Goal: Task Accomplishment & Management: Manage account settings

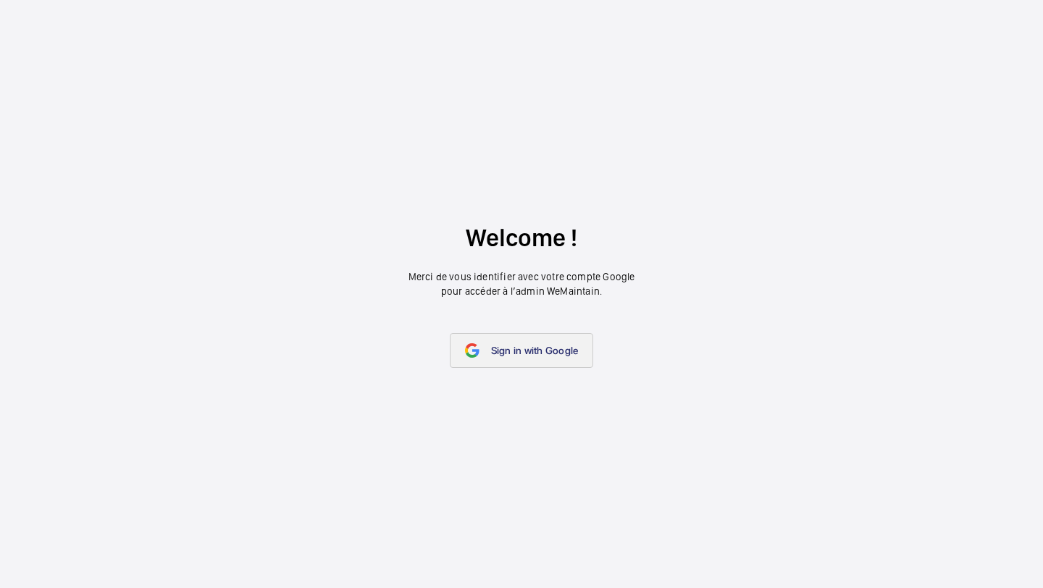
click at [521, 351] on span "Sign in with Google" at bounding box center [535, 351] width 88 height 12
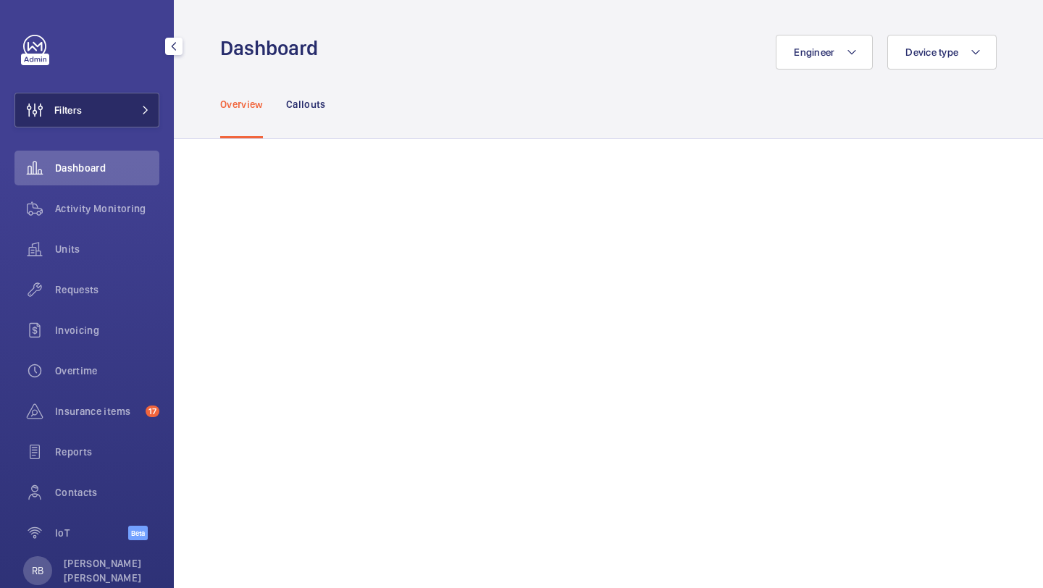
click at [145, 112] on mat-icon at bounding box center [145, 110] width 9 height 9
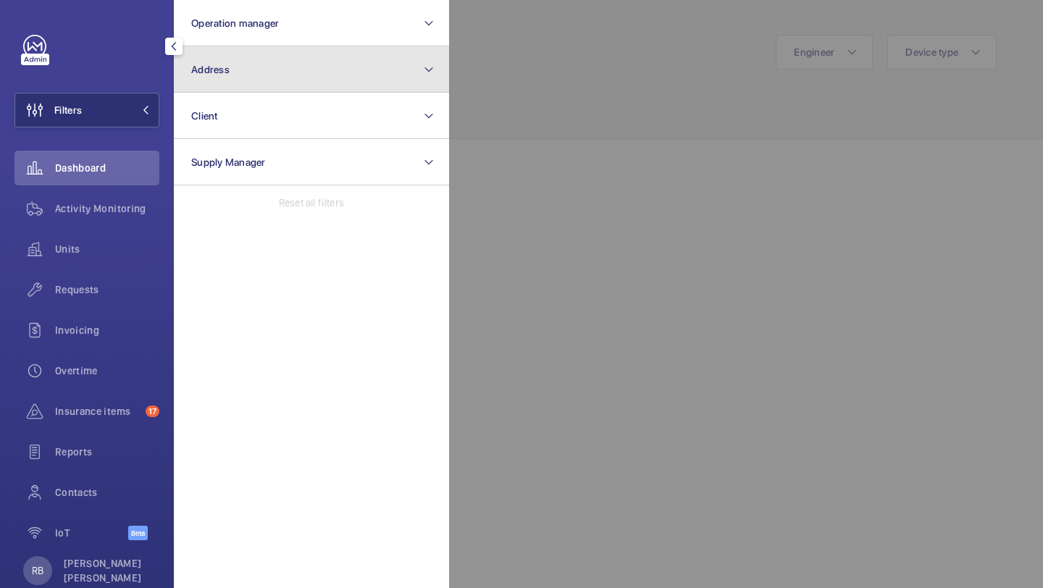
click at [233, 70] on button "Address" at bounding box center [311, 69] width 275 height 46
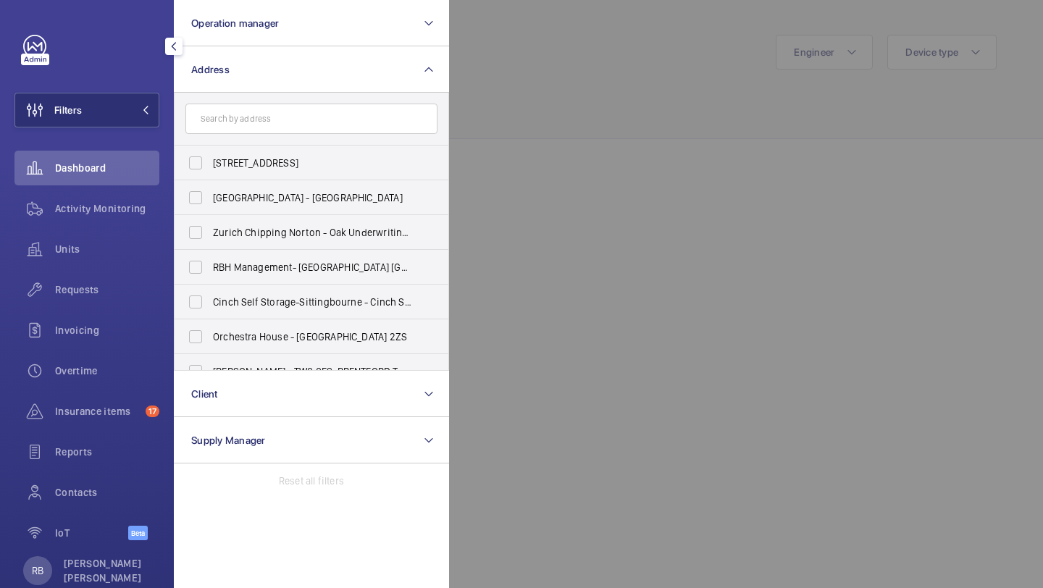
click at [488, 75] on div at bounding box center [970, 294] width 1043 height 588
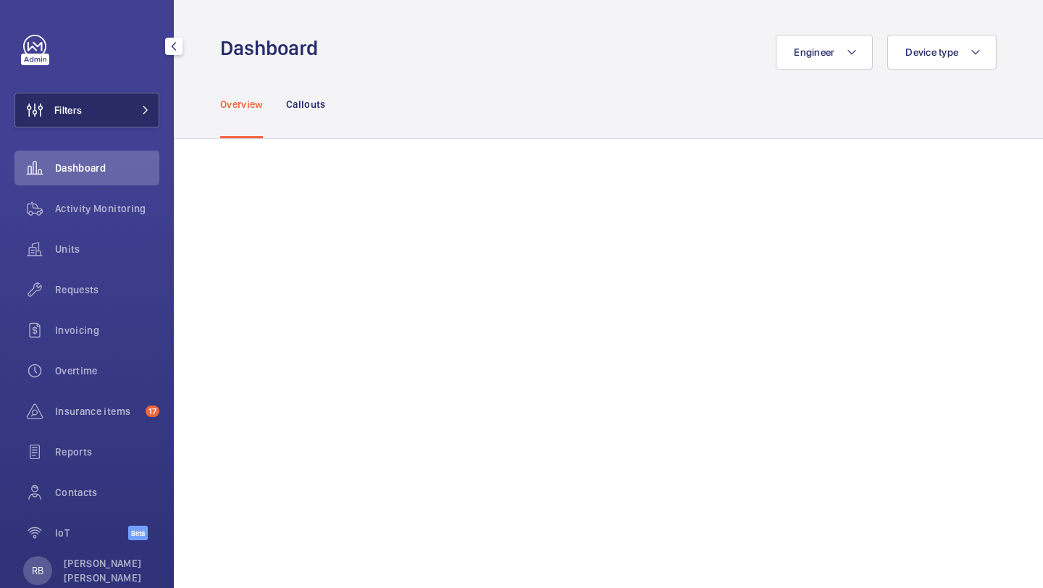
click at [130, 114] on button "Filters" at bounding box center [86, 110] width 145 height 35
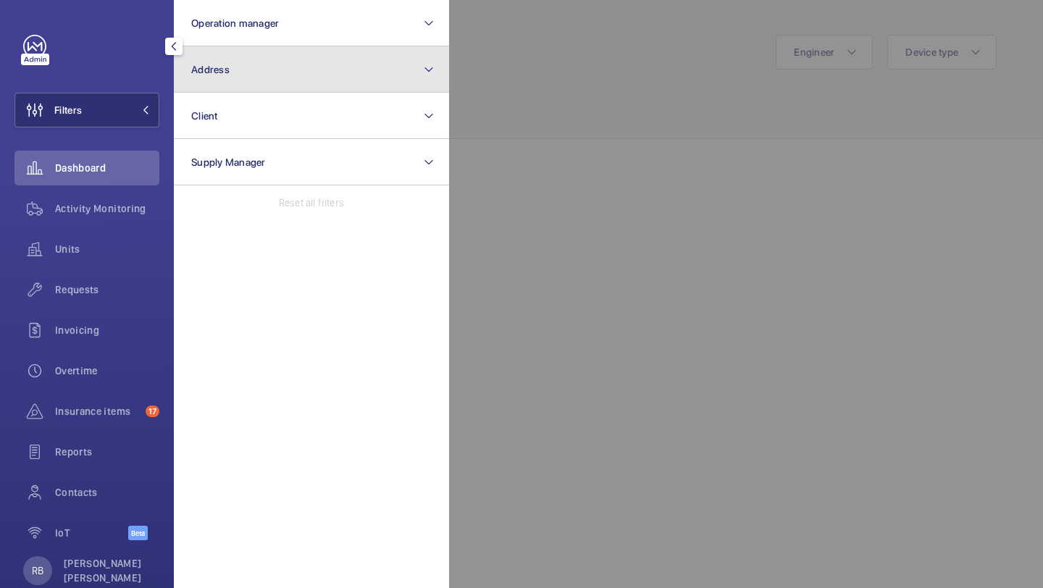
click at [196, 65] on span "Address" at bounding box center [210, 70] width 38 height 12
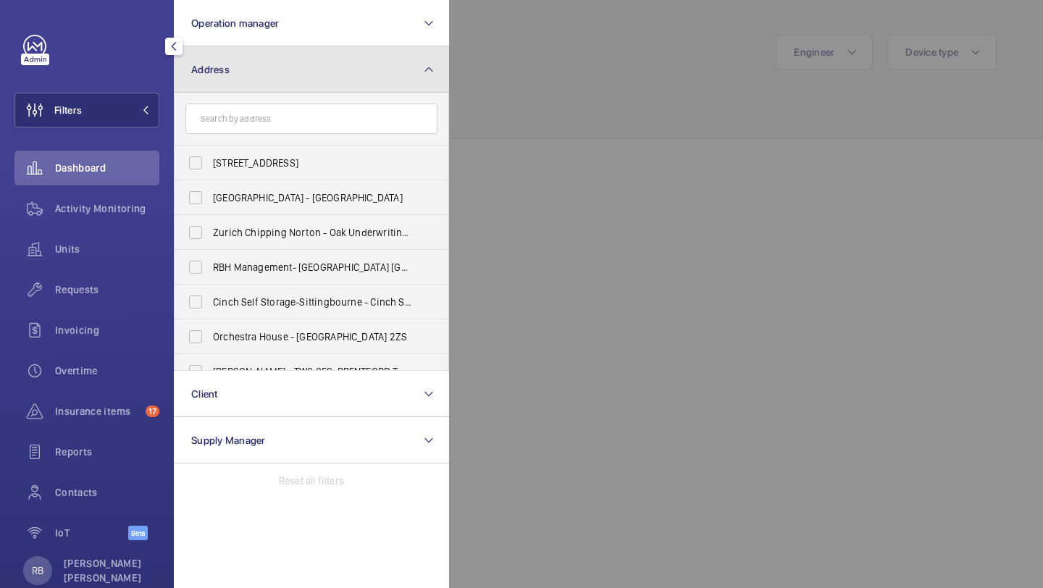
click at [196, 65] on span "Address" at bounding box center [210, 70] width 38 height 12
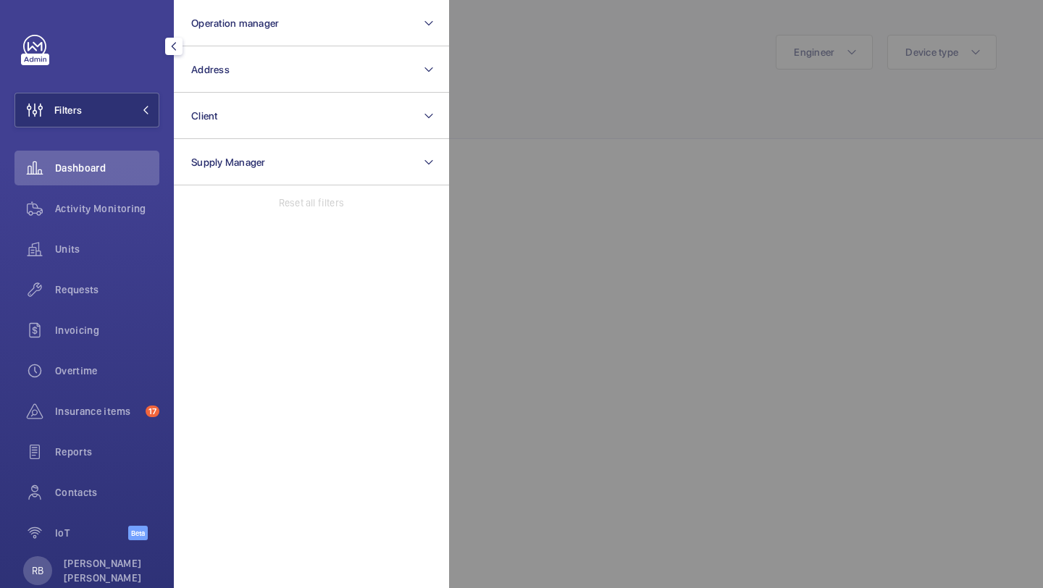
click at [500, 72] on div at bounding box center [970, 294] width 1043 height 588
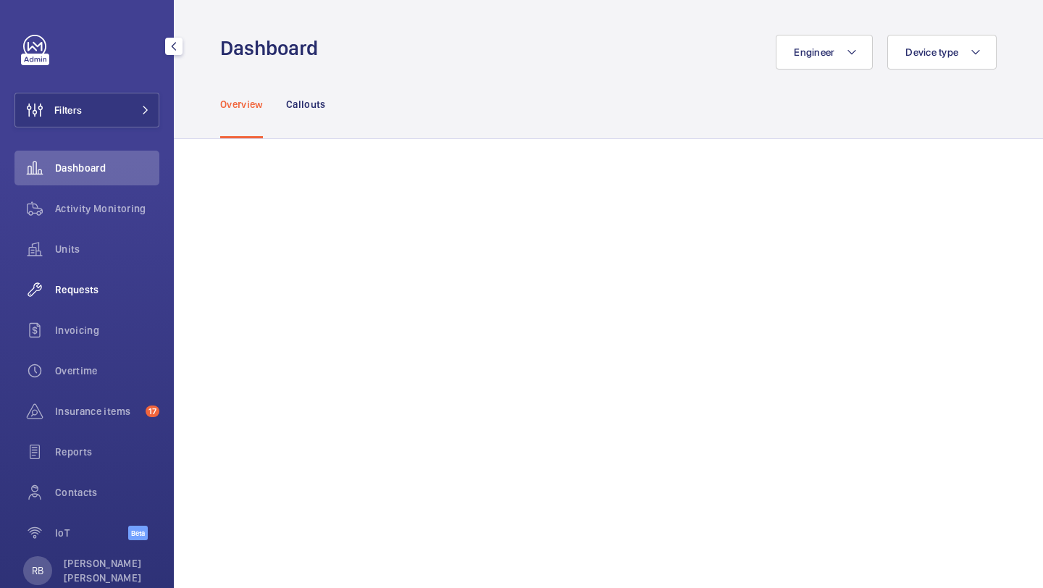
click at [110, 296] on span "Requests" at bounding box center [107, 290] width 104 height 14
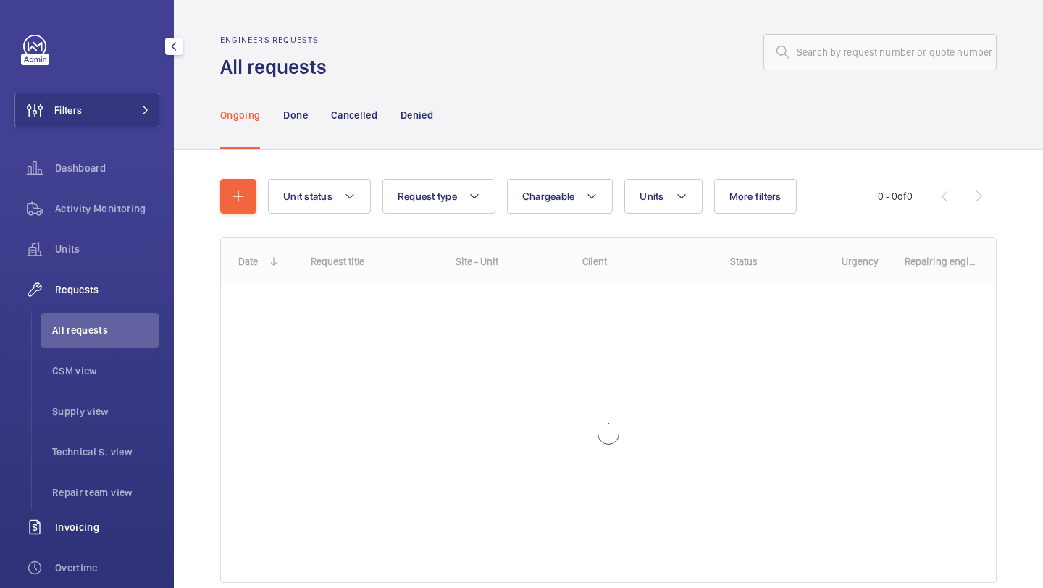
click at [123, 514] on div "Invoicing" at bounding box center [86, 527] width 145 height 35
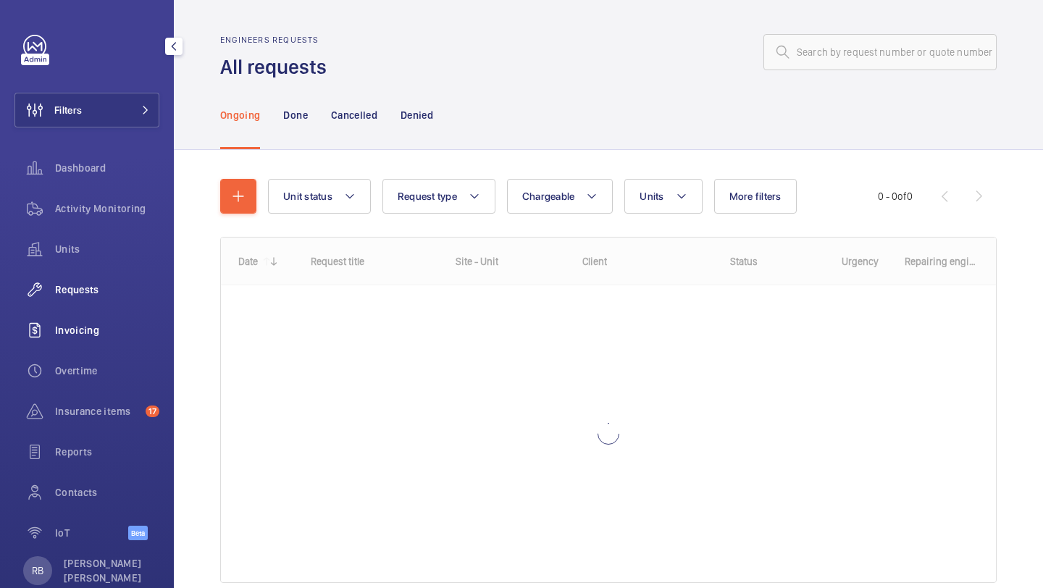
click at [123, 514] on nav "Dashboard Activity Monitoring Units Requests All requests CSM view Supply view …" at bounding box center [86, 354] width 145 height 406
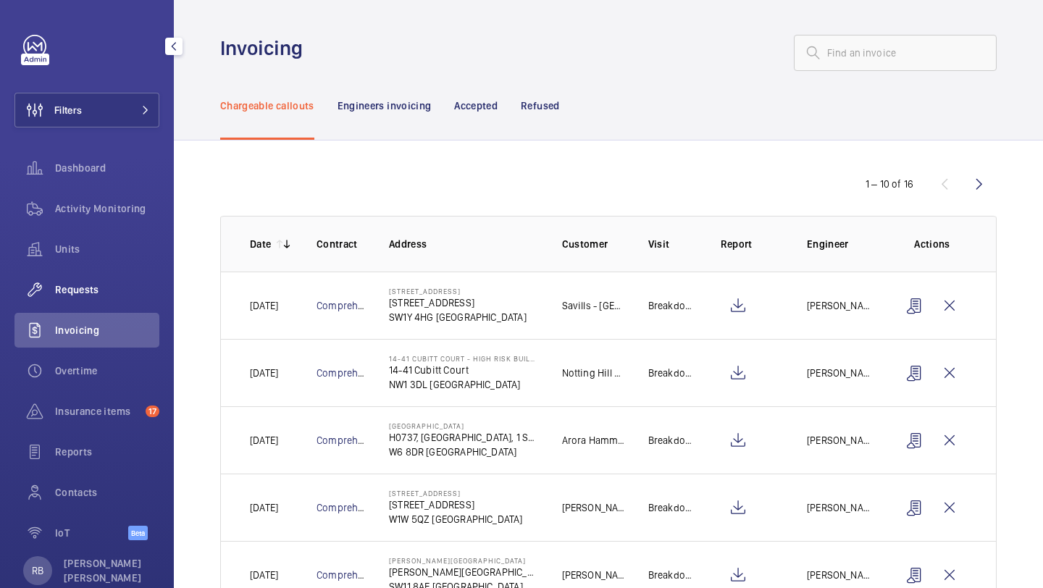
click at [107, 295] on span "Requests" at bounding box center [107, 290] width 104 height 14
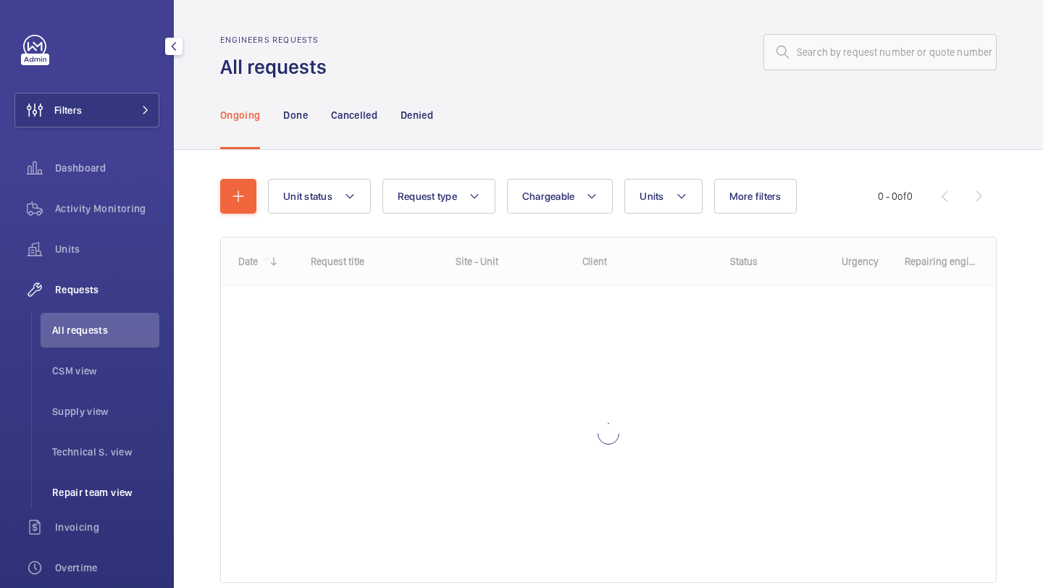
click at [97, 485] on span "Repair team view" at bounding box center [105, 492] width 107 height 14
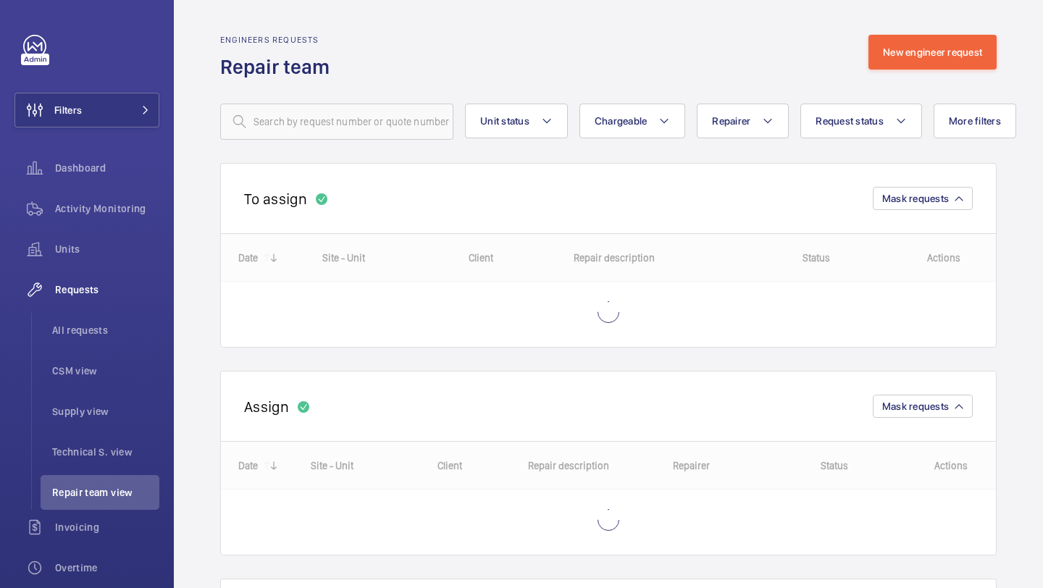
click at [659, 143] on wm-front-repair-requests-business-view "Engineers requests Repair team New engineer request Unit status Chargeable Repa…" at bounding box center [608, 399] width 777 height 729
click at [659, 130] on button "Chargeable" at bounding box center [633, 121] width 106 height 35
click at [645, 154] on mat-radio-button "Chargeable" at bounding box center [717, 165] width 261 height 29
radio input "true"
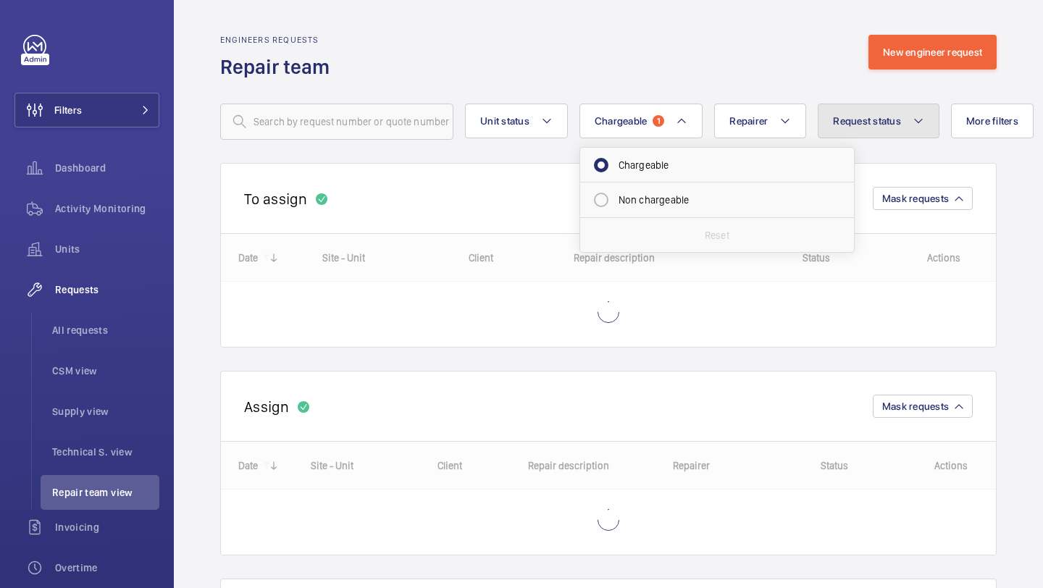
click at [894, 114] on button "Request status" at bounding box center [879, 121] width 122 height 35
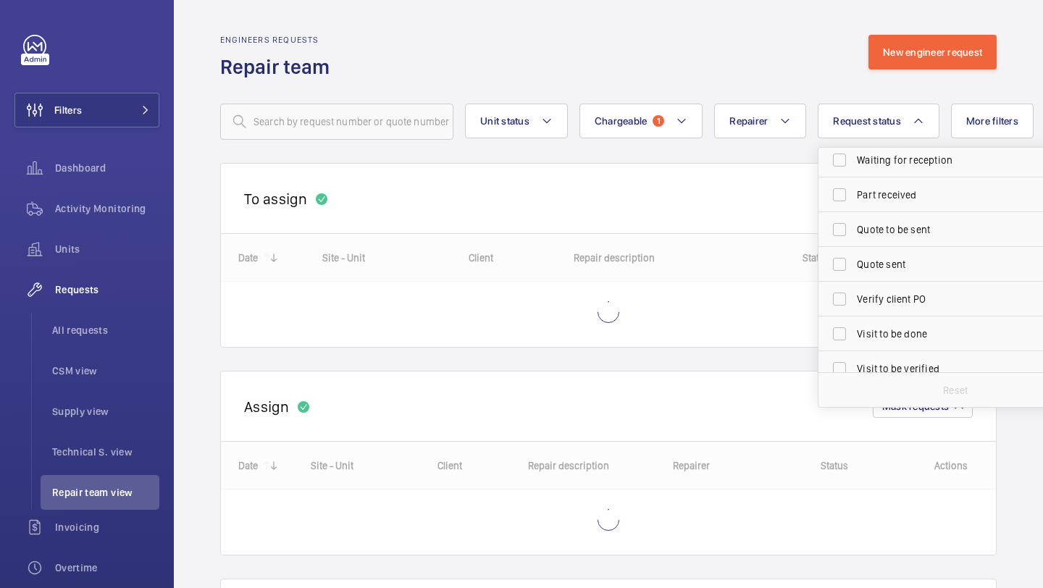
scroll to position [193, 0]
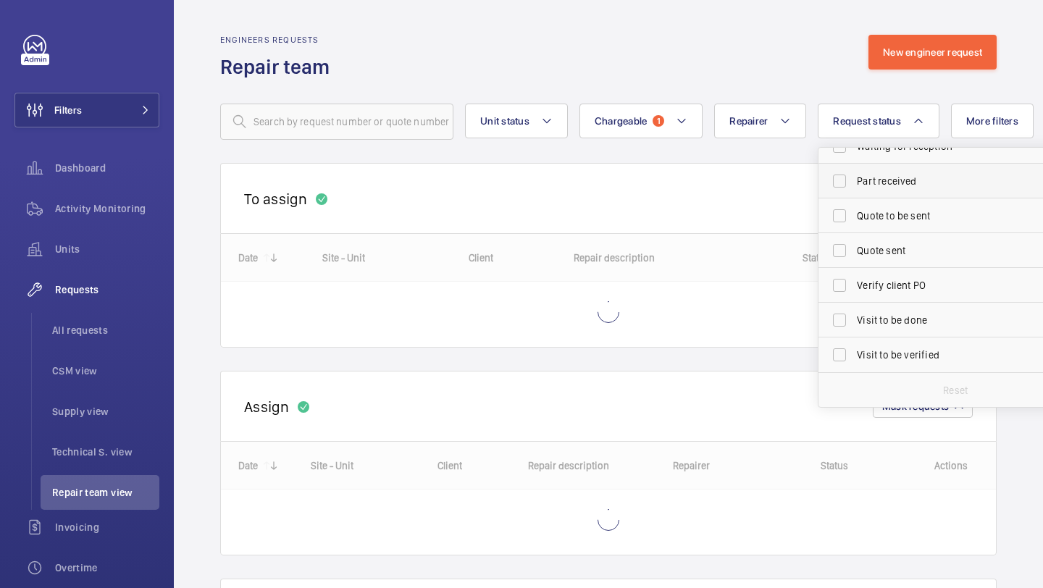
click at [887, 186] on span "Part received" at bounding box center [956, 181] width 199 height 14
click at [854, 186] on input "Part received" at bounding box center [839, 181] width 29 height 29
checkbox input "true"
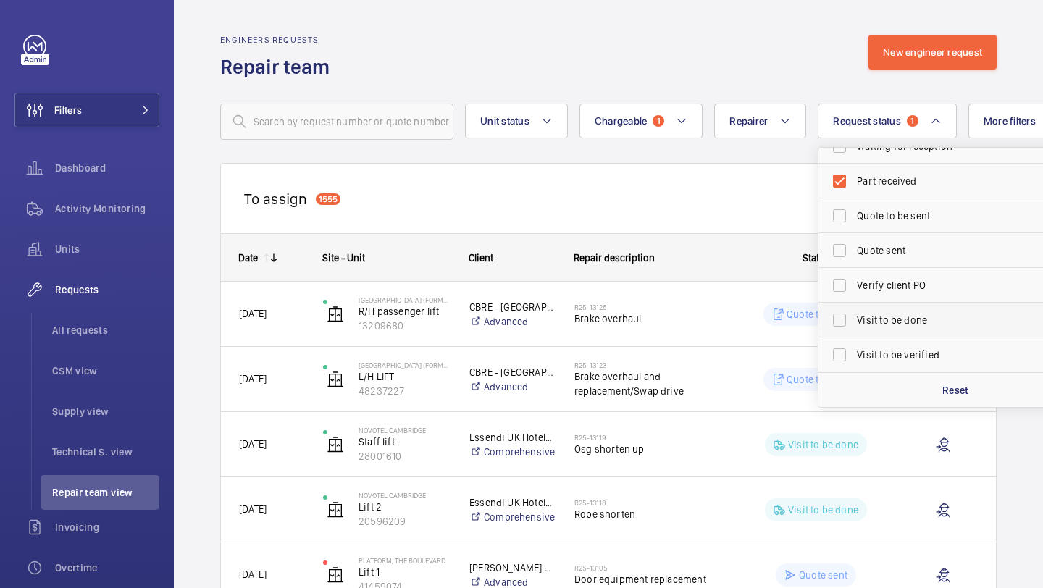
click at [898, 324] on span "Visit to be done" at bounding box center [956, 320] width 199 height 14
click at [854, 324] on input "Visit to be done" at bounding box center [839, 320] width 29 height 29
checkbox input "true"
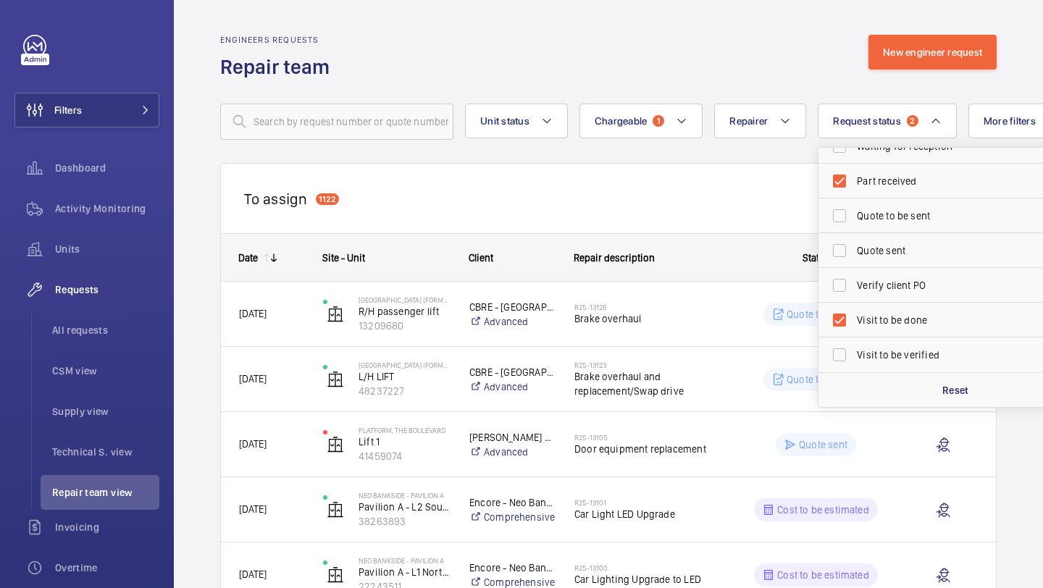
click at [625, 172] on div "To assign 1122 Mask requests" at bounding box center [608, 198] width 777 height 70
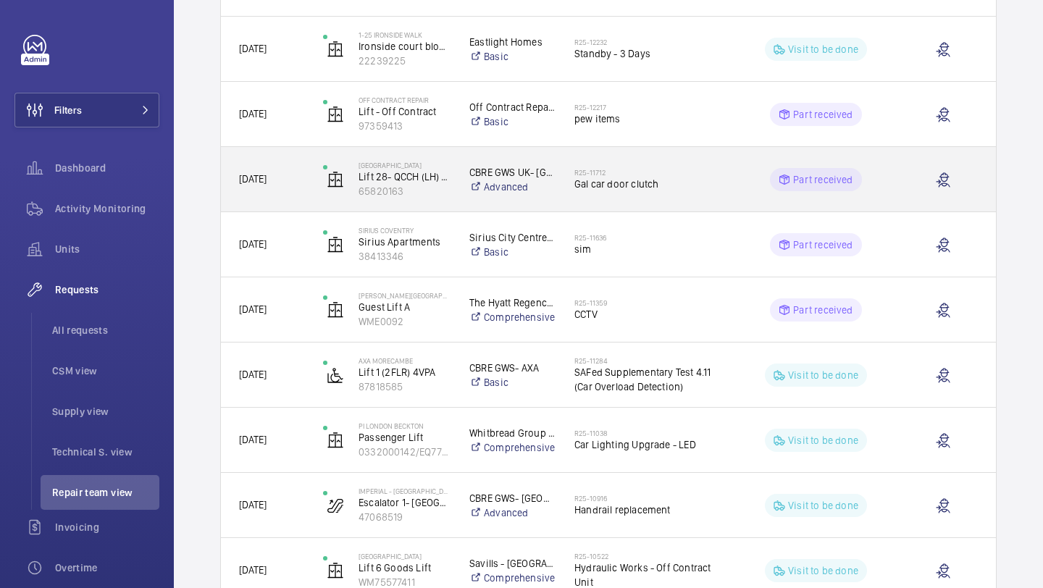
scroll to position [471, 0]
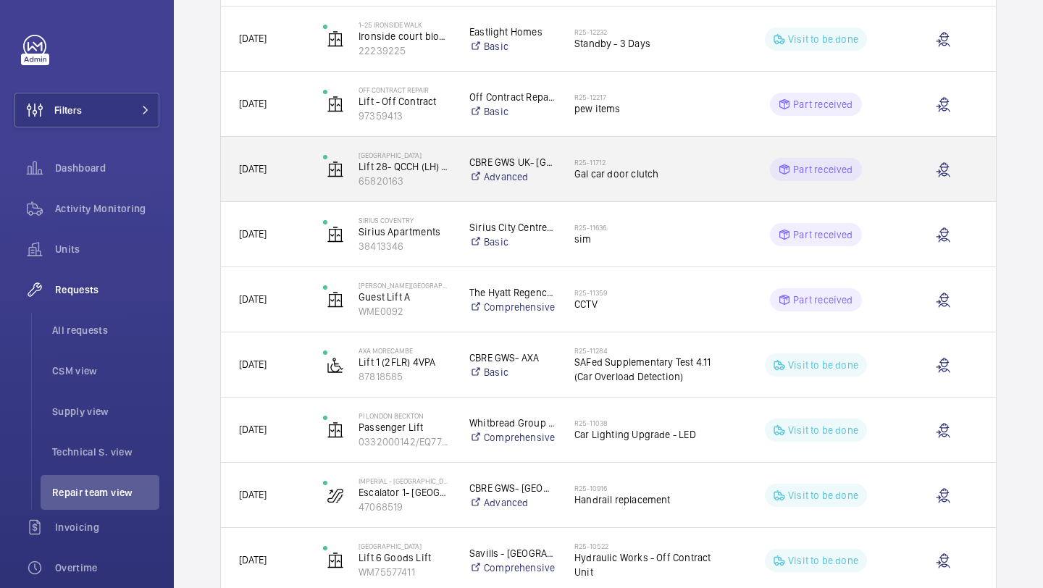
click at [626, 170] on span "Gal car door clutch" at bounding box center [648, 174] width 149 height 14
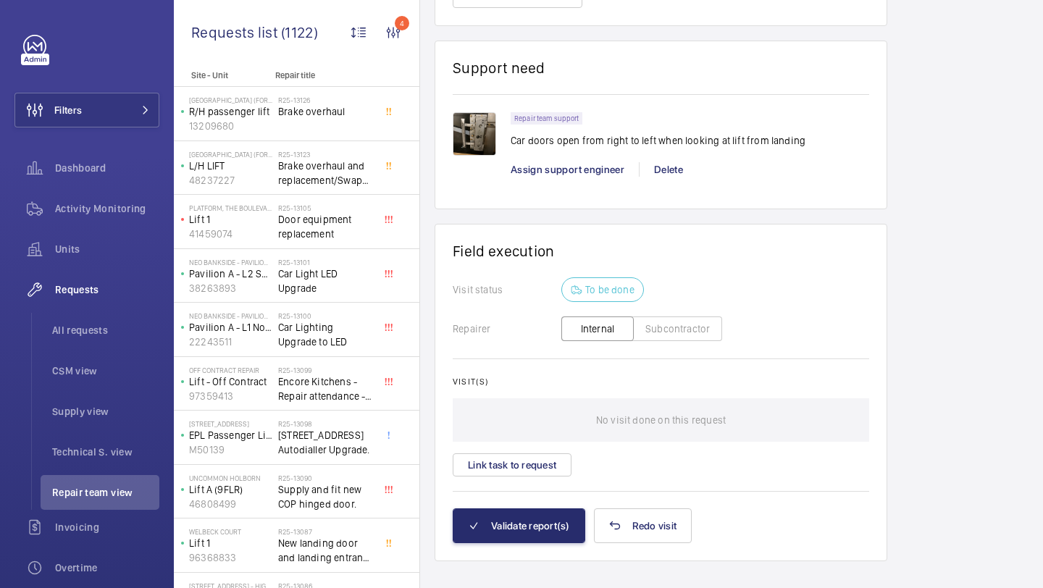
scroll to position [1103, 0]
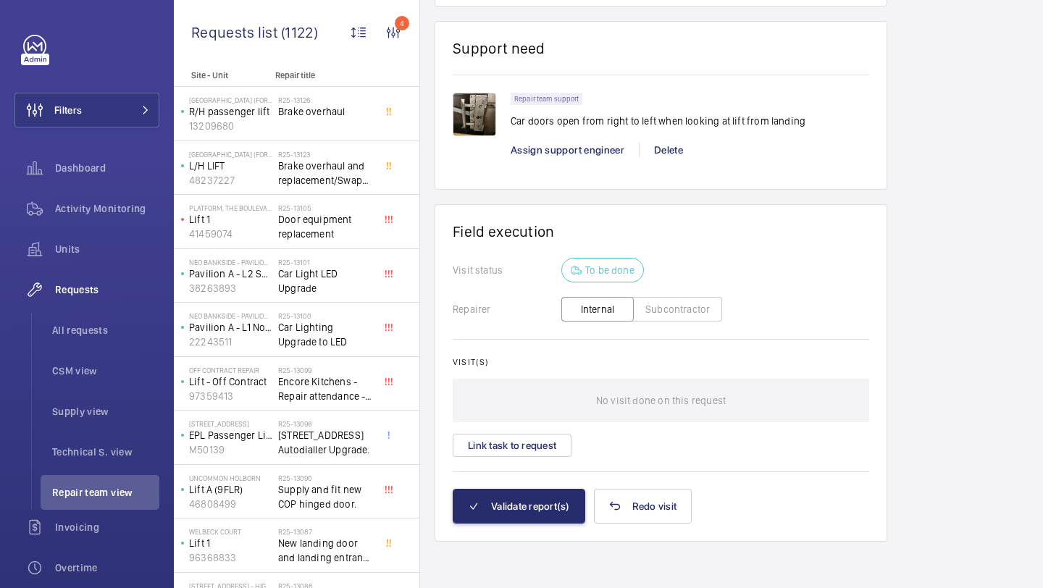
click at [573, 433] on div "Visit(s) No visit done on this request Link task to request" at bounding box center [661, 407] width 417 height 100
click at [568, 434] on button "Link task to request" at bounding box center [512, 445] width 119 height 23
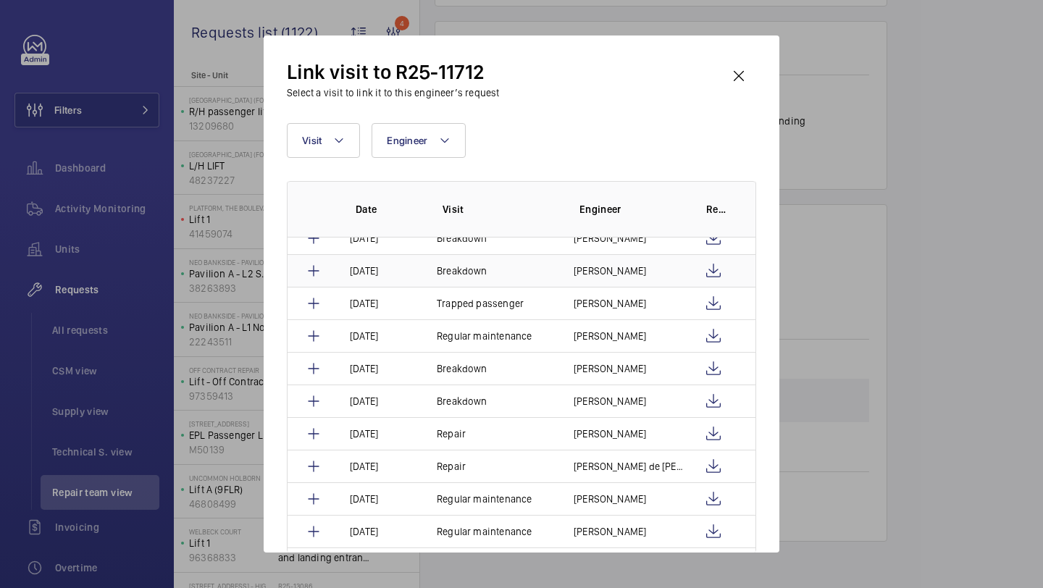
scroll to position [238, 0]
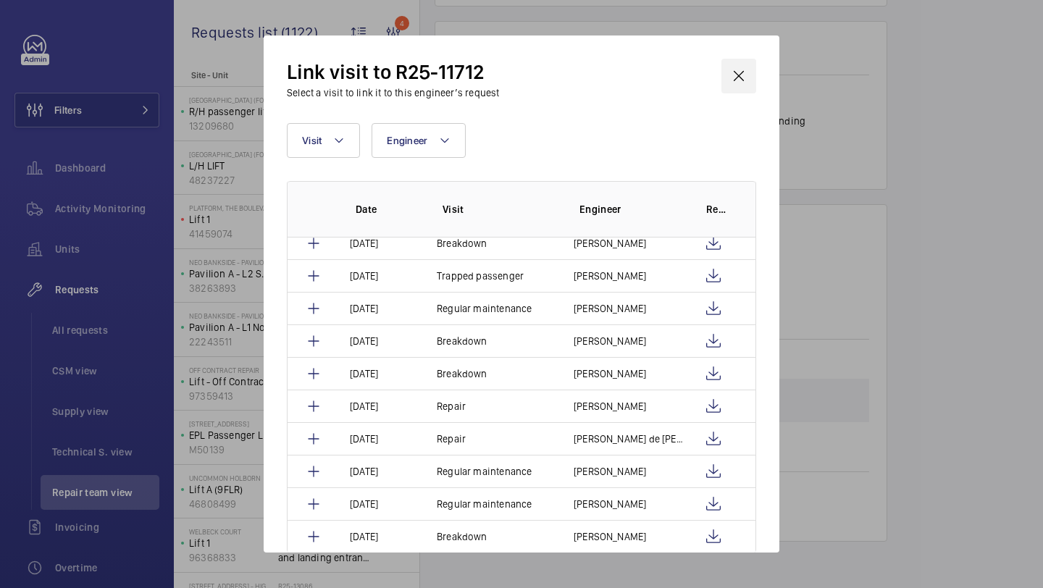
click at [736, 79] on wm-front-icon-button at bounding box center [739, 76] width 35 height 35
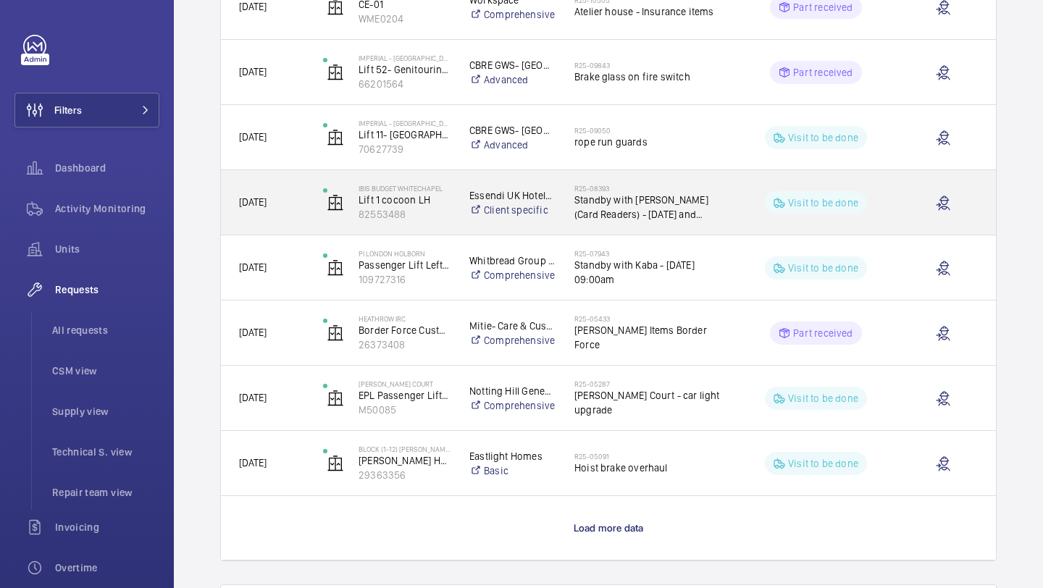
scroll to position [1104, 0]
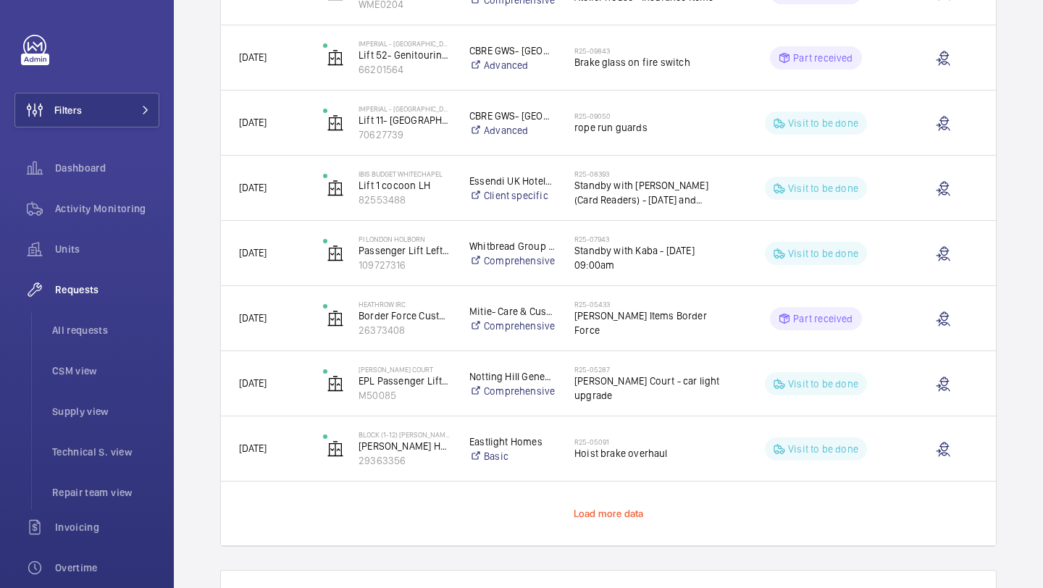
click at [632, 518] on span "Load more data" at bounding box center [609, 514] width 70 height 12
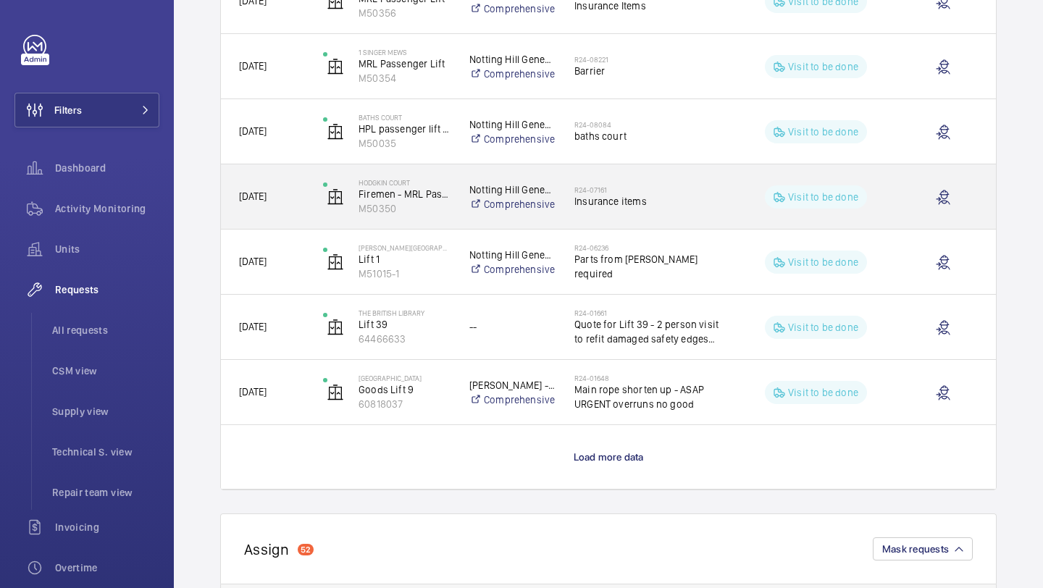
scroll to position [2465, 0]
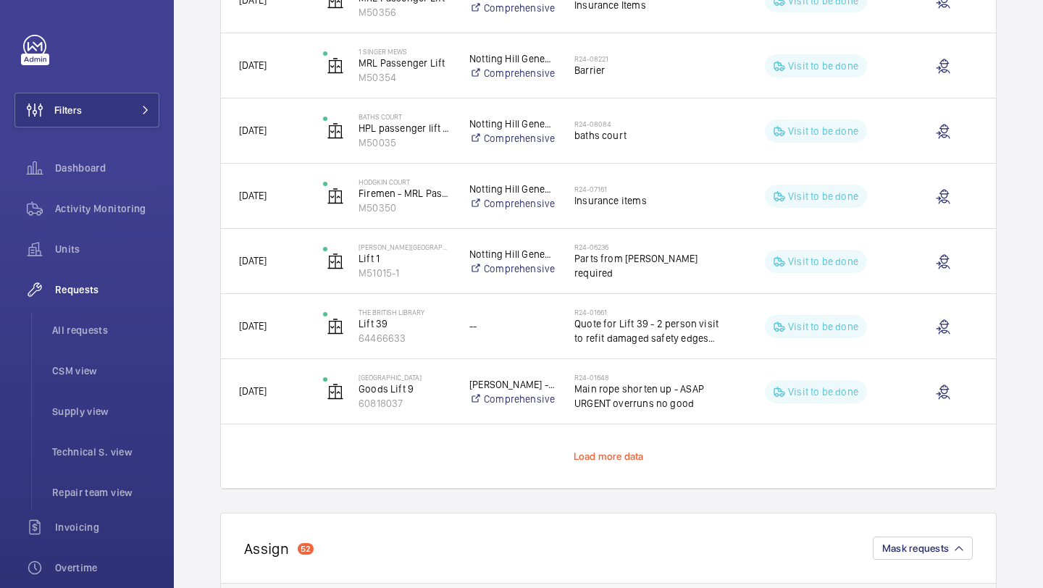
click at [612, 457] on span "Load more data" at bounding box center [609, 457] width 70 height 12
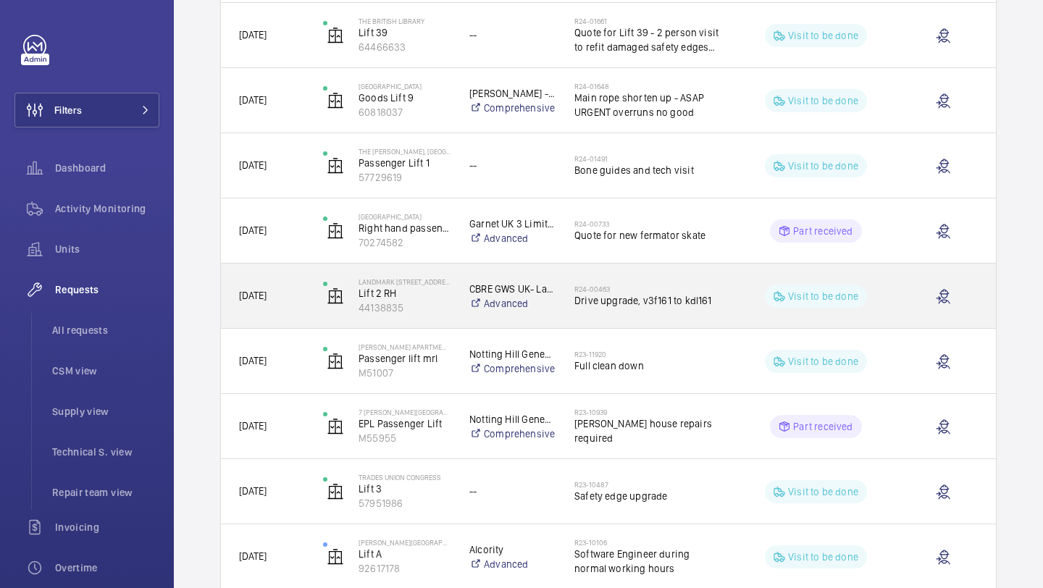
scroll to position [2760, 0]
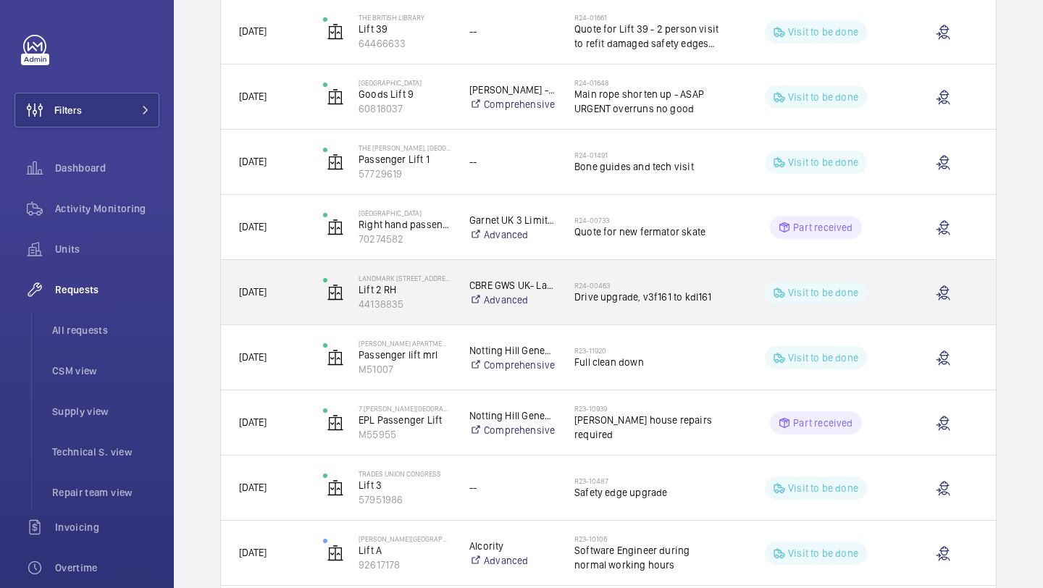
click at [614, 283] on h2 "R24-00463" at bounding box center [648, 285] width 149 height 9
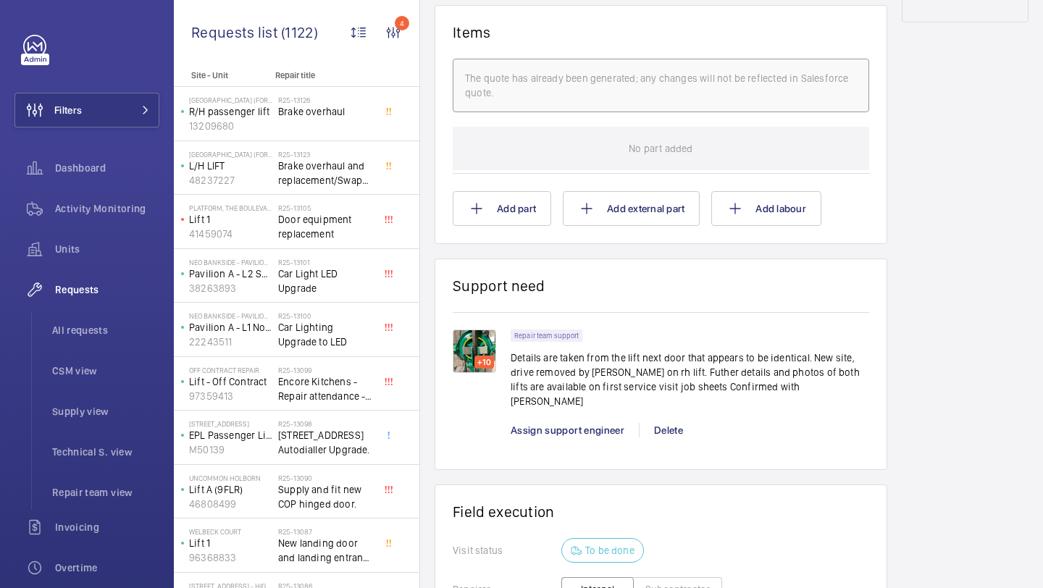
scroll to position [1102, 0]
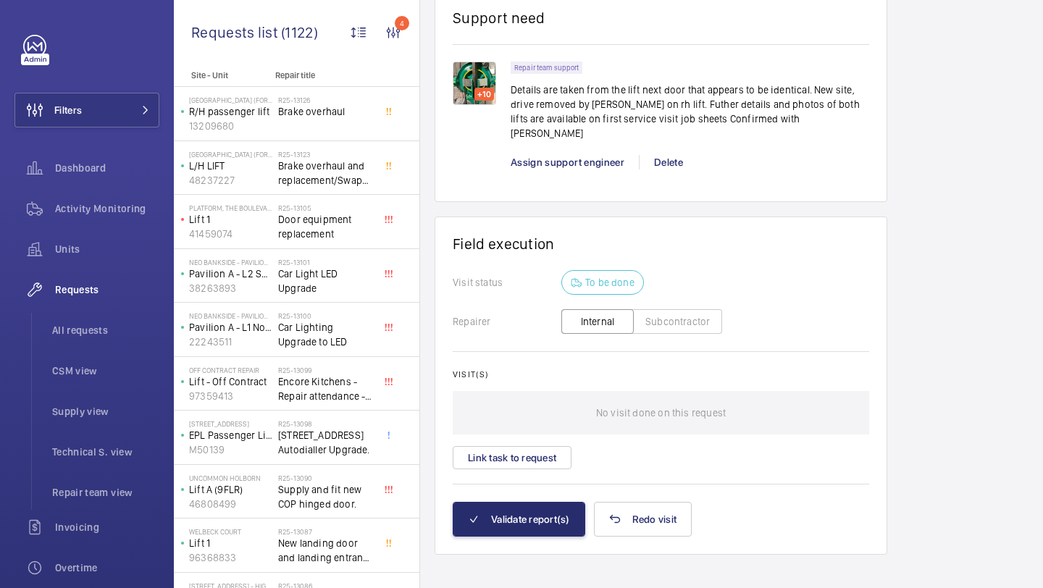
click at [574, 436] on div "Visit(s) No visit done on this request Link task to request" at bounding box center [661, 419] width 417 height 100
click at [560, 446] on button "Link task to request" at bounding box center [512, 457] width 119 height 23
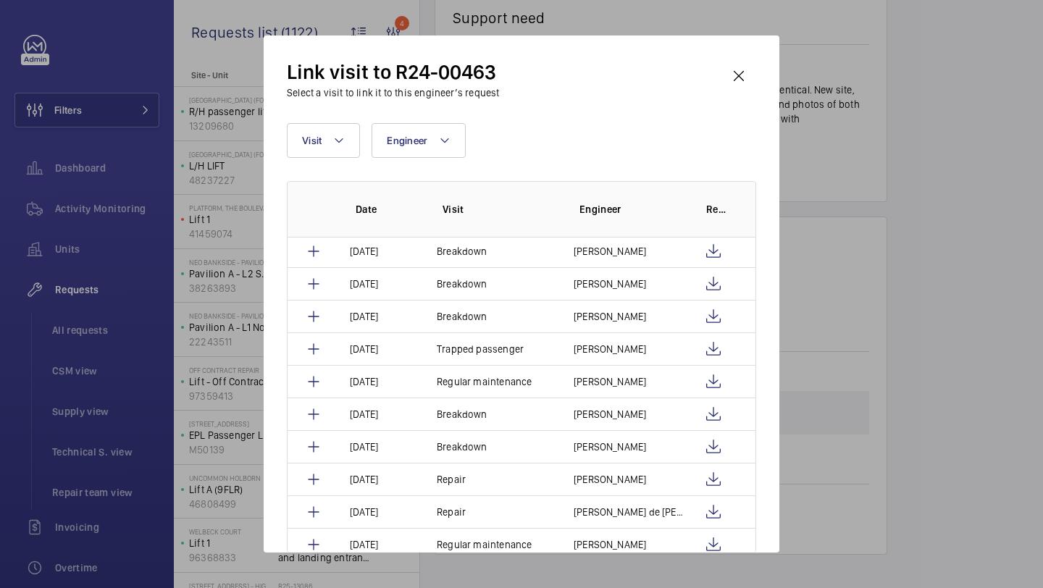
scroll to position [185, 0]
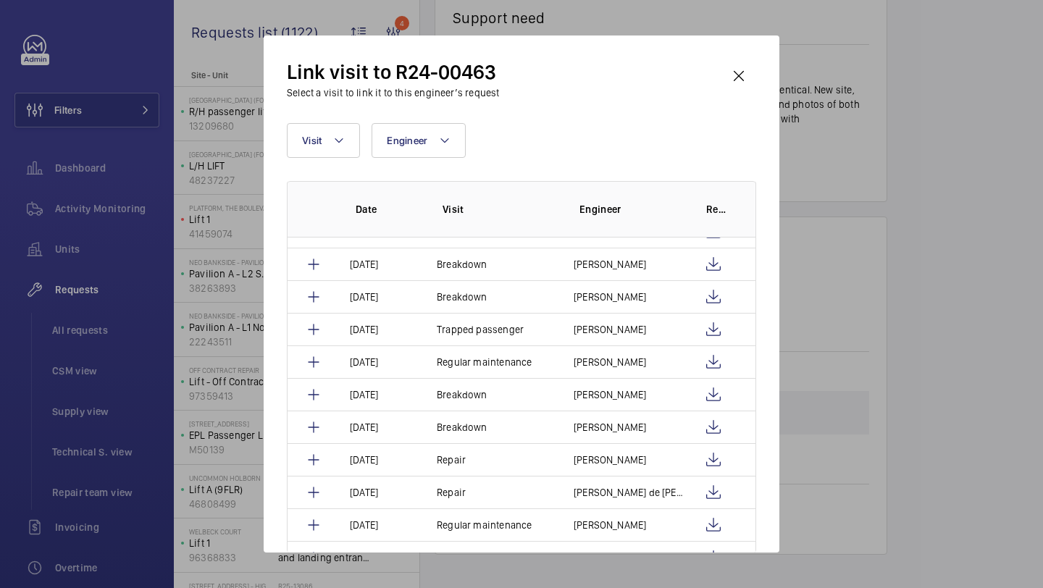
click at [752, 55] on div "Link visit to R24-00463 Select a visit to link it to this engineer’s request Vi…" at bounding box center [522, 293] width 516 height 517
click at [743, 66] on wm-front-icon-button at bounding box center [739, 76] width 35 height 35
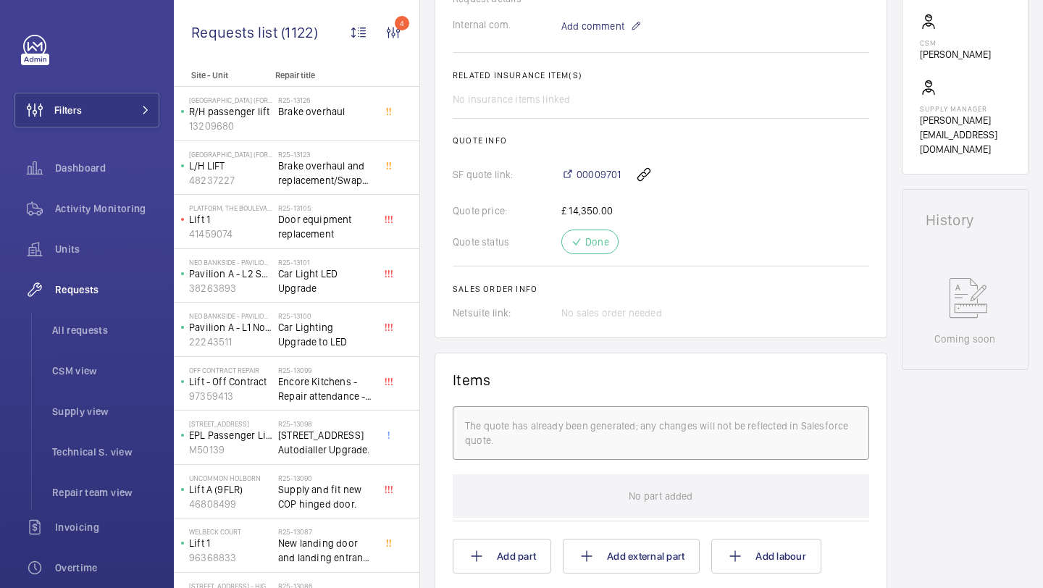
scroll to position [455, 0]
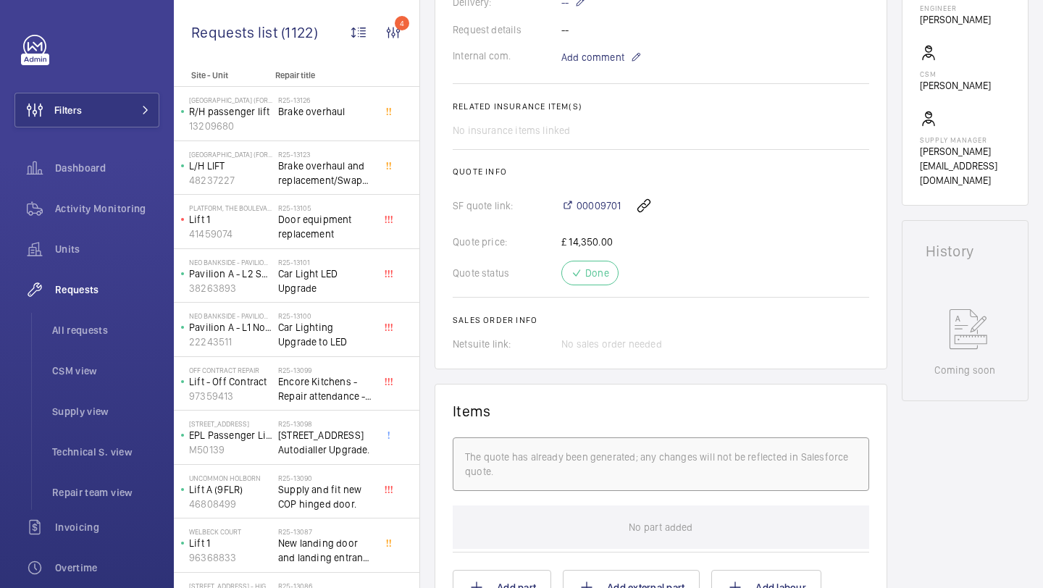
click at [594, 195] on div "00009701" at bounding box center [715, 205] width 308 height 35
click at [594, 206] on span "00009701" at bounding box center [599, 205] width 44 height 14
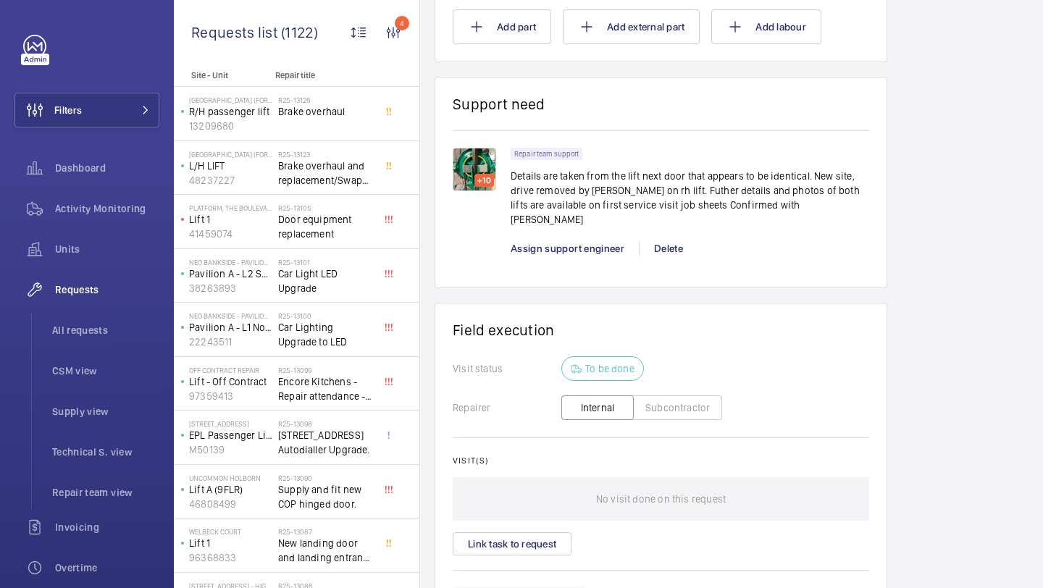
scroll to position [1056, 0]
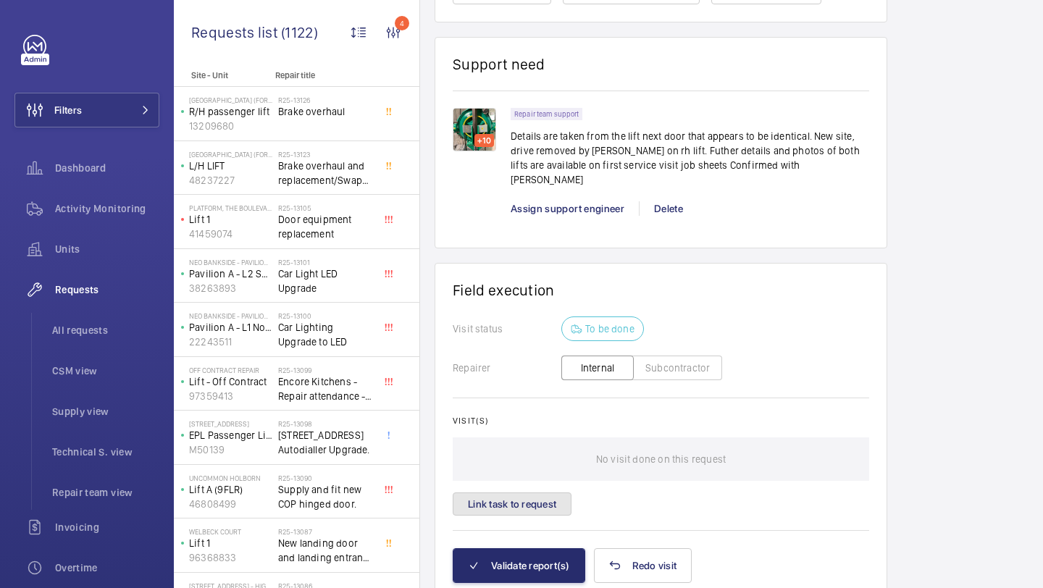
click at [538, 493] on button "Link task to request" at bounding box center [512, 504] width 119 height 23
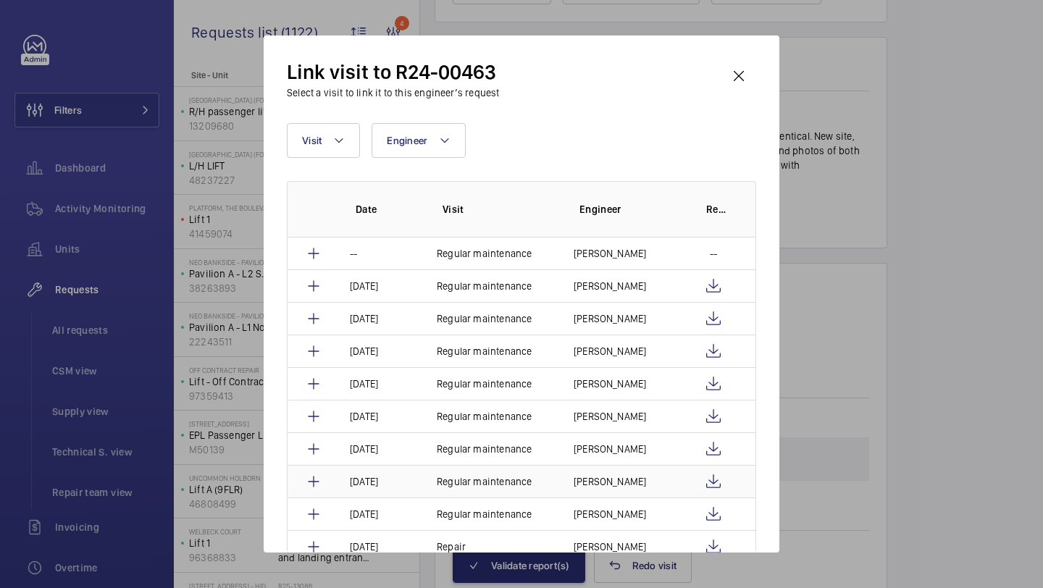
scroll to position [1, 0]
click at [753, 66] on wm-front-icon-button at bounding box center [739, 76] width 35 height 35
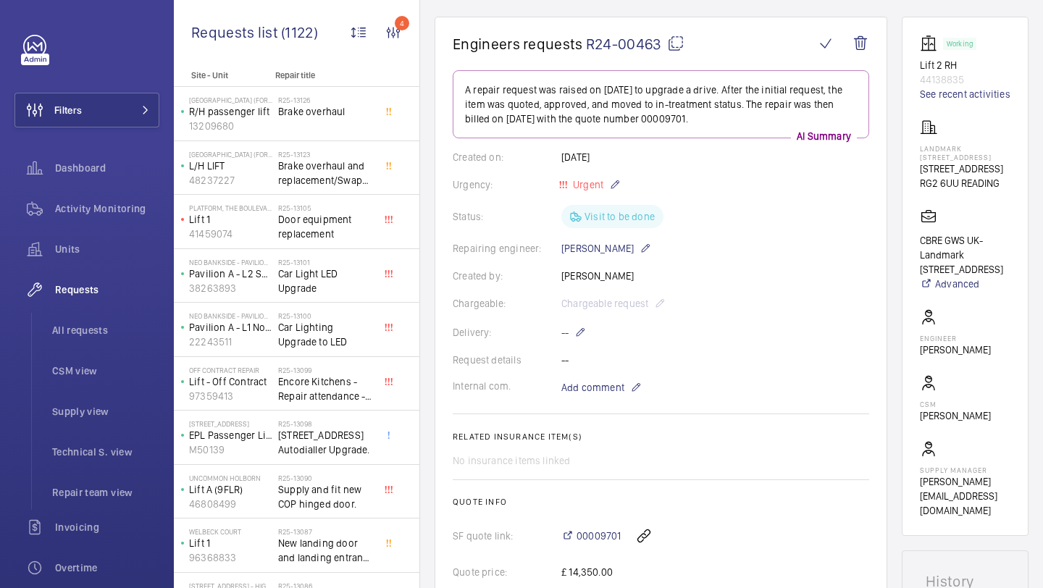
scroll to position [123, 0]
drag, startPoint x: 97, startPoint y: 513, endPoint x: 103, endPoint y: 496, distance: 18.3
click at [103, 496] on nav "Dashboard Activity Monitoring Units Requests All requests CSM view Supply view …" at bounding box center [86, 452] width 145 height 603
click at [103, 496] on span "Repair team view" at bounding box center [105, 492] width 107 height 14
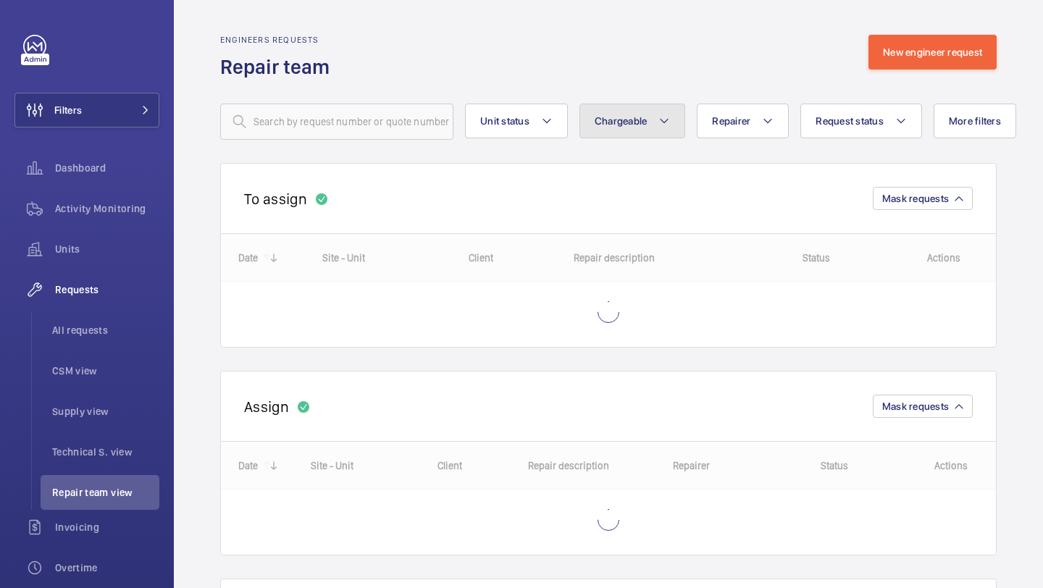
click at [645, 120] on span "Chargeable" at bounding box center [621, 121] width 53 height 12
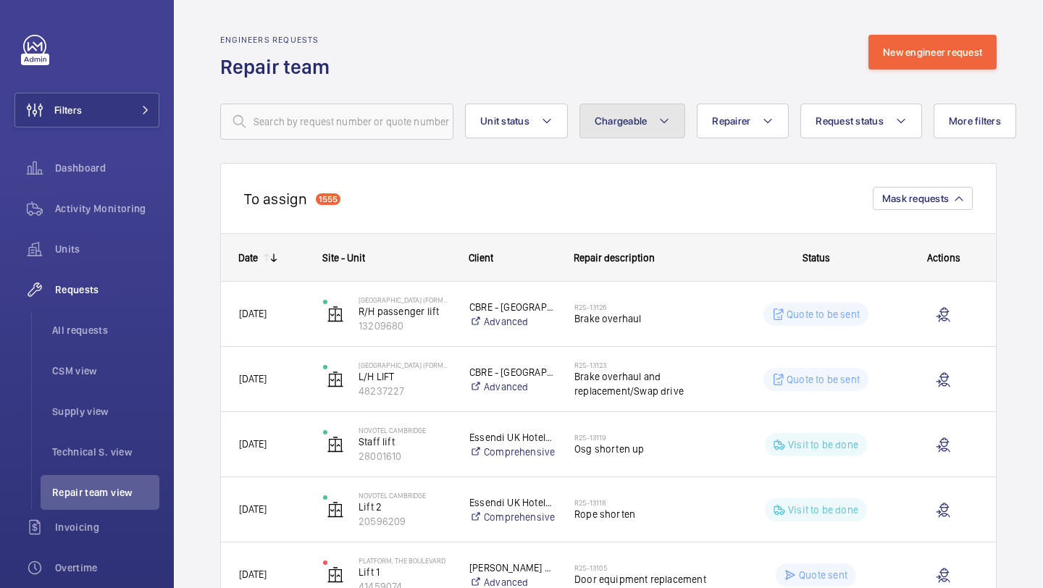
click at [651, 125] on button "Chargeable" at bounding box center [633, 121] width 106 height 35
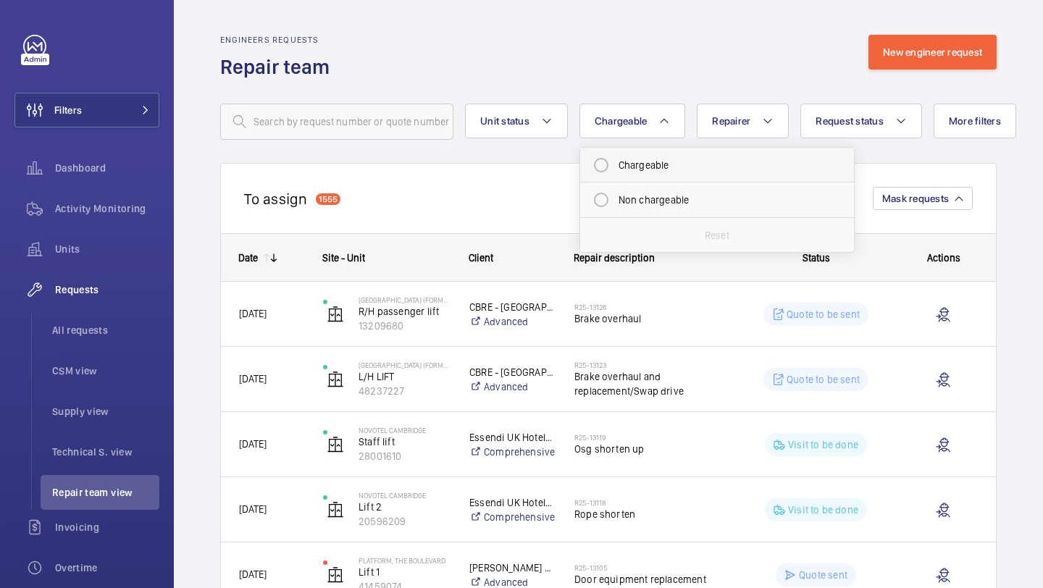
click at [643, 154] on mat-radio-button "Chargeable" at bounding box center [717, 165] width 261 height 29
radio input "true"
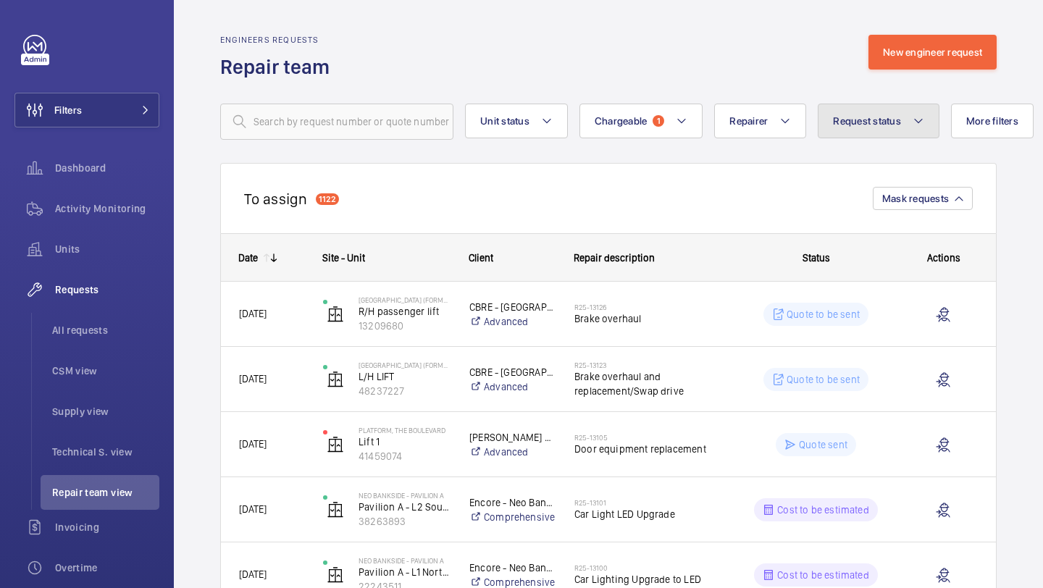
click at [872, 121] on span "Request status" at bounding box center [867, 121] width 68 height 12
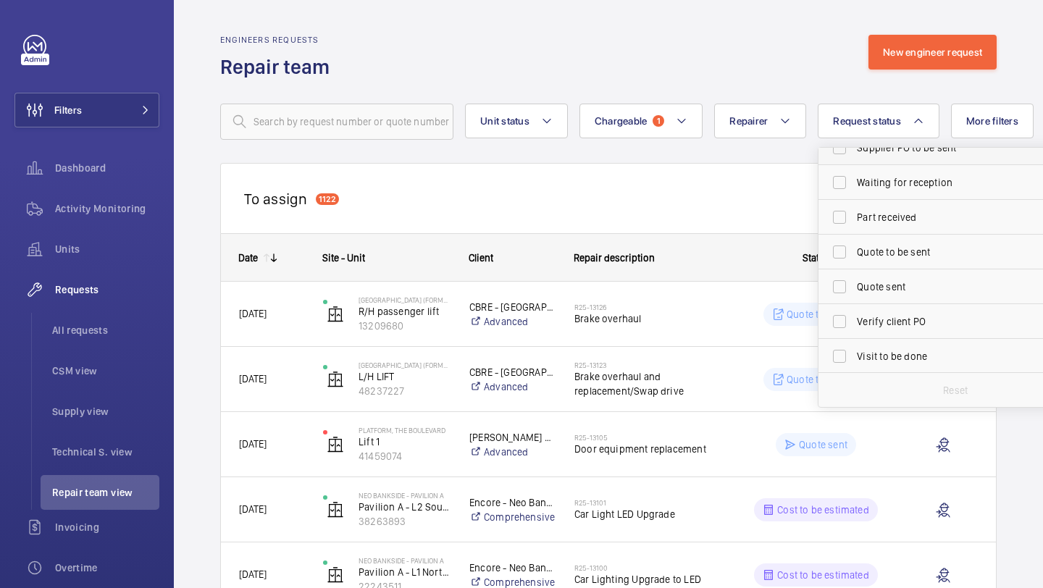
scroll to position [193, 0]
click at [878, 177] on span "Part received" at bounding box center [956, 181] width 199 height 14
click at [854, 177] on input "Part received" at bounding box center [839, 181] width 29 height 29
checkbox input "true"
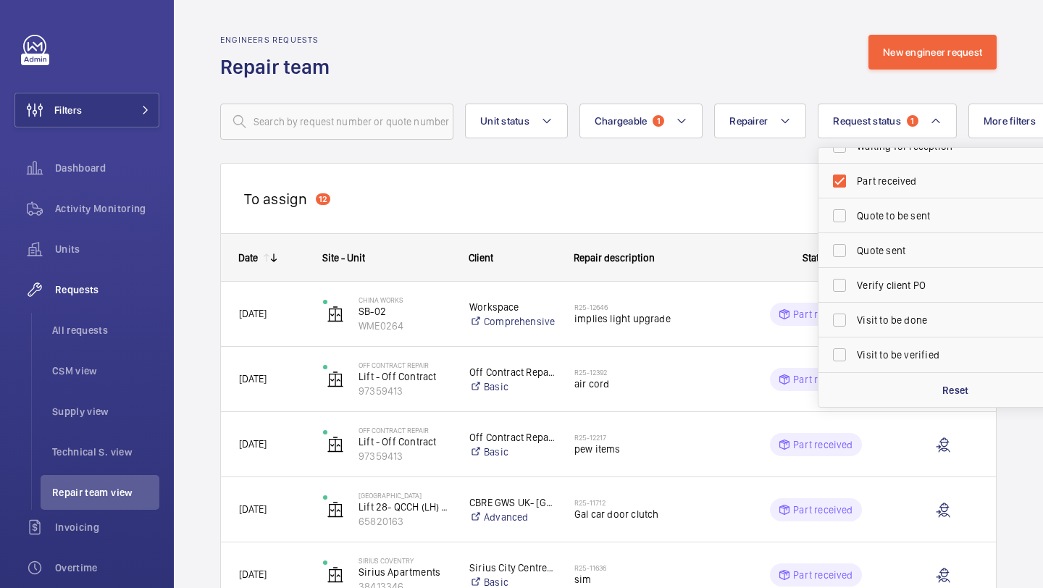
click at [753, 202] on div "To assign 12 Mask requests" at bounding box center [608, 198] width 777 height 70
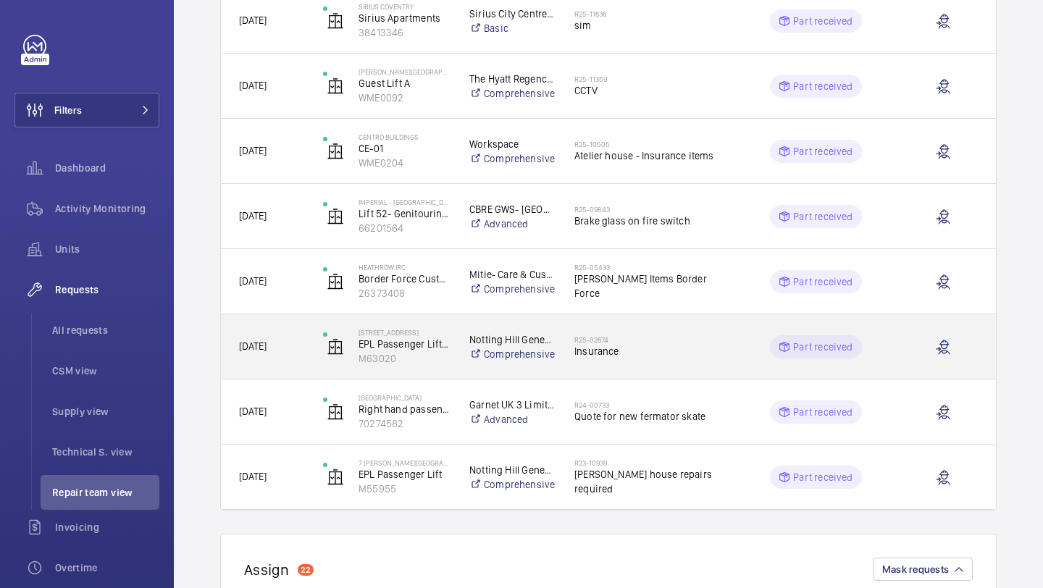
scroll to position [561, 0]
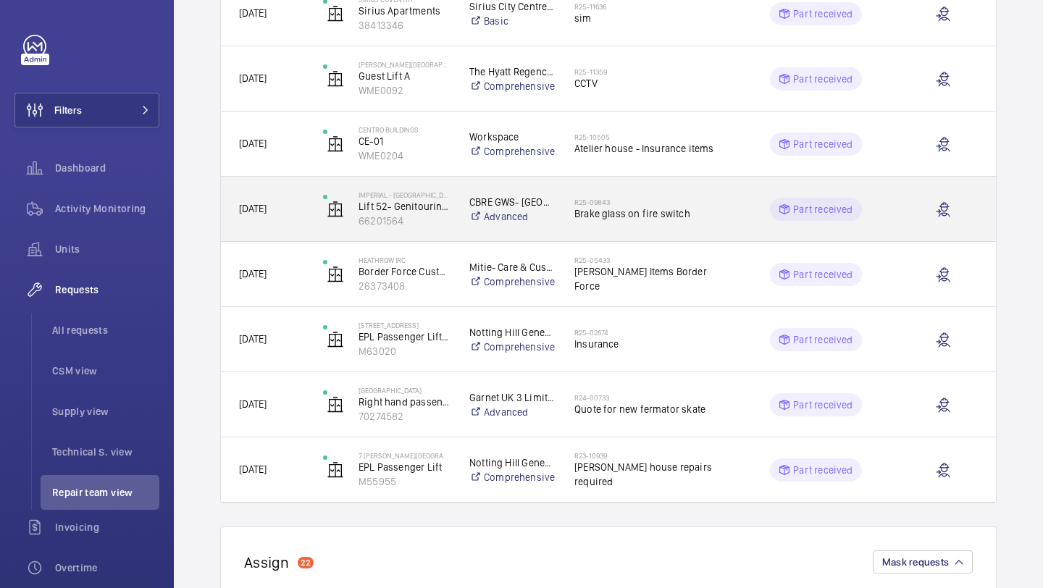
click at [625, 214] on span "Brake glass on fire switch" at bounding box center [648, 213] width 149 height 14
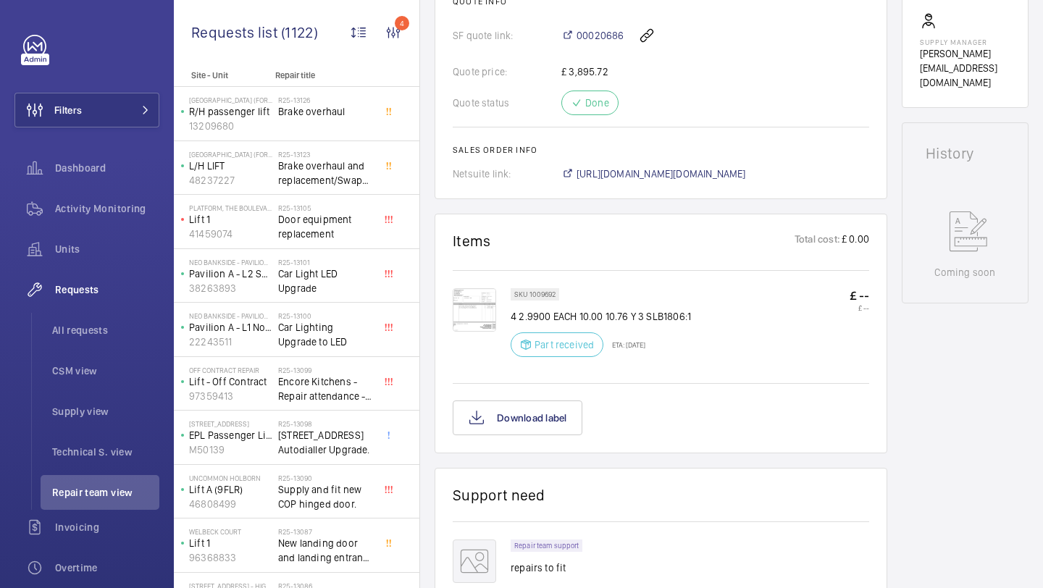
scroll to position [559, 0]
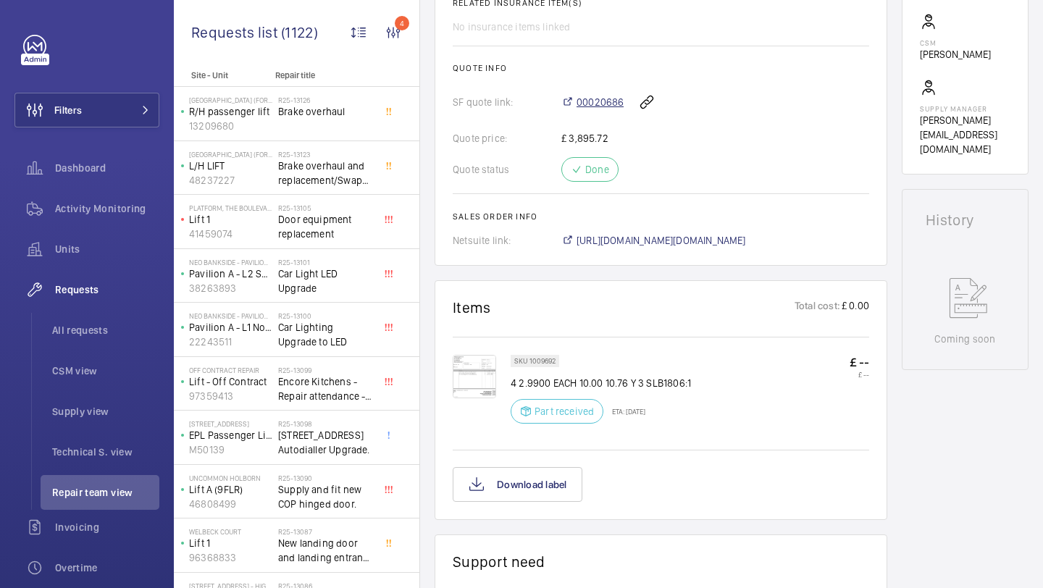
click at [594, 109] on span "00020686" at bounding box center [600, 102] width 47 height 14
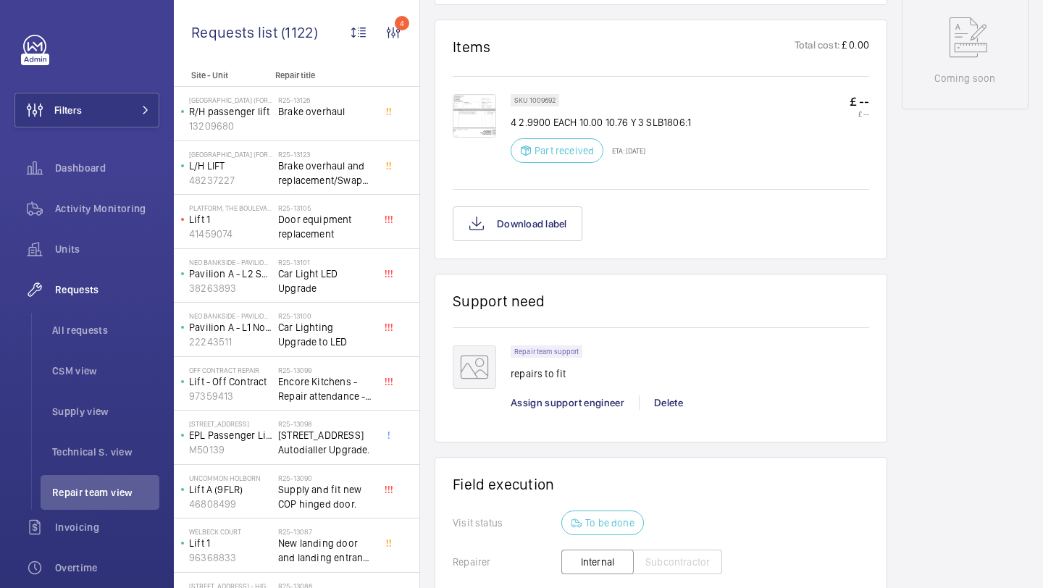
scroll to position [1080, 0]
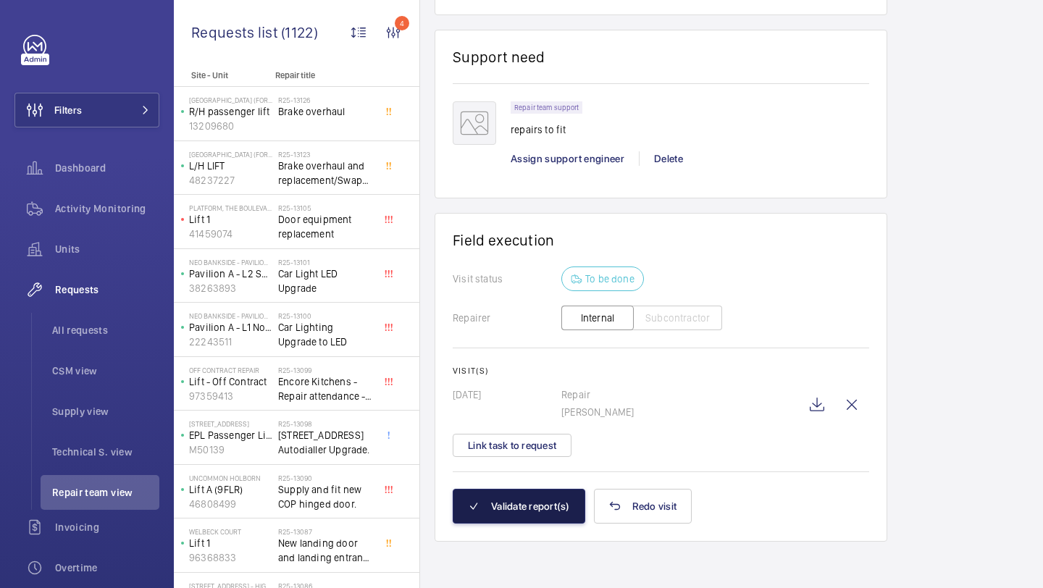
click at [535, 492] on button "Validate report(s)" at bounding box center [519, 506] width 133 height 35
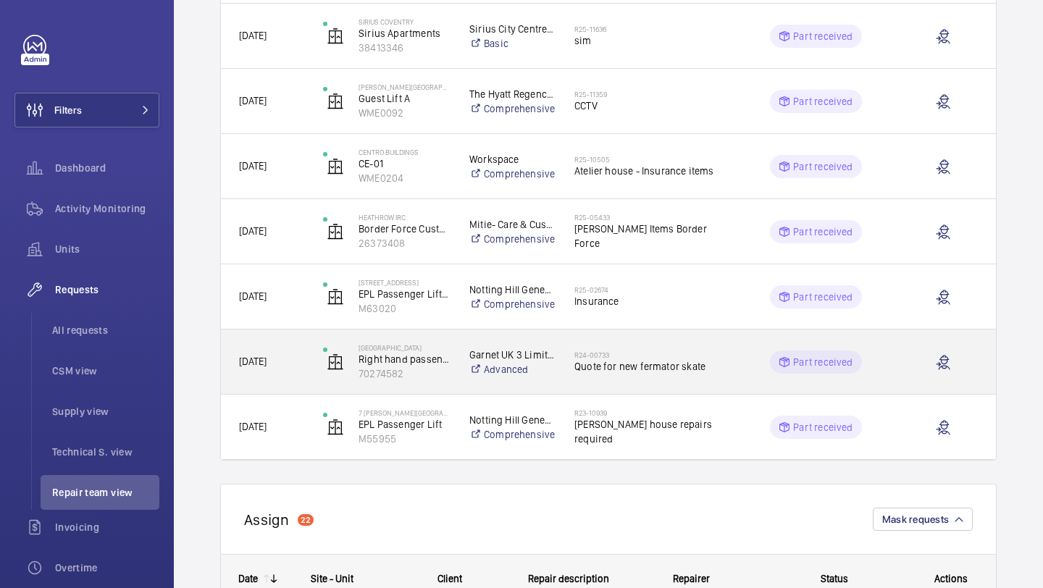
scroll to position [540, 0]
click at [580, 361] on span "Quote for new fermator skate" at bounding box center [648, 365] width 149 height 14
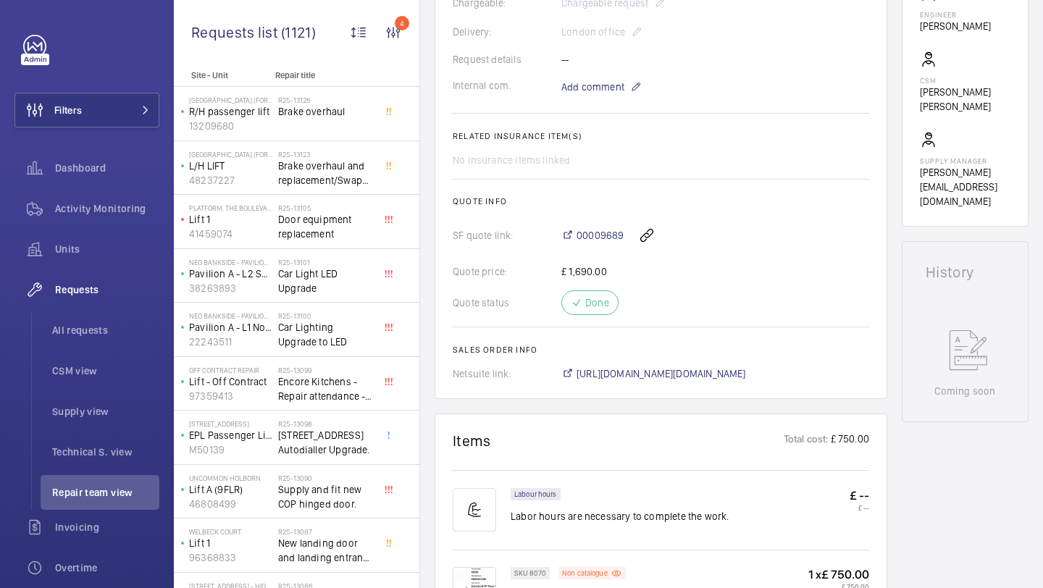
scroll to position [430, 0]
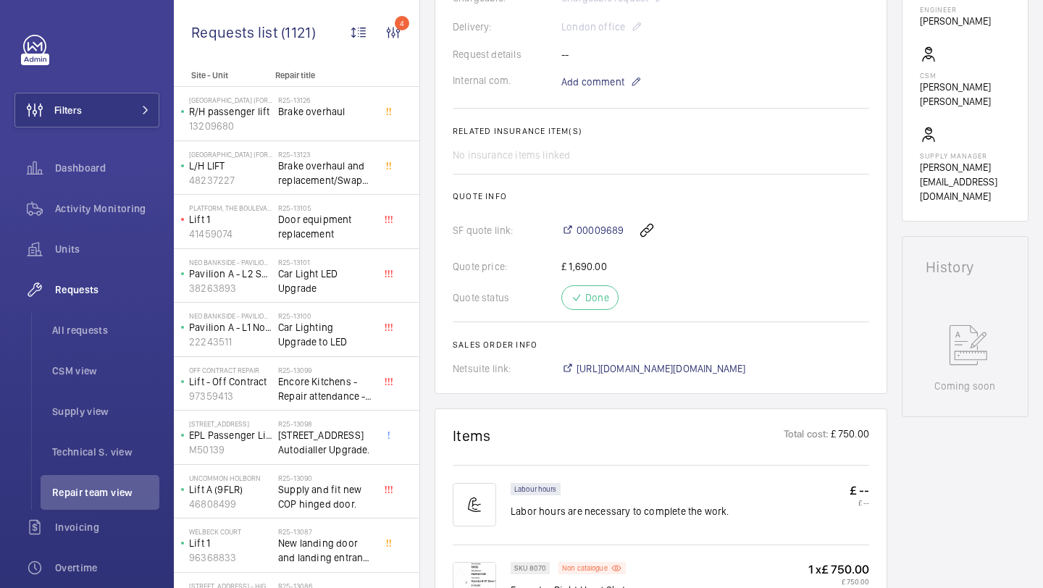
click at [599, 214] on div "00009689" at bounding box center [715, 230] width 308 height 35
click at [599, 225] on span "00009689" at bounding box center [600, 230] width 47 height 14
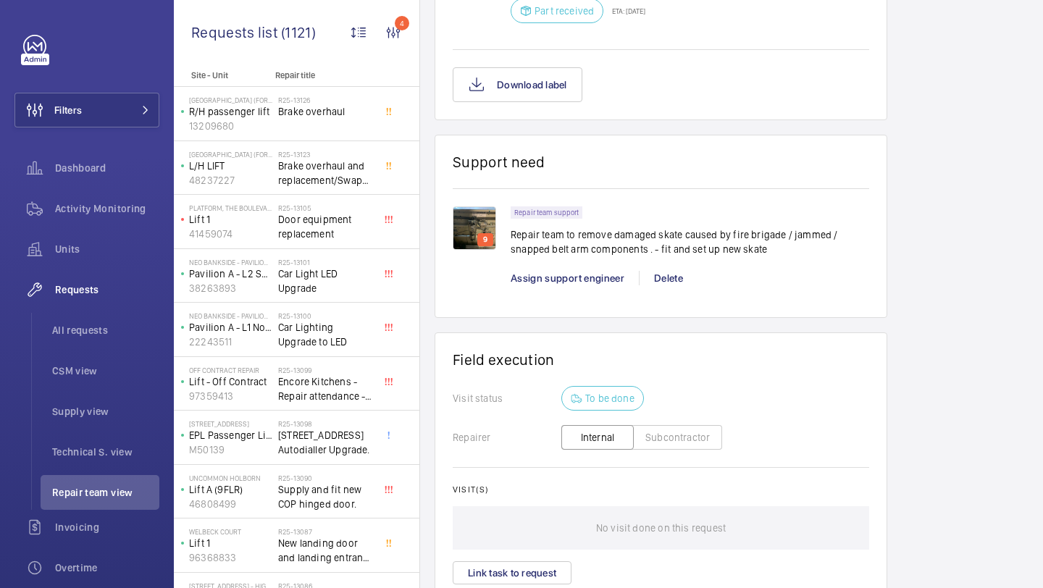
scroll to position [1158, 0]
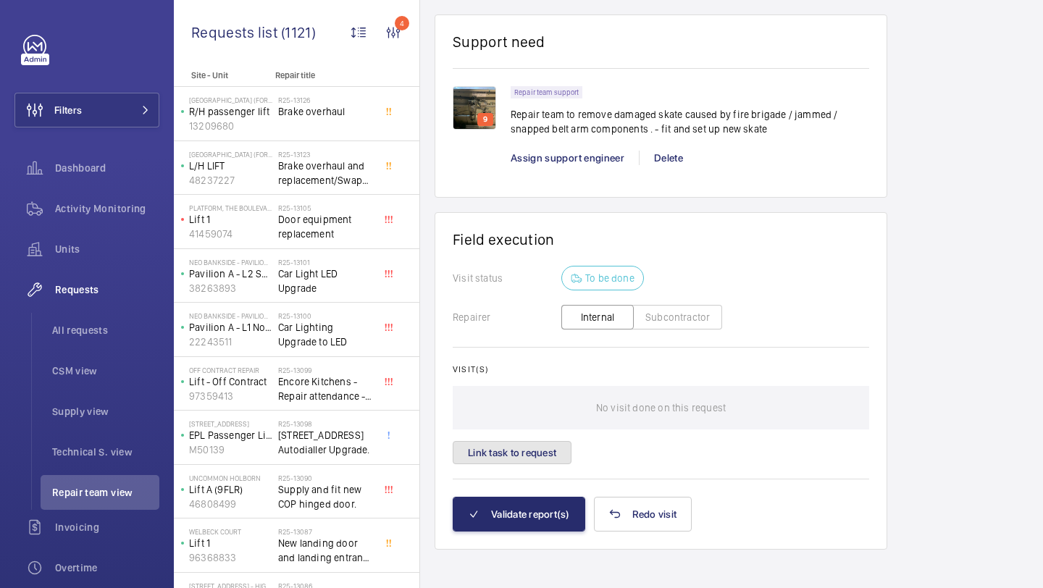
click at [543, 464] on button "Link task to request" at bounding box center [512, 452] width 119 height 23
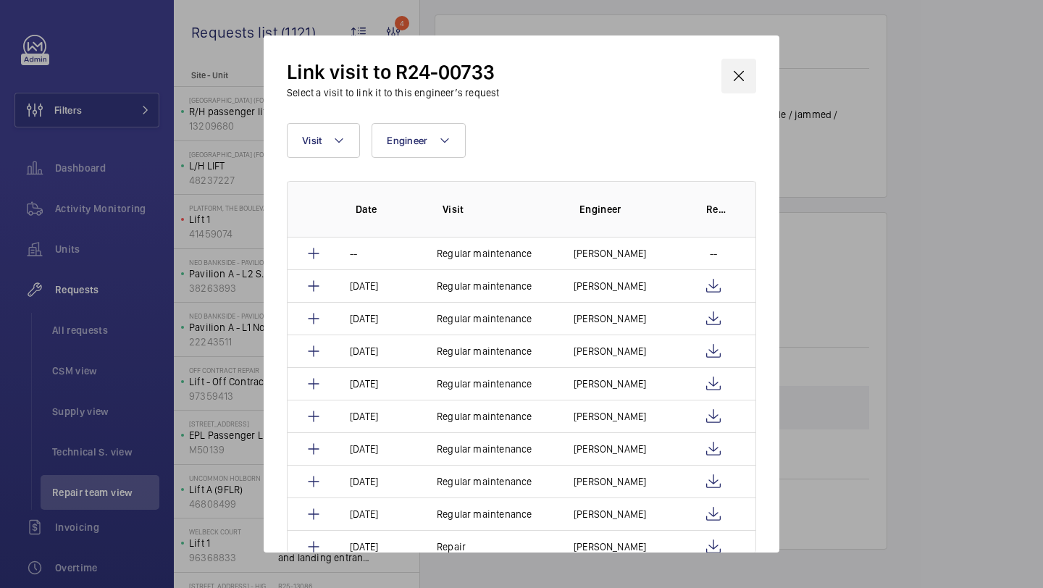
click at [753, 66] on wm-front-icon-button at bounding box center [739, 76] width 35 height 35
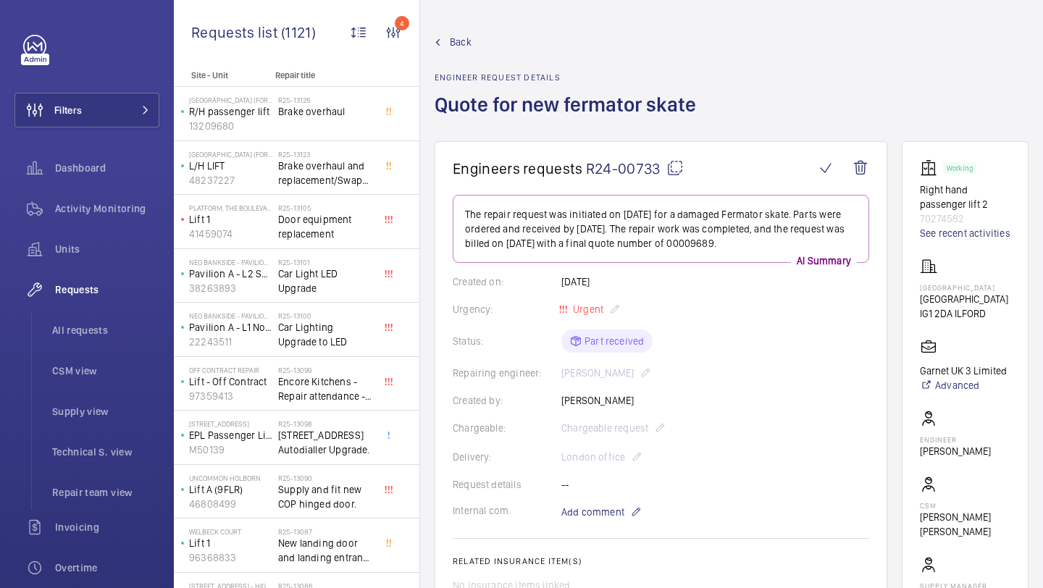
click at [616, 451] on div "Delivery: London office" at bounding box center [661, 456] width 417 height 17
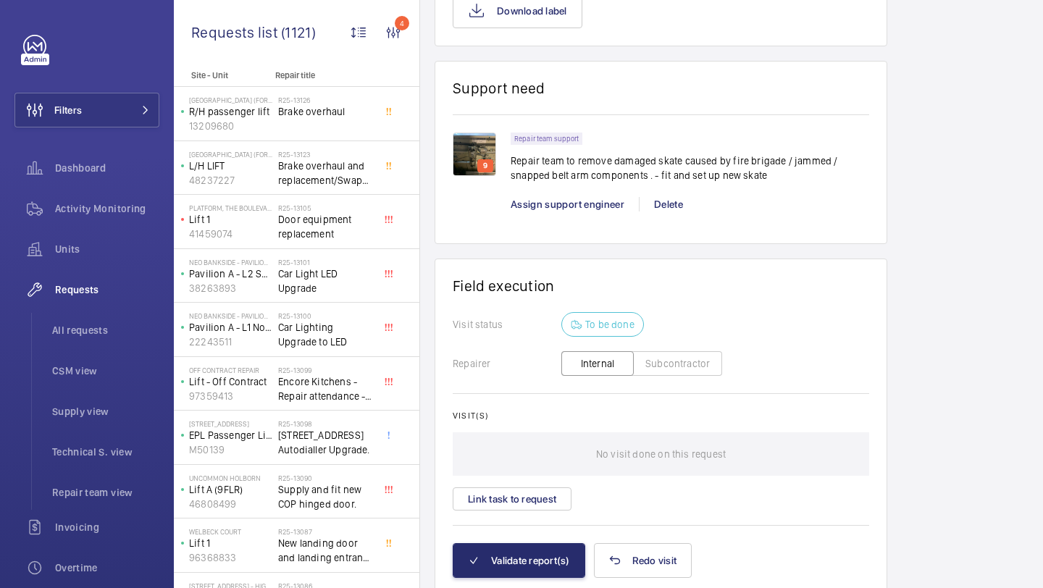
scroll to position [1168, 0]
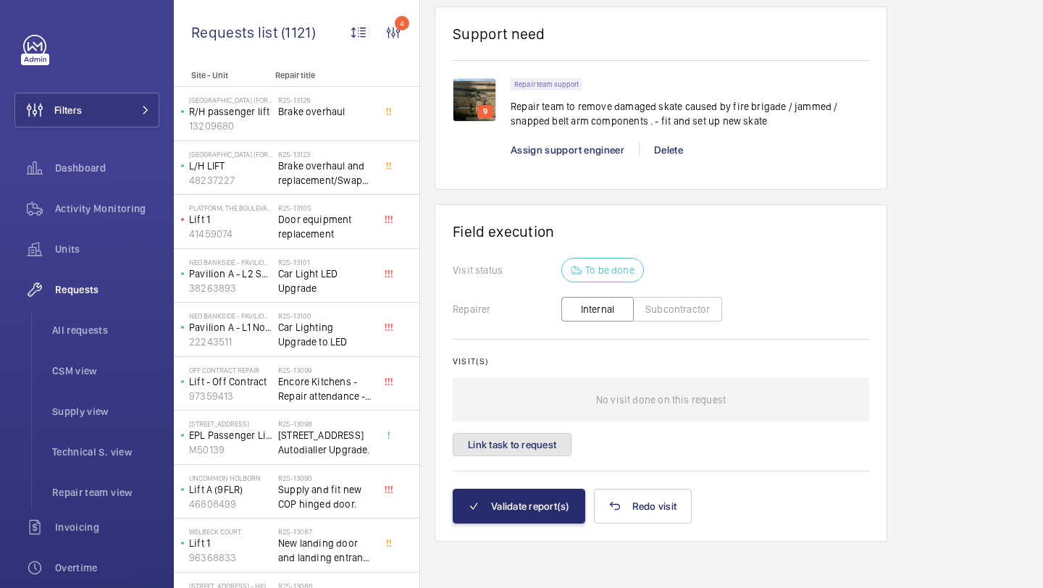
click at [508, 438] on button "Link task to request" at bounding box center [512, 444] width 119 height 23
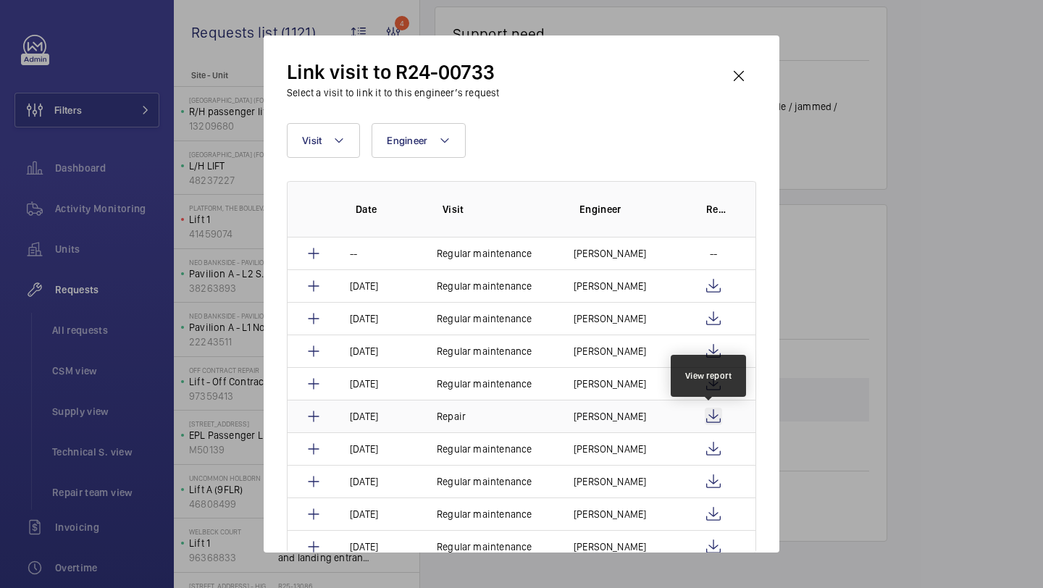
click at [712, 416] on wm-front-icon-button at bounding box center [713, 416] width 17 height 17
click at [761, 78] on div "Link visit to R24-00733 Select a visit to link it to this engineer’s request Vi…" at bounding box center [522, 293] width 516 height 517
click at [748, 78] on wm-front-icon-button at bounding box center [739, 76] width 35 height 35
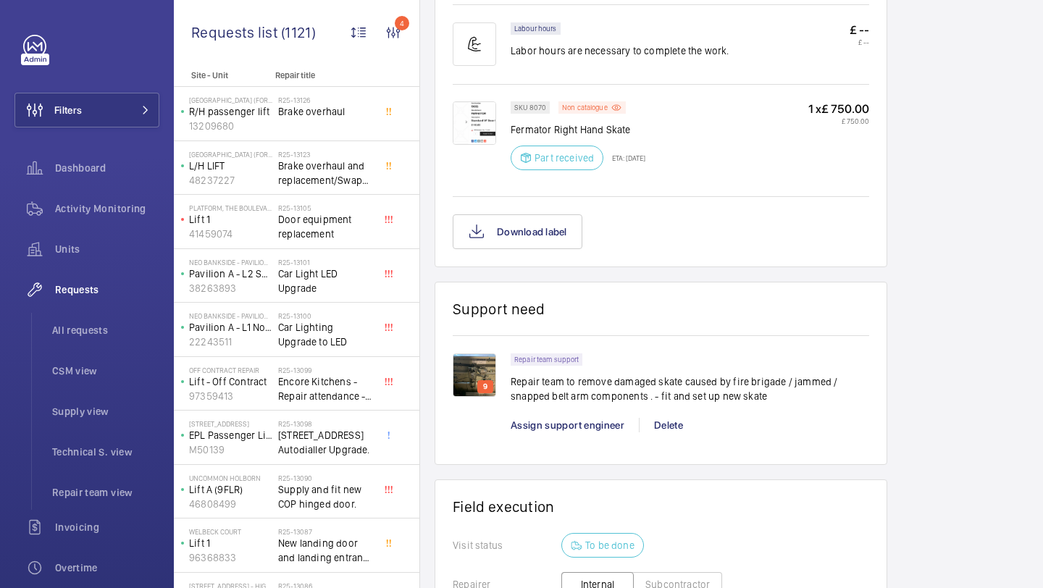
scroll to position [799, 0]
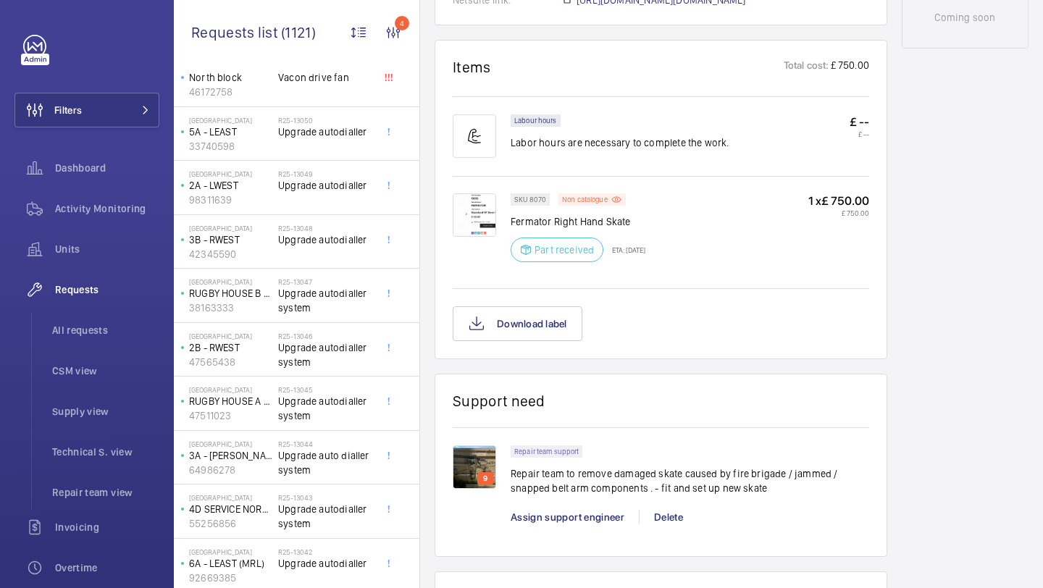
scroll to position [1090, 0]
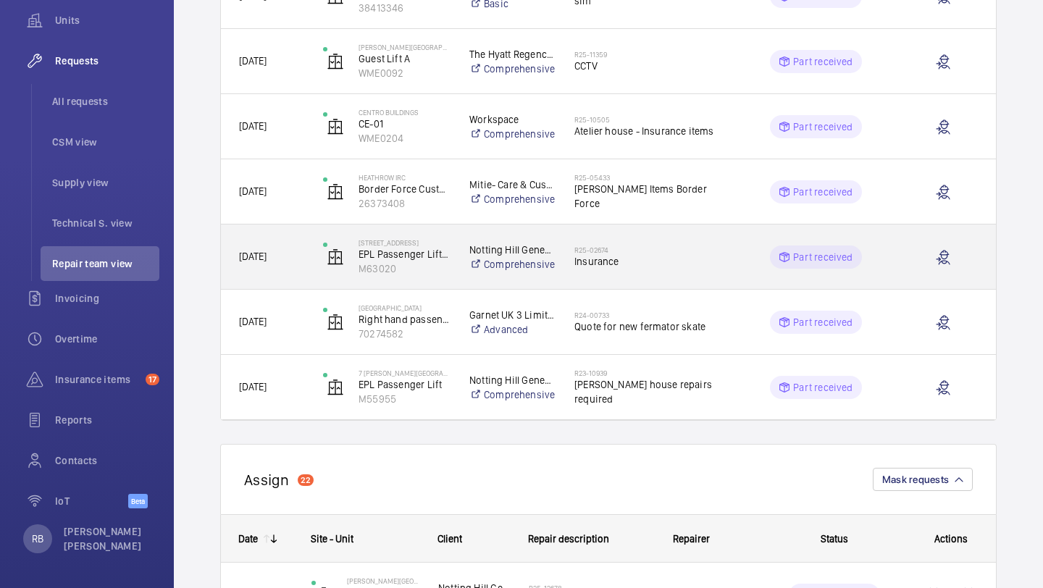
scroll to position [574, 0]
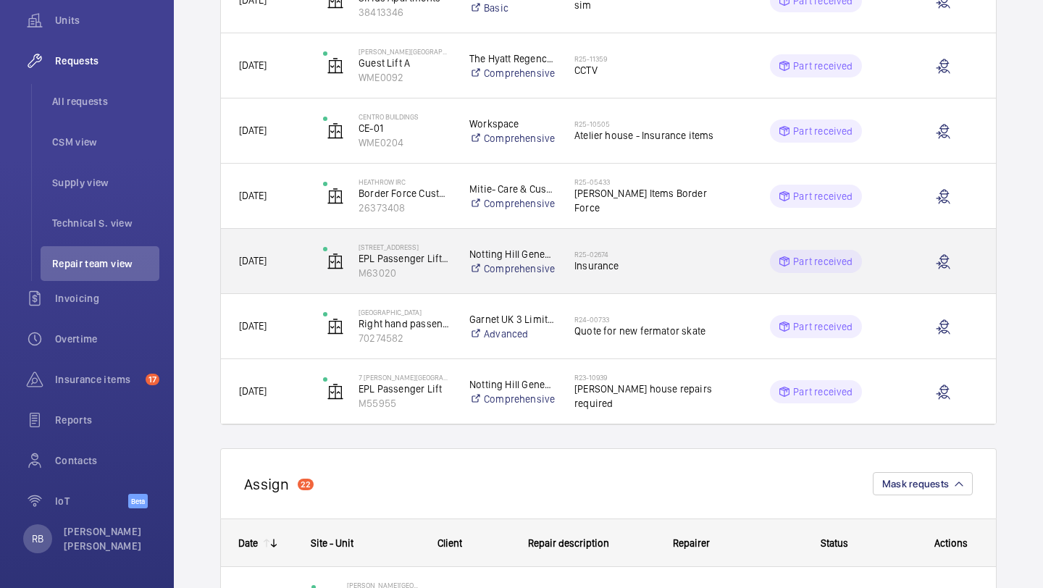
click at [619, 255] on h2 "R25-02674" at bounding box center [648, 254] width 149 height 9
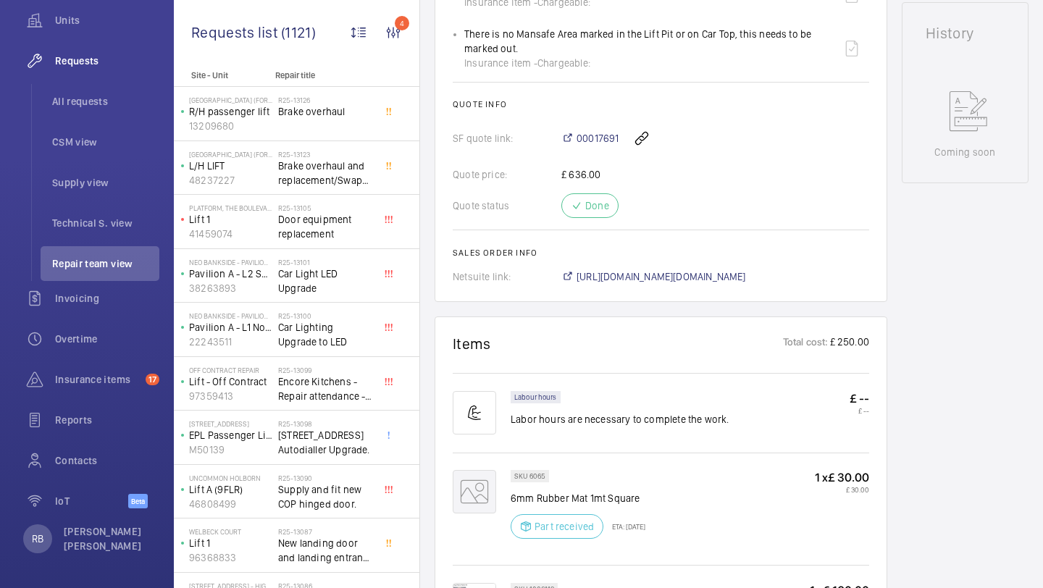
scroll to position [917, 0]
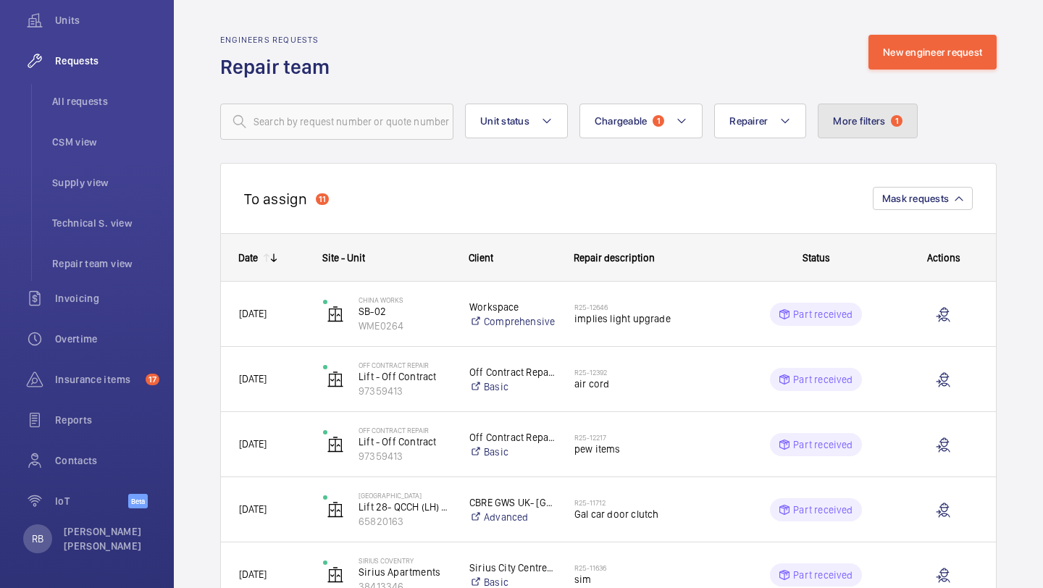
click at [836, 128] on button "More filters 1" at bounding box center [868, 121] width 100 height 35
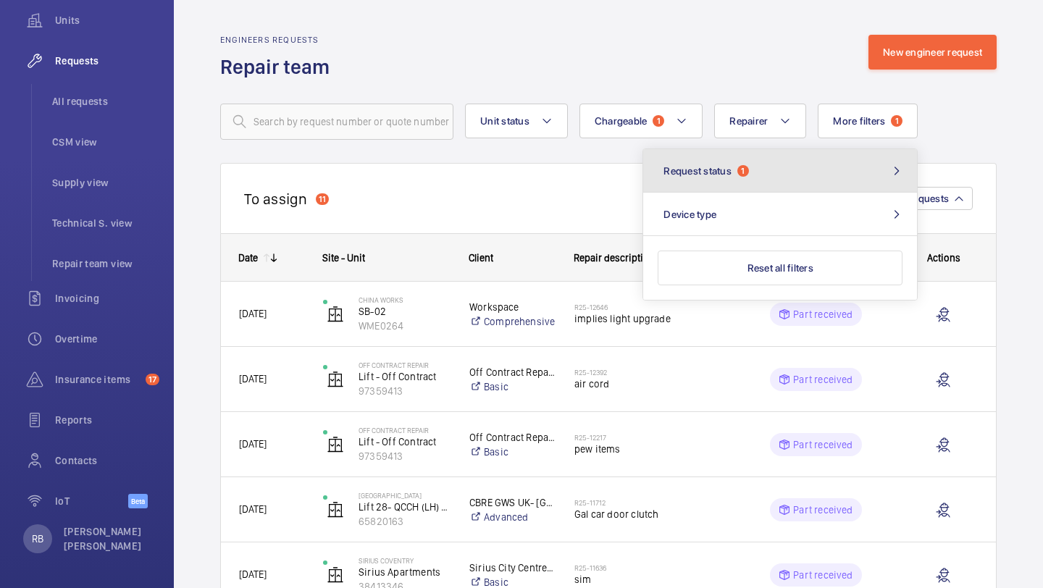
click at [798, 175] on button "Request status 1" at bounding box center [780, 170] width 274 height 43
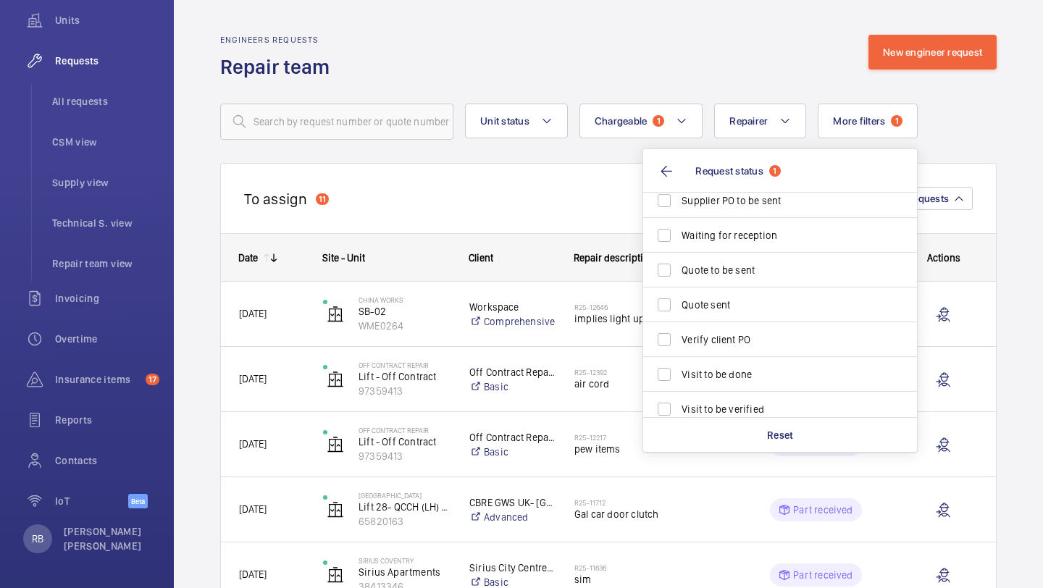
scroll to position [193, 0]
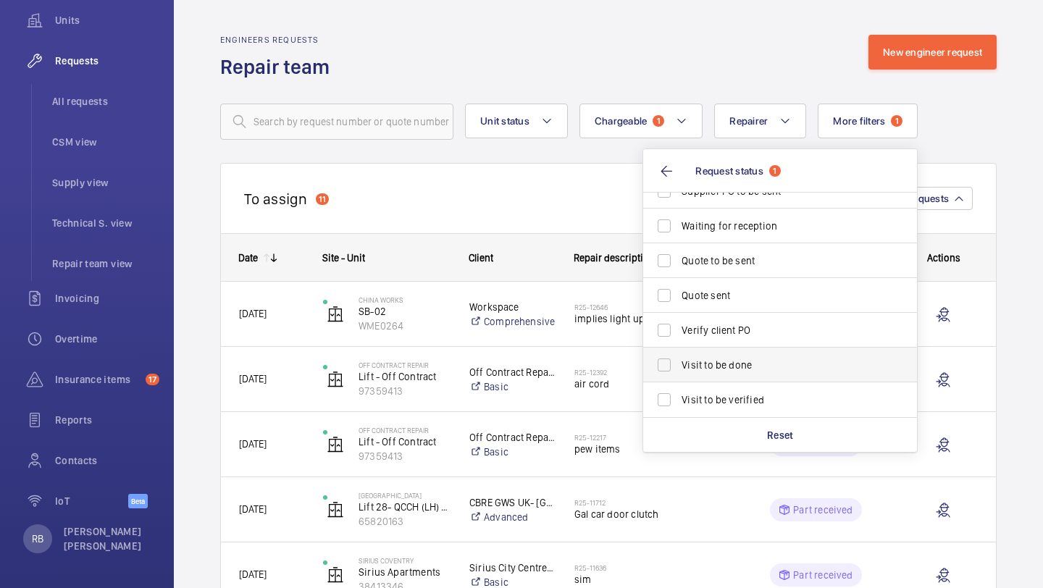
click at [801, 356] on label "Visit to be done" at bounding box center [769, 365] width 252 height 35
click at [679, 356] on input "Visit to be done" at bounding box center [664, 365] width 29 height 29
checkbox input "true"
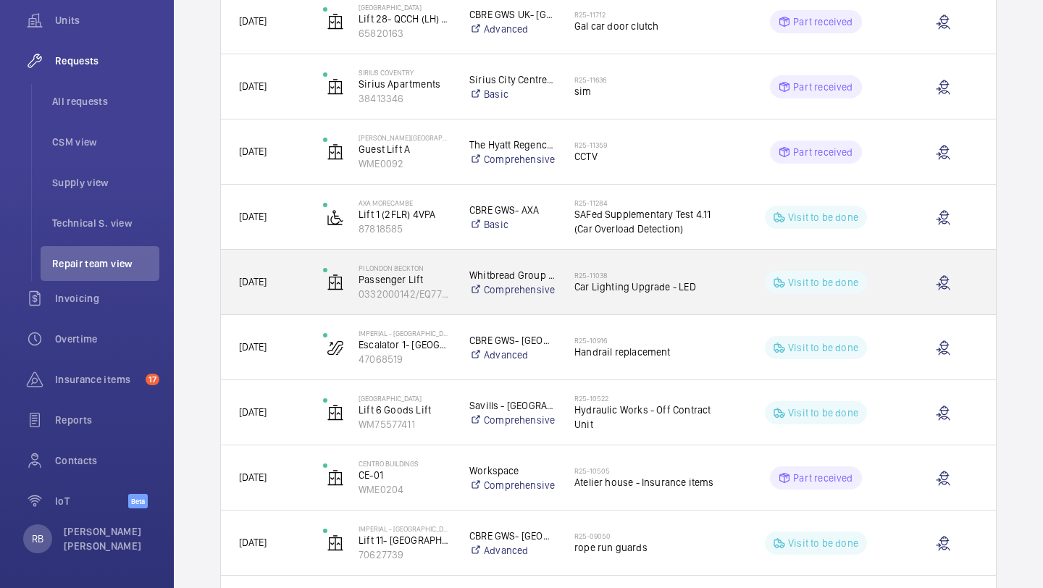
scroll to position [644, 0]
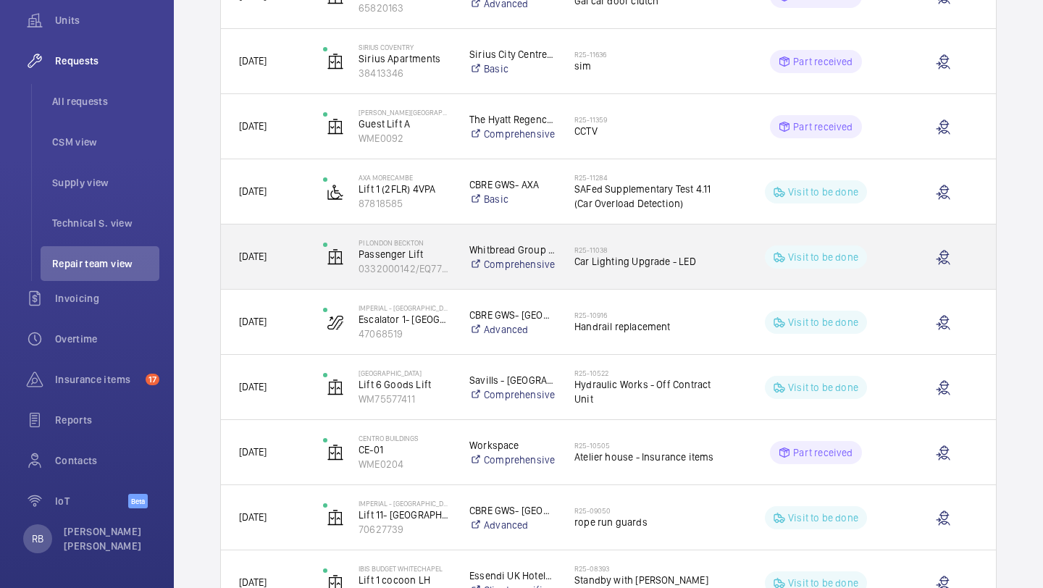
click at [587, 267] on span "Car Lighting Upgrade - LED" at bounding box center [648, 261] width 149 height 14
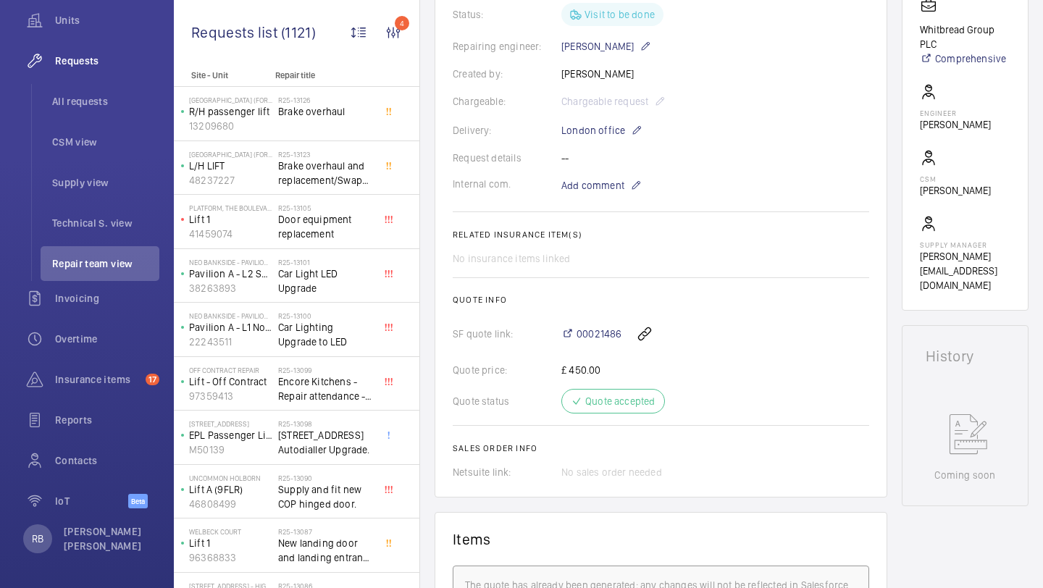
scroll to position [371, 0]
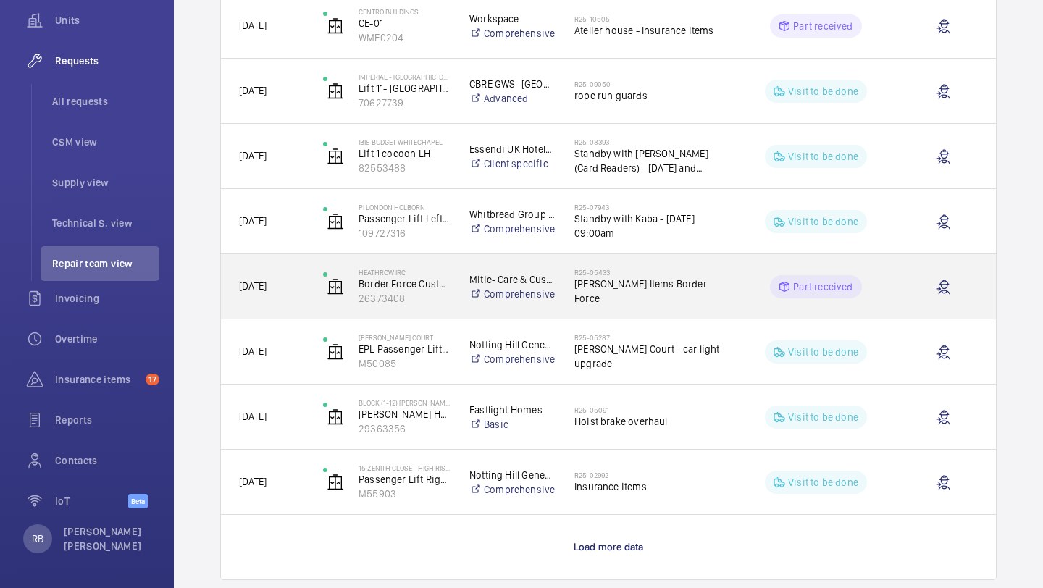
scroll to position [1073, 0]
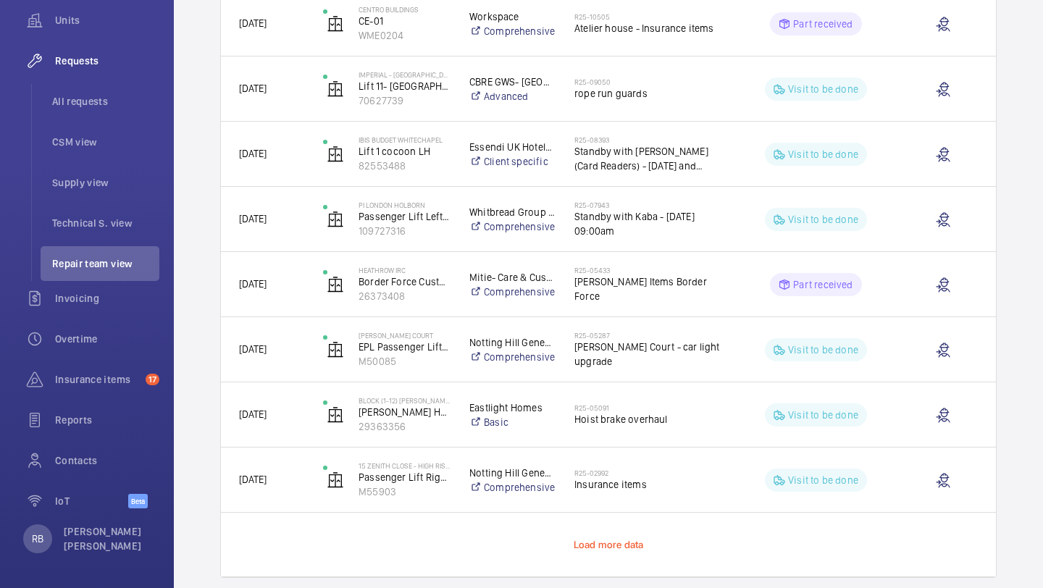
click at [619, 539] on span "Load more data" at bounding box center [609, 545] width 70 height 12
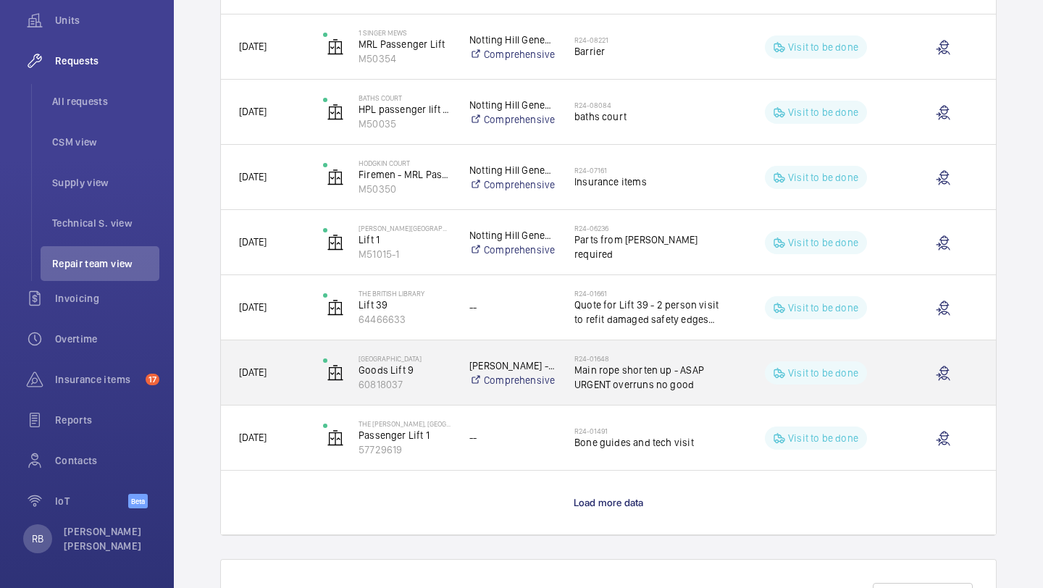
scroll to position [2430, 0]
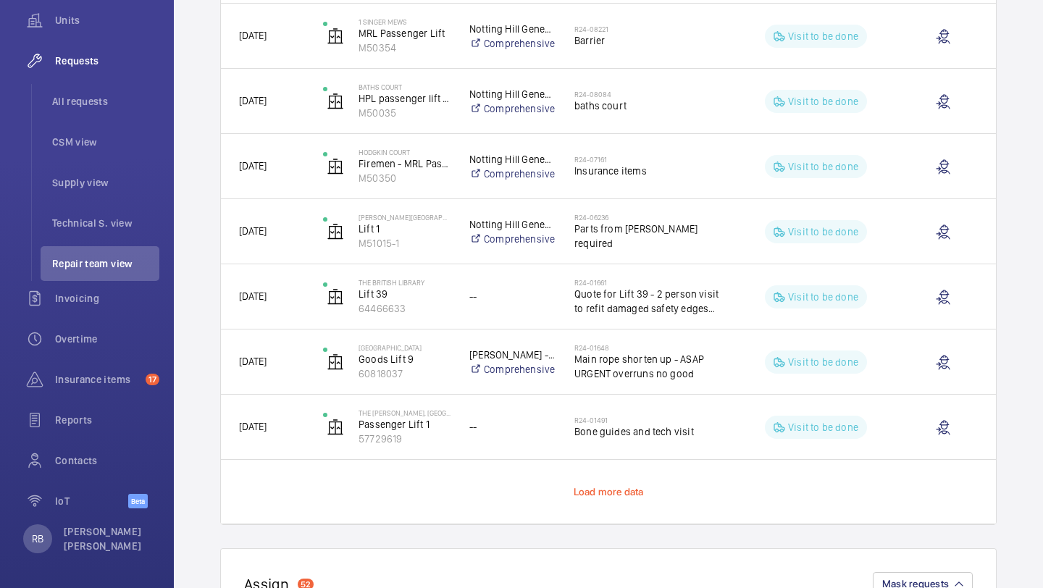
click at [632, 490] on span "Load more data" at bounding box center [609, 492] width 70 height 12
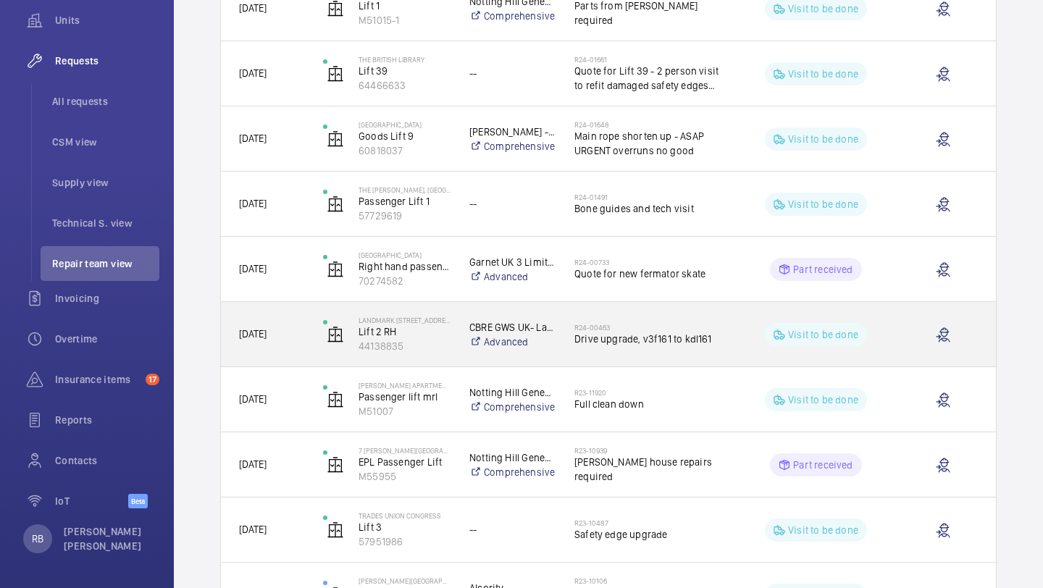
scroll to position [2662, 0]
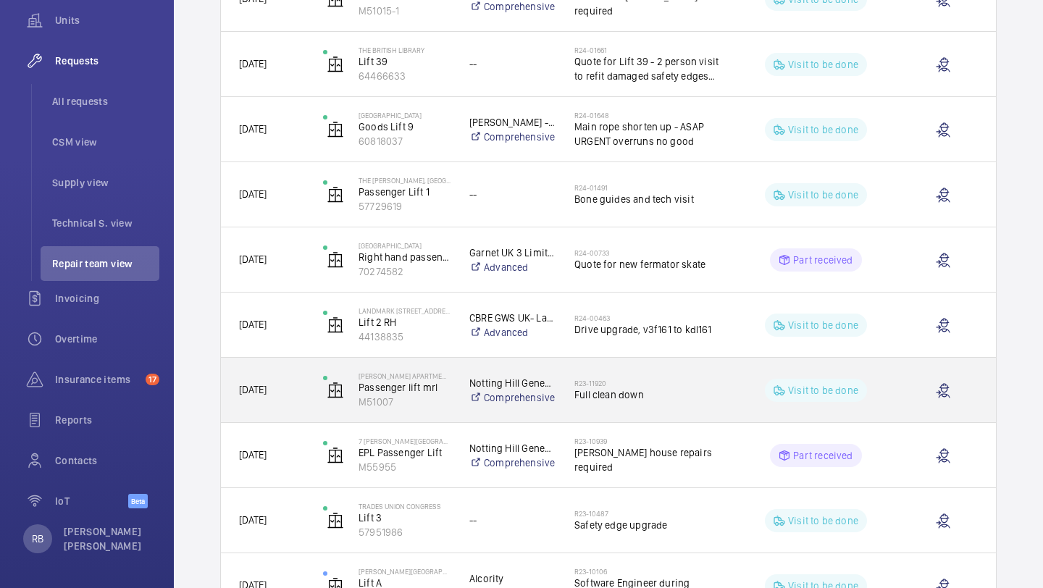
click at [613, 390] on span "Full clean down" at bounding box center [648, 395] width 149 height 14
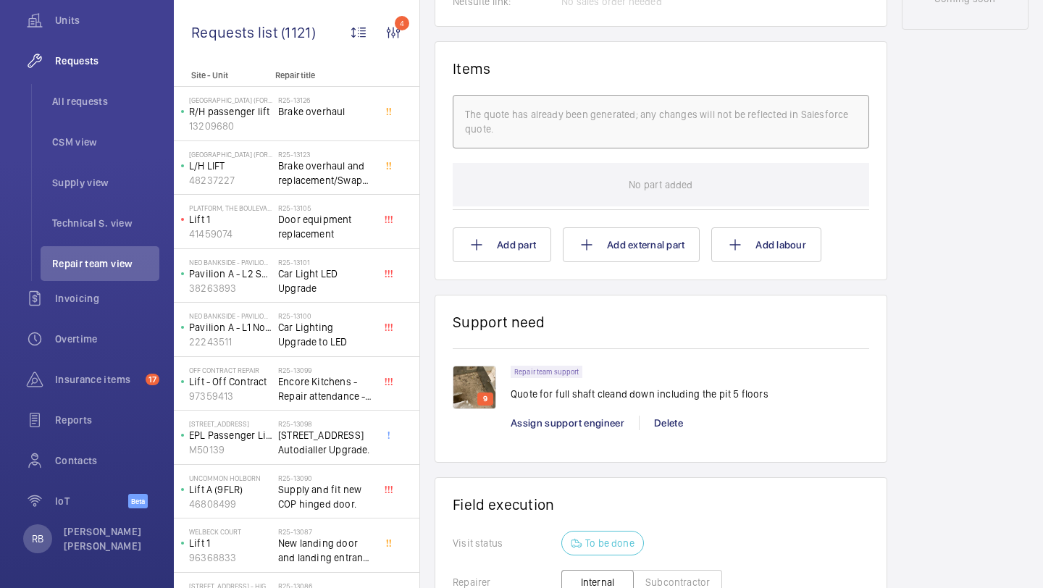
scroll to position [503, 0]
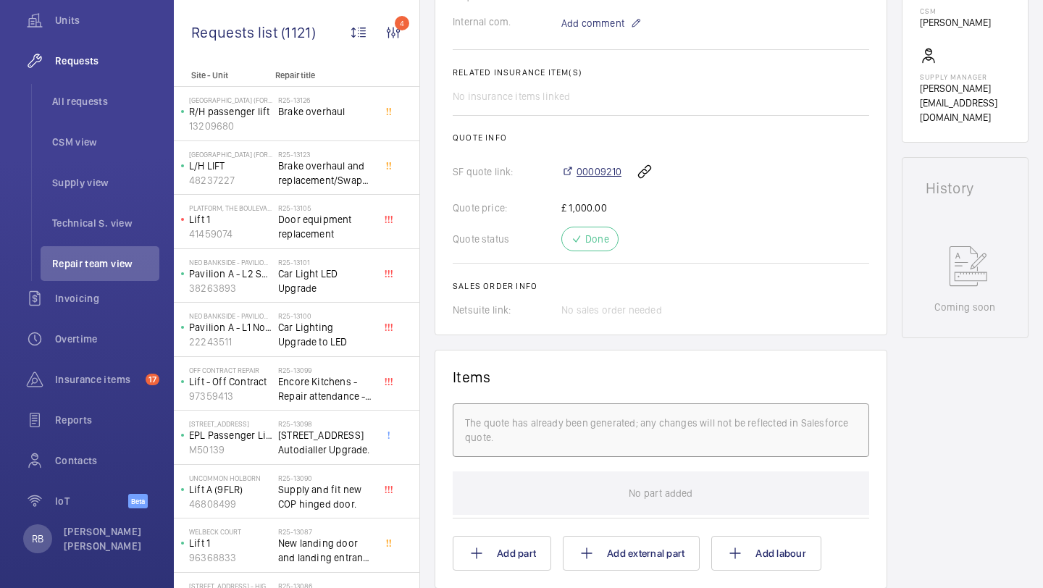
click at [595, 168] on span "00009210" at bounding box center [599, 171] width 45 height 14
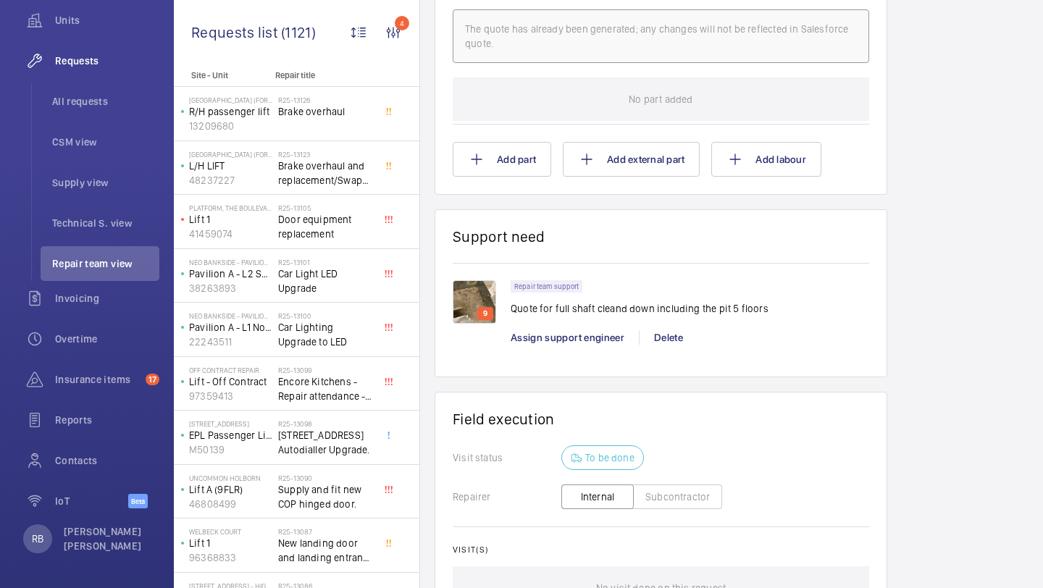
scroll to position [1040, 0]
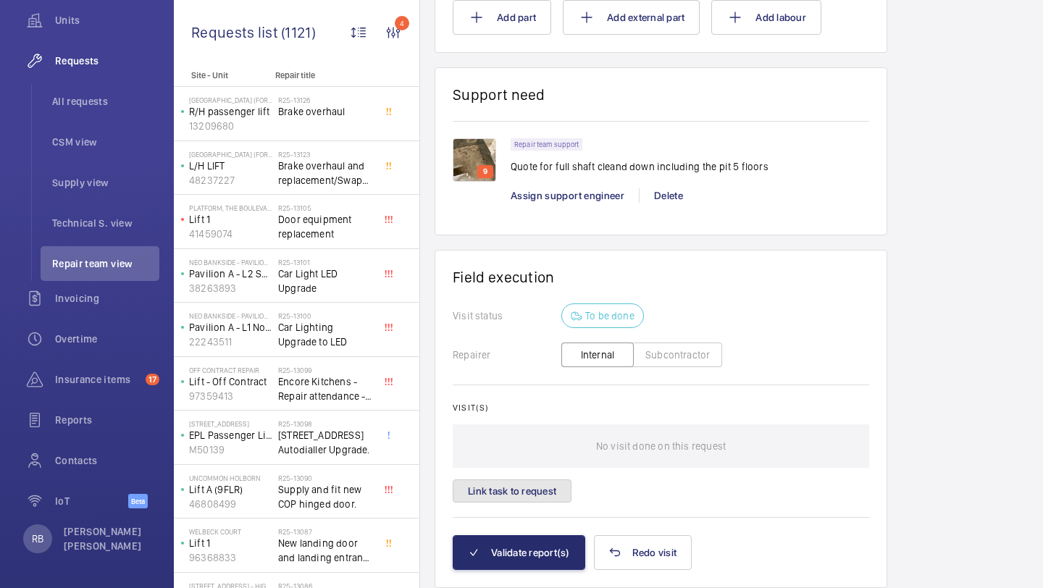
click at [527, 490] on button "Link task to request" at bounding box center [512, 491] width 119 height 23
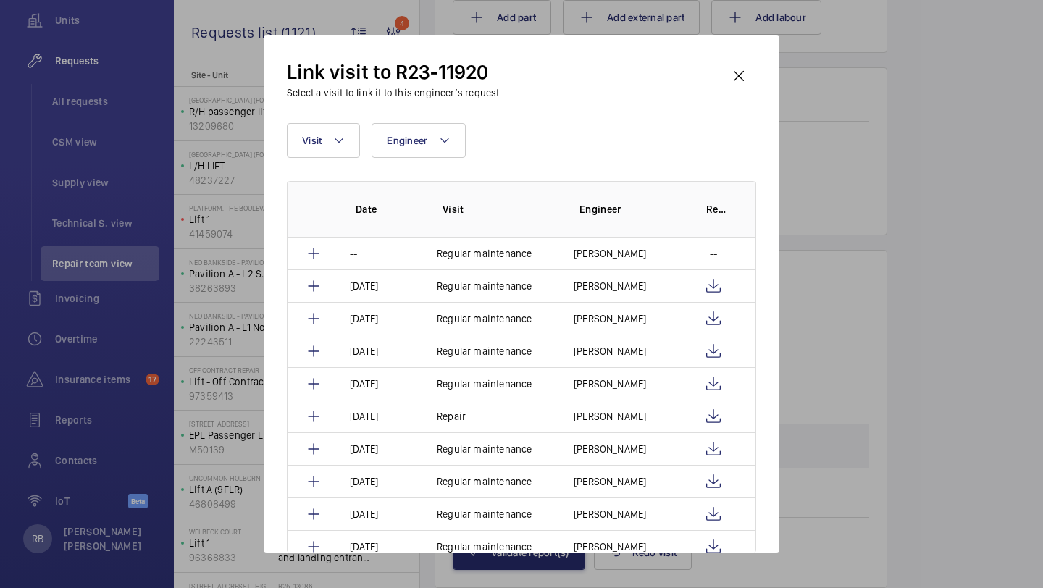
click at [762, 75] on div "Link visit to R23-11920 Select a visit to link it to this engineer’s request Vi…" at bounding box center [522, 293] width 516 height 517
click at [762, 76] on div "Link visit to R23-11920 Select a visit to link it to this engineer’s request Vi…" at bounding box center [522, 293] width 516 height 517
click at [758, 76] on div "Link visit to R23-11920 Select a visit to link it to this engineer’s request Vi…" at bounding box center [522, 293] width 516 height 517
click at [746, 76] on wm-front-icon-button at bounding box center [739, 76] width 35 height 35
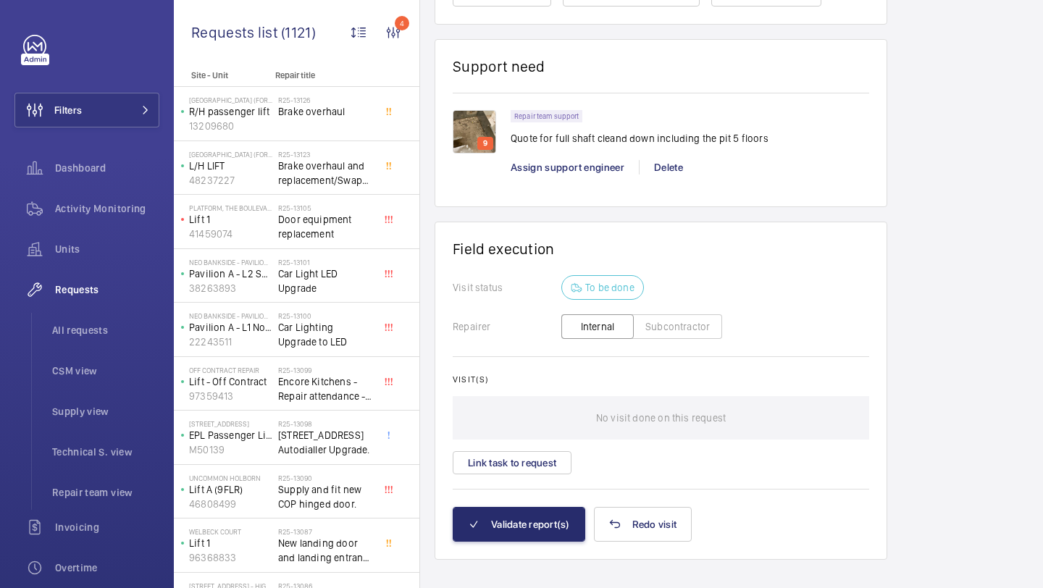
scroll to position [1087, 0]
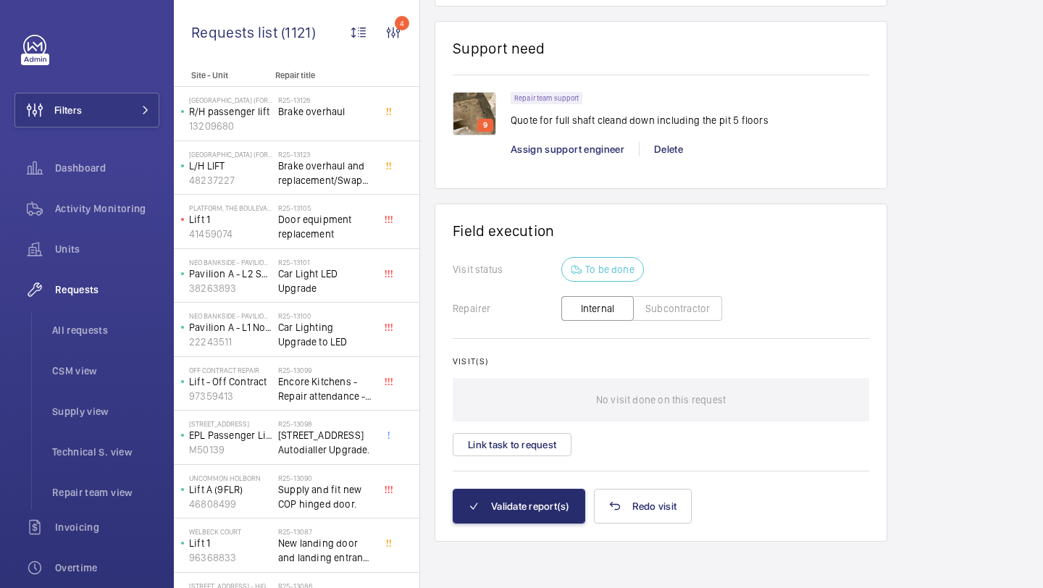
click at [556, 420] on div "No visit done on this request" at bounding box center [661, 399] width 417 height 43
click at [551, 432] on div "Visit(s) No visit done on this request Link task to request" at bounding box center [661, 406] width 417 height 100
click at [548, 442] on button "Link task to request" at bounding box center [512, 444] width 119 height 23
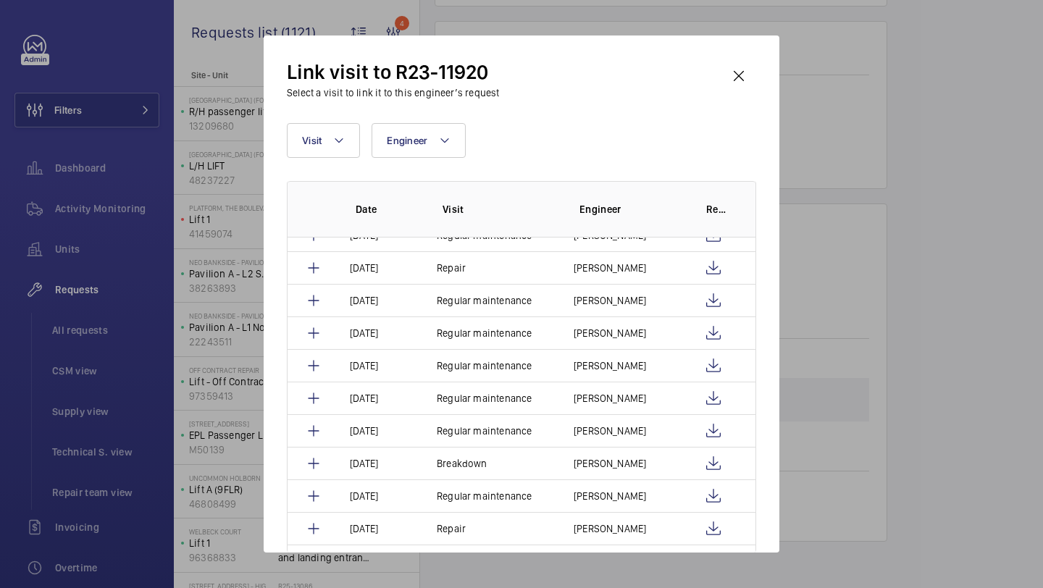
scroll to position [470, 0]
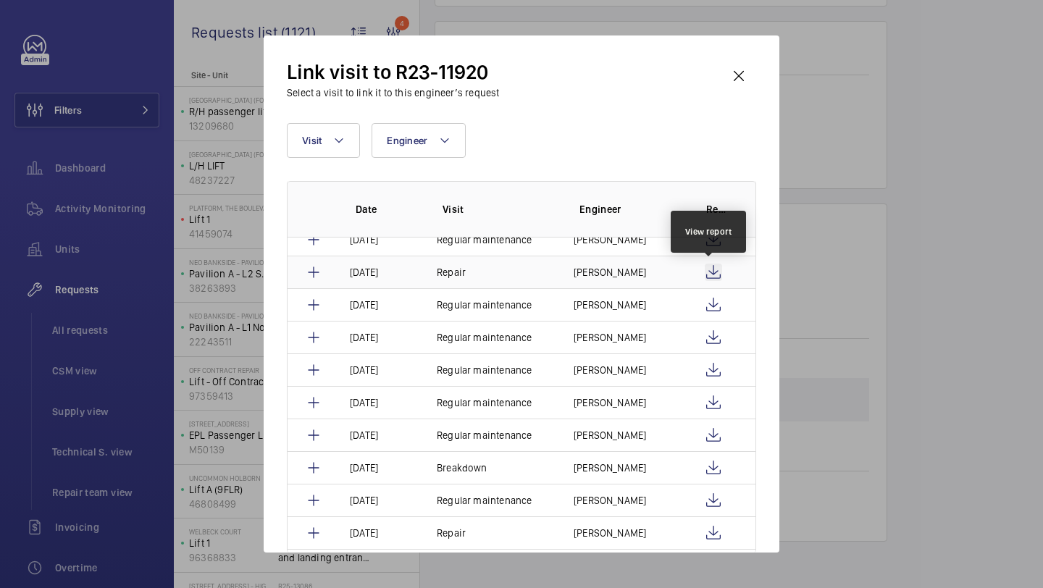
click at [709, 270] on wm-front-icon-button at bounding box center [713, 272] width 17 height 17
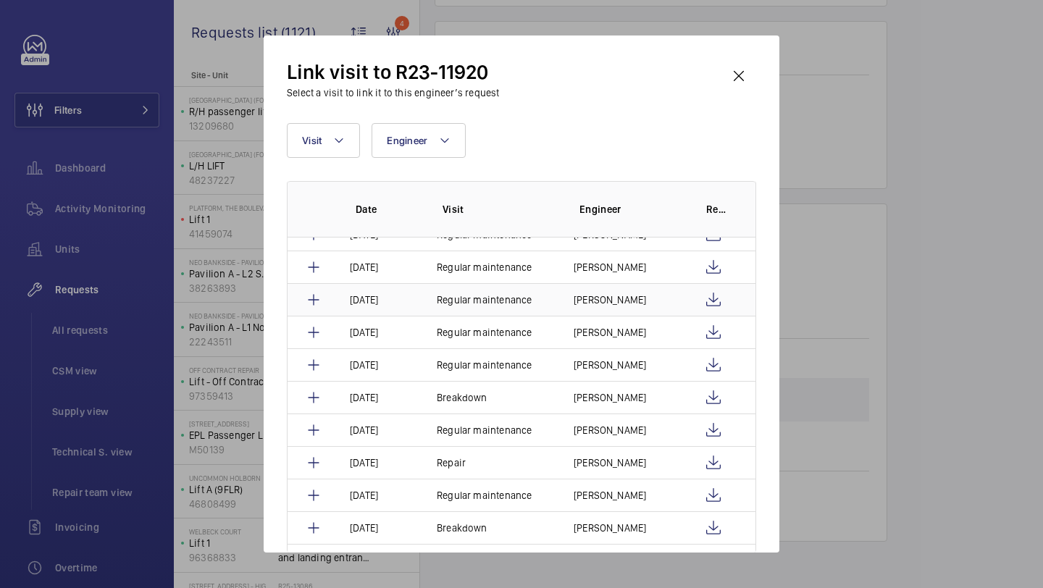
scroll to position [580, 0]
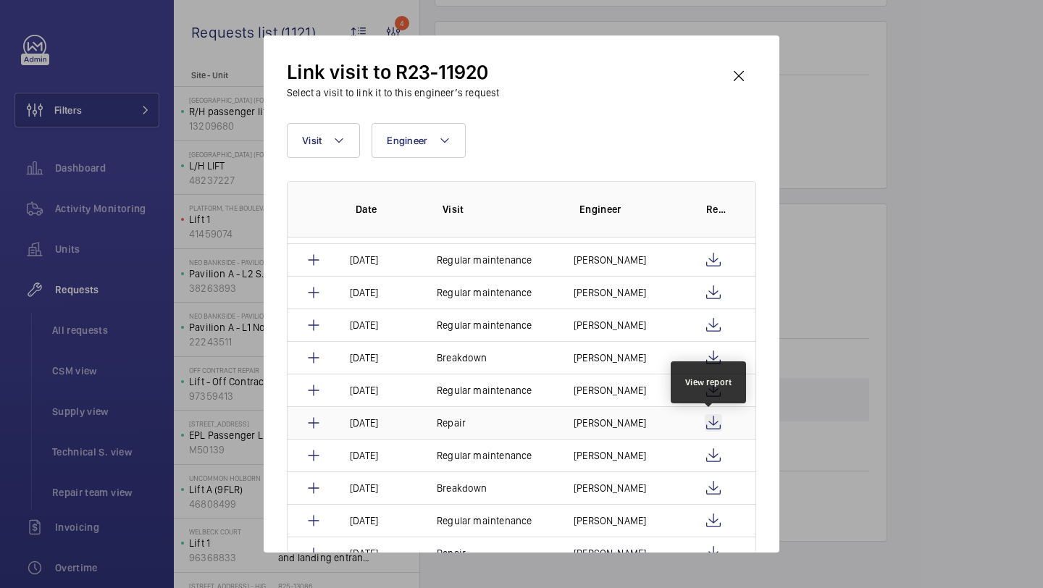
click at [710, 422] on wm-front-icon-button at bounding box center [713, 422] width 17 height 17
click at [549, 411] on td "Repair" at bounding box center [487, 422] width 137 height 33
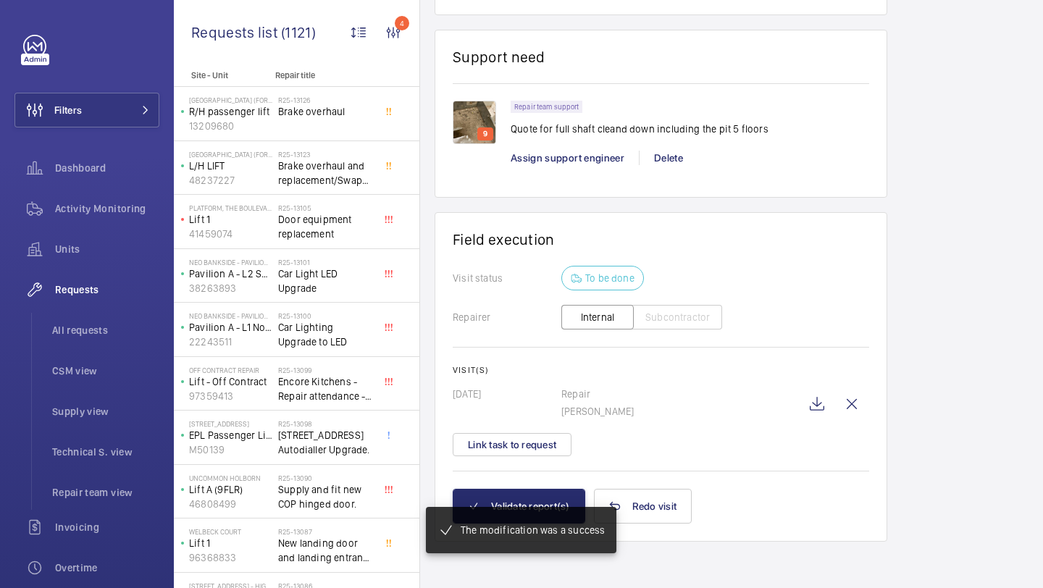
scroll to position [1079, 0]
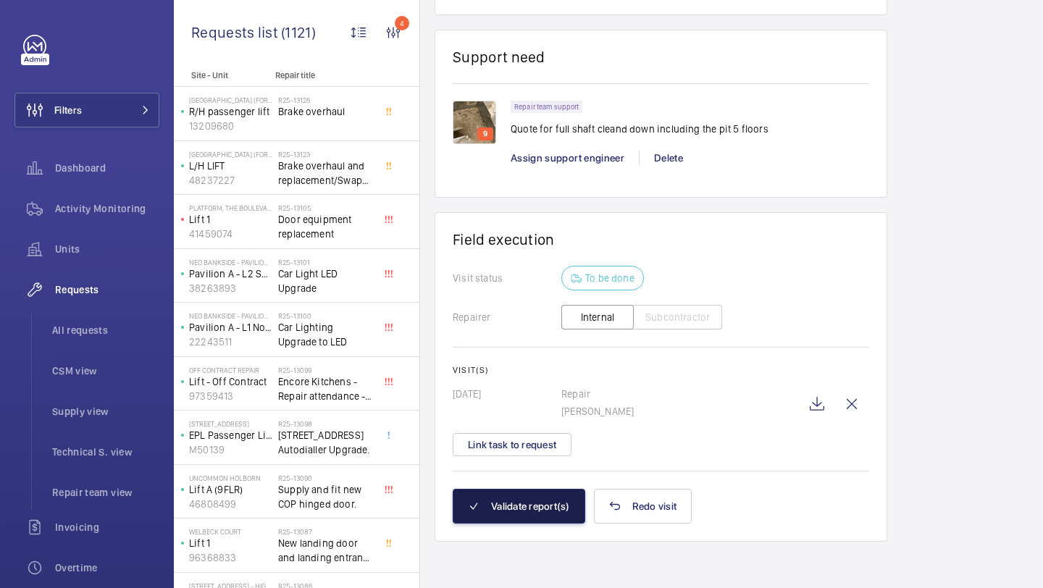
click at [543, 514] on button "Validate report(s)" at bounding box center [519, 506] width 133 height 35
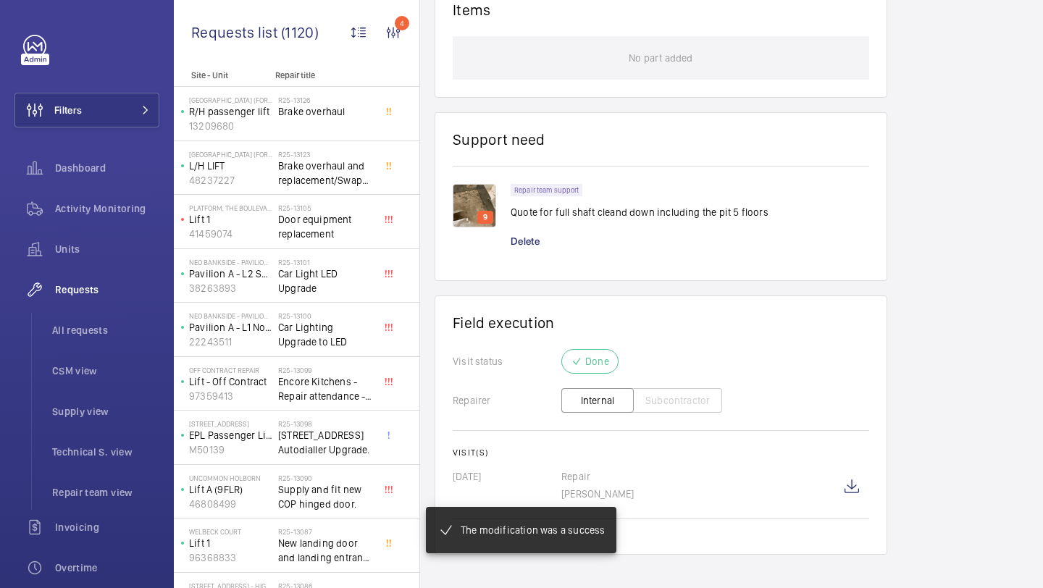
scroll to position [871, 0]
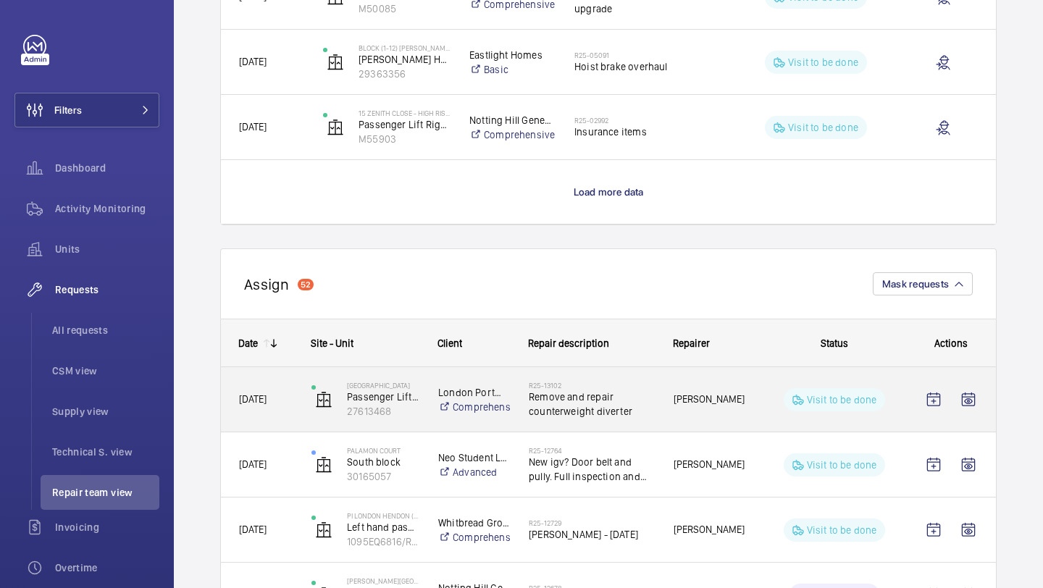
scroll to position [1417, 0]
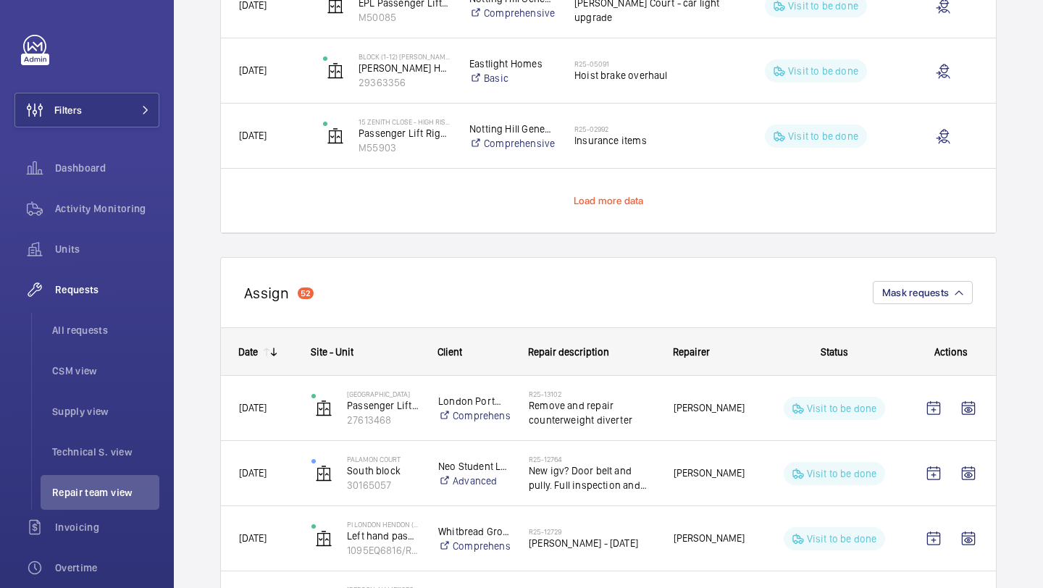
click at [615, 197] on span "Load more data" at bounding box center [609, 201] width 70 height 12
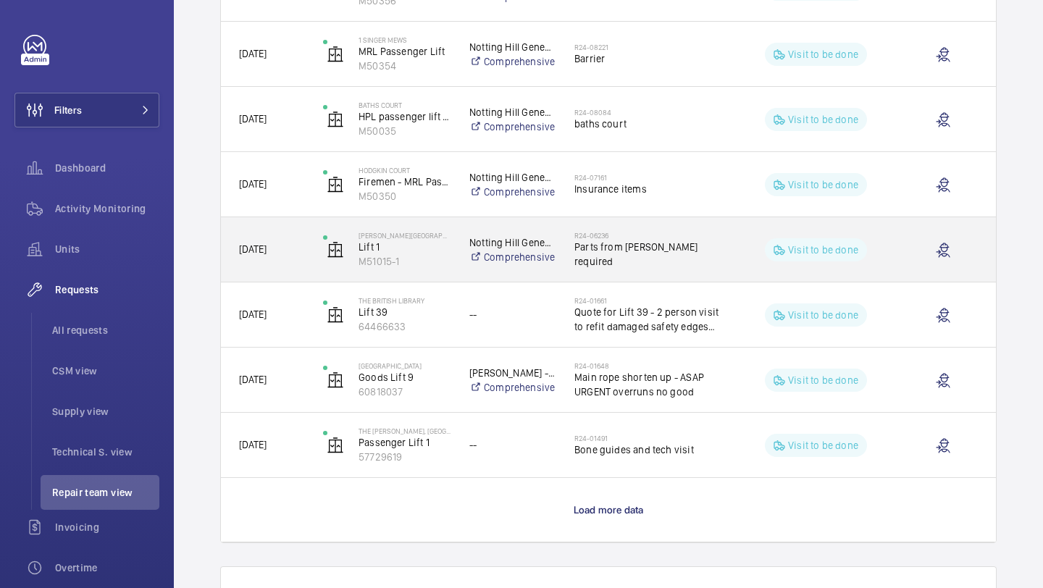
scroll to position [2418, 0]
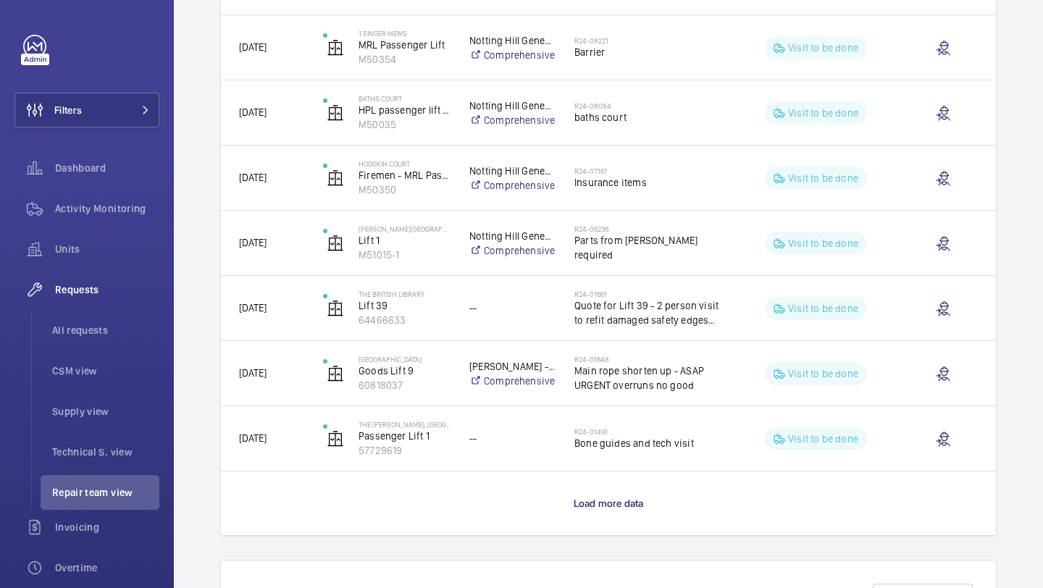
click at [597, 494] on wm-front-load-more-cell "Load more data" at bounding box center [608, 504] width 775 height 64
click at [595, 510] on p "Load more data" at bounding box center [609, 503] width 70 height 14
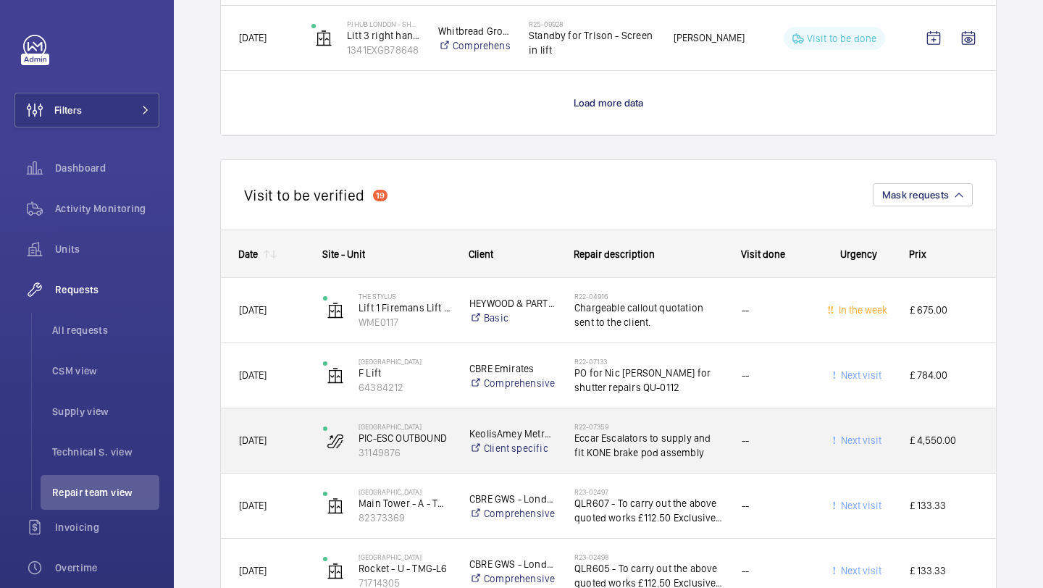
scroll to position [6598, 0]
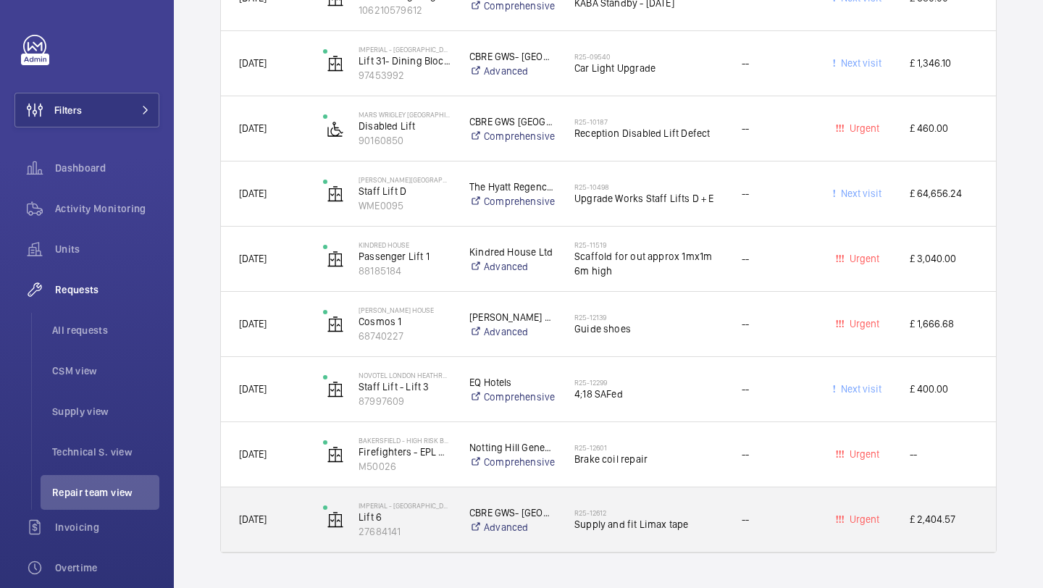
click at [648, 538] on div "R25-12612 Supply and fit Limax tape" at bounding box center [648, 520] width 149 height 42
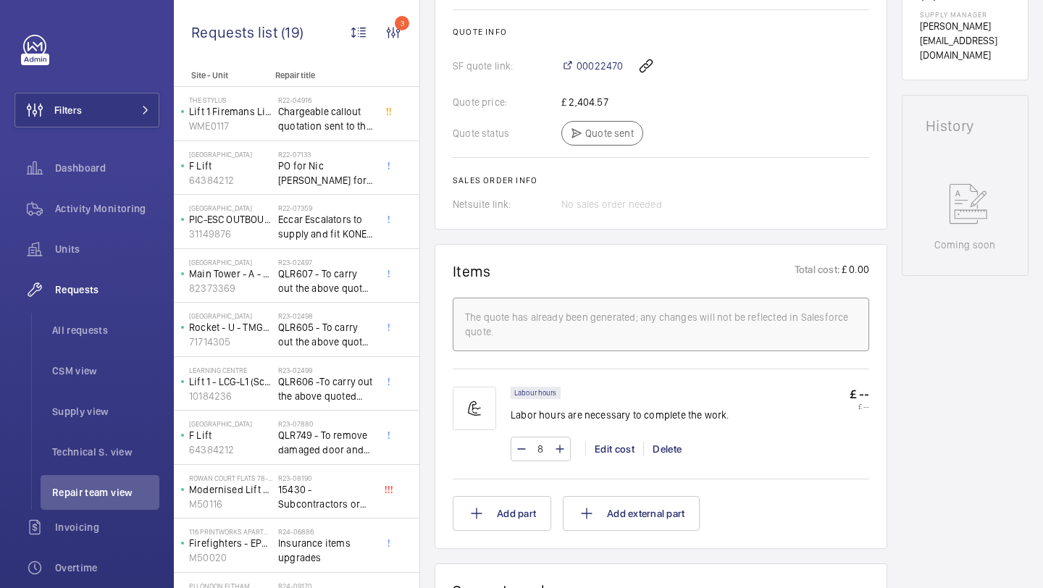
scroll to position [613, 0]
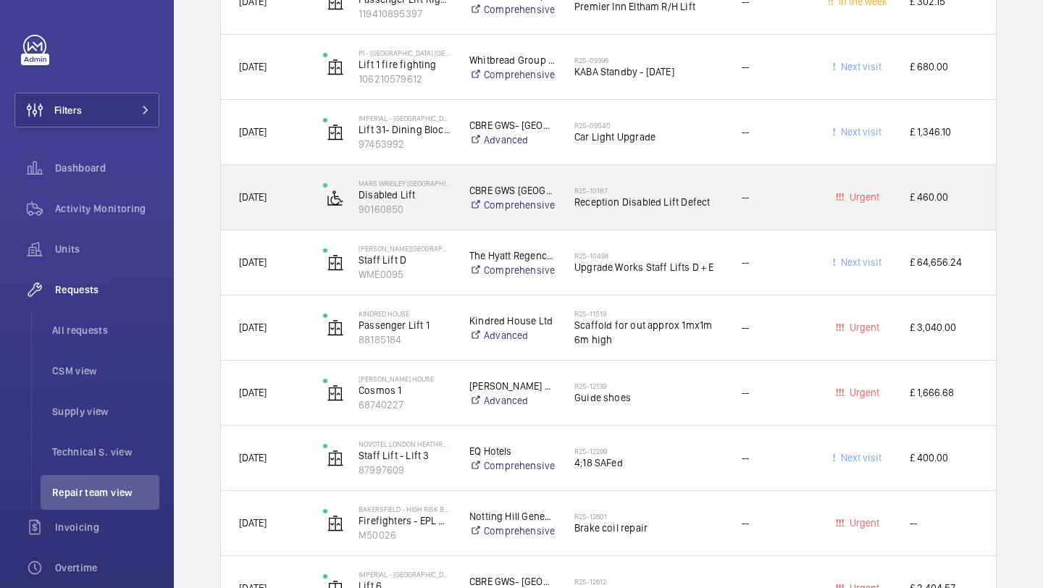
scroll to position [3921, 0]
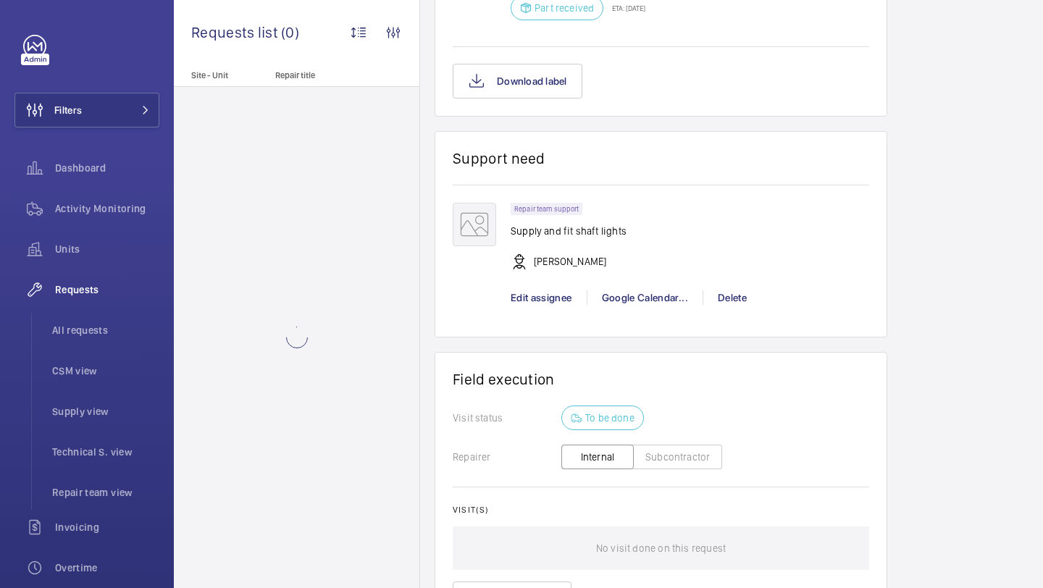
scroll to position [1059, 0]
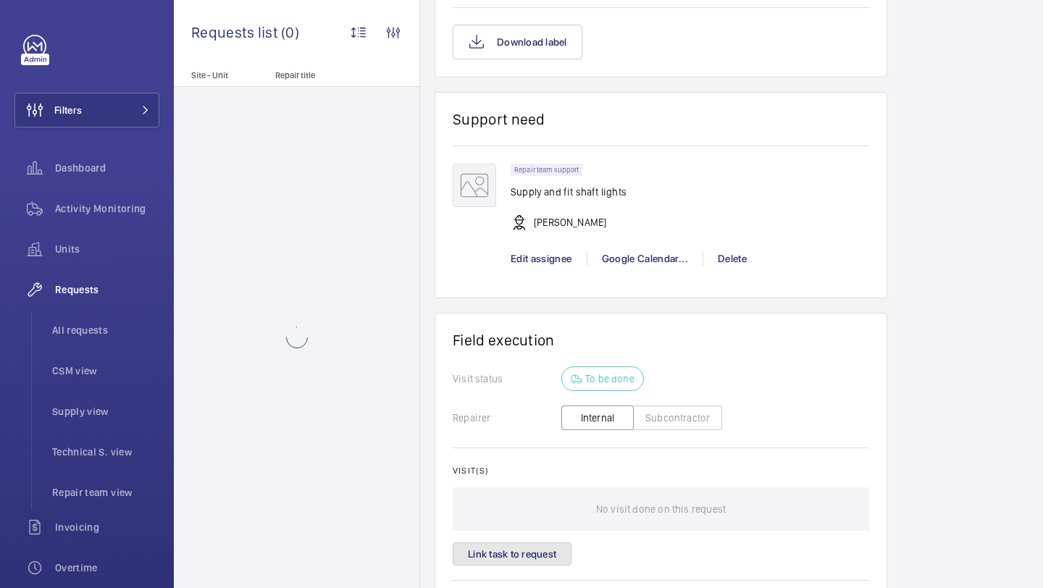
click at [547, 557] on button "Link task to request" at bounding box center [512, 554] width 119 height 23
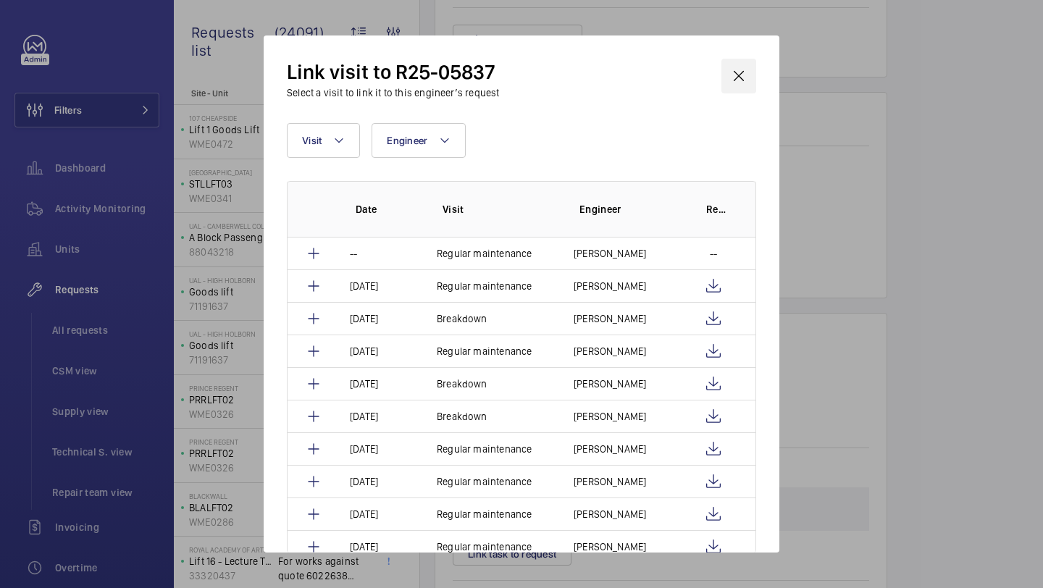
click at [732, 82] on wm-front-icon-button at bounding box center [739, 76] width 35 height 35
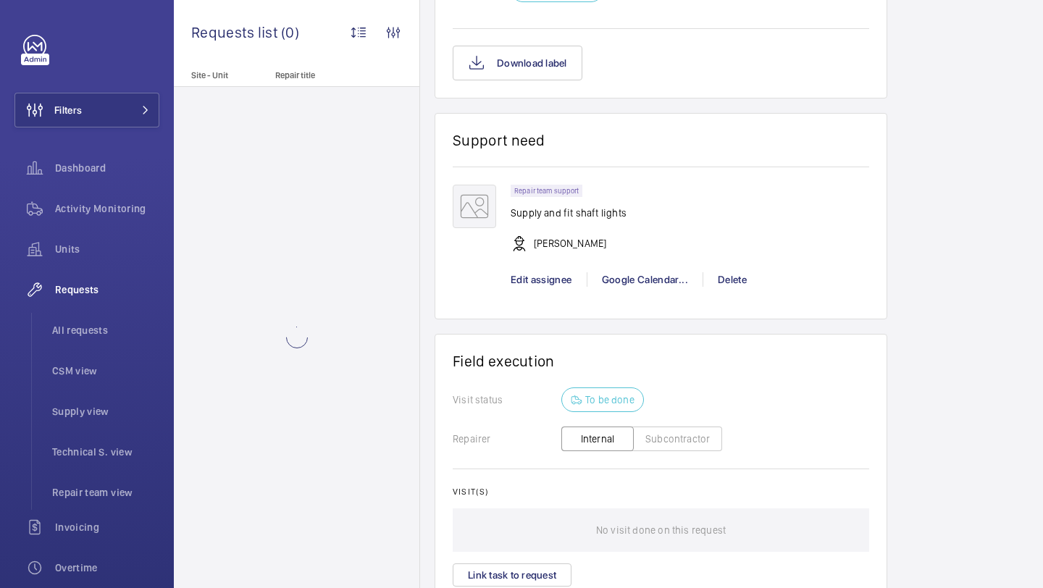
scroll to position [1170, 0]
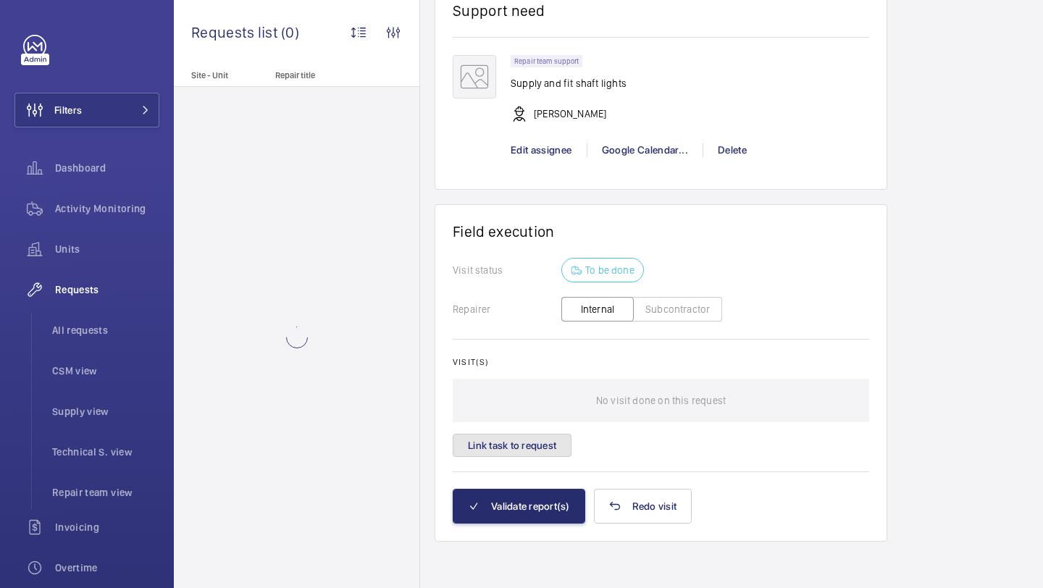
click at [553, 444] on button "Link task to request" at bounding box center [512, 445] width 119 height 23
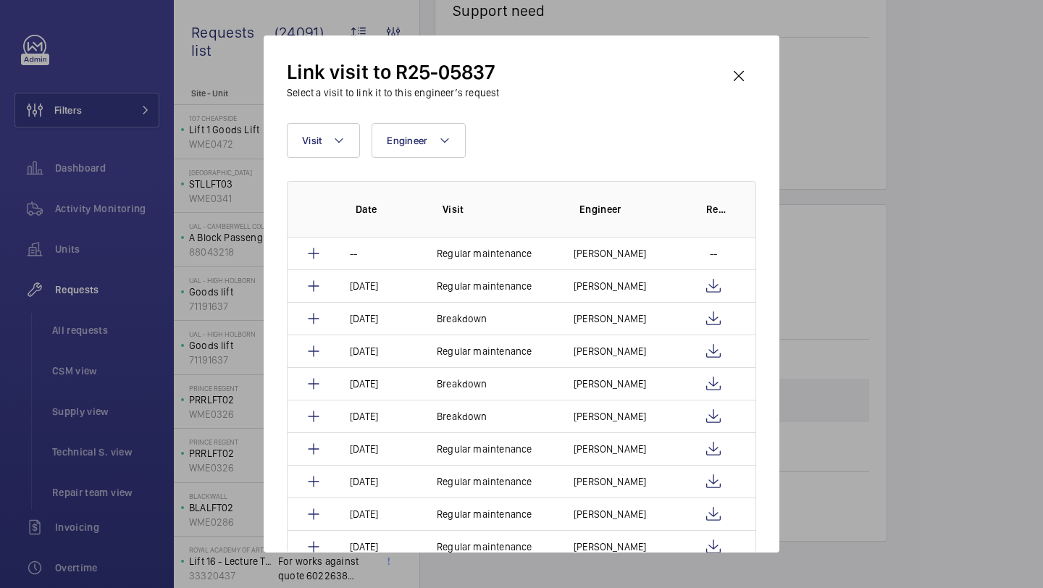
click at [748, 57] on div "Link visit to R25-05837 Select a visit to link it to this engineer’s request Vi…" at bounding box center [522, 293] width 516 height 517
click at [730, 74] on wm-front-icon-button at bounding box center [739, 76] width 35 height 35
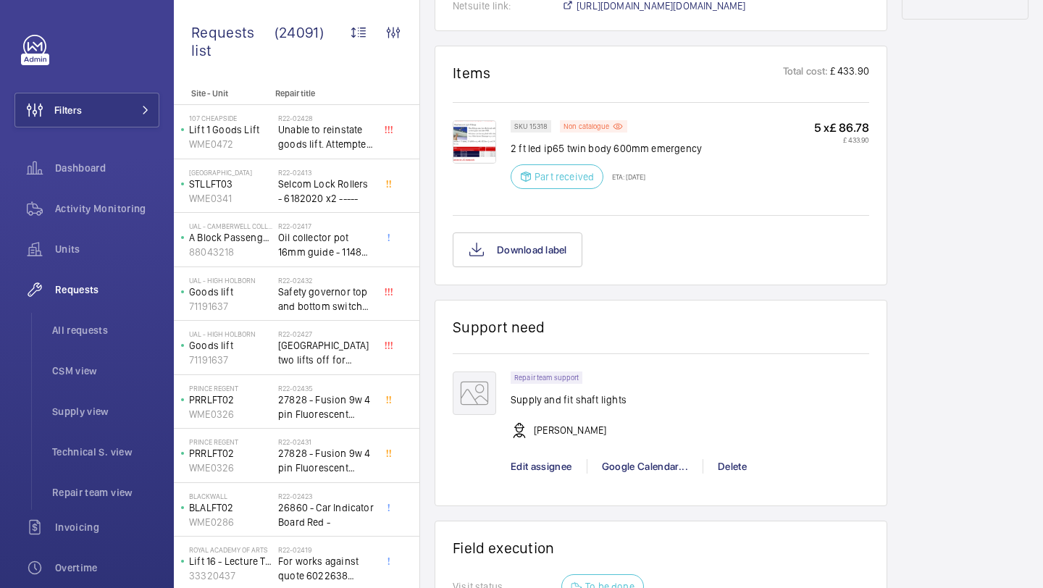
scroll to position [850, 0]
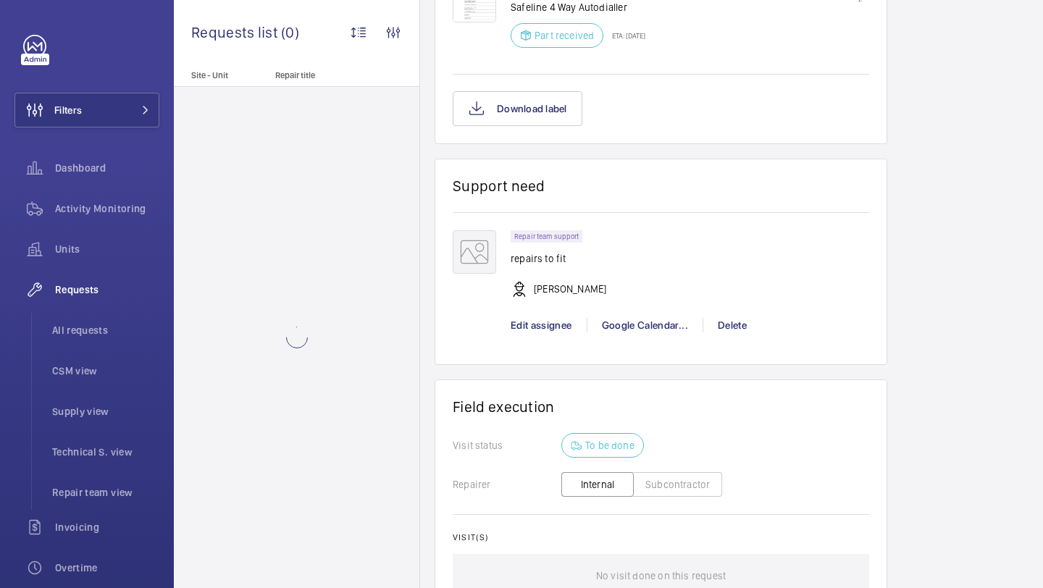
scroll to position [1127, 0]
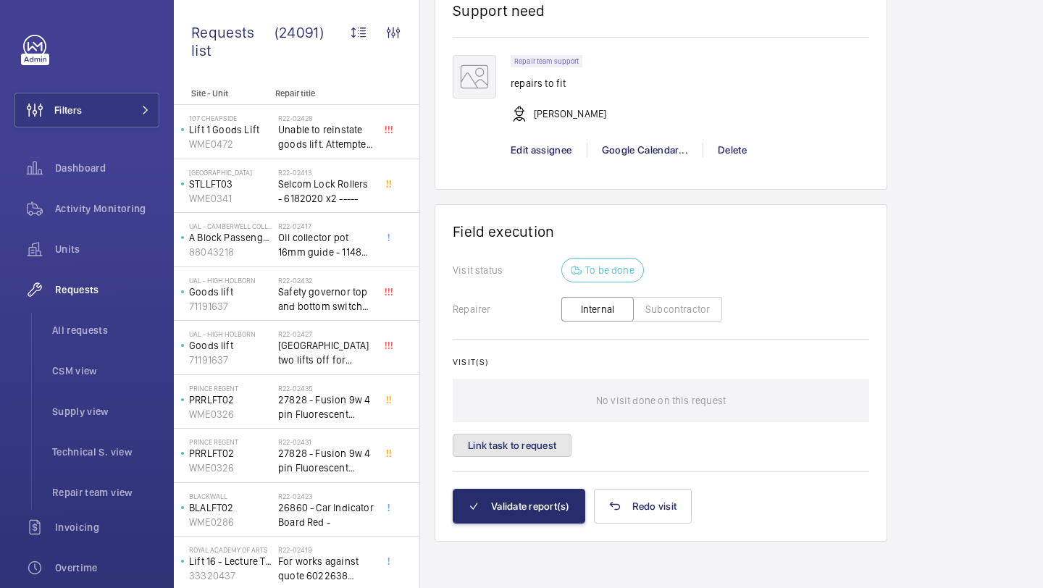
click at [561, 442] on button "Link task to request" at bounding box center [512, 445] width 119 height 23
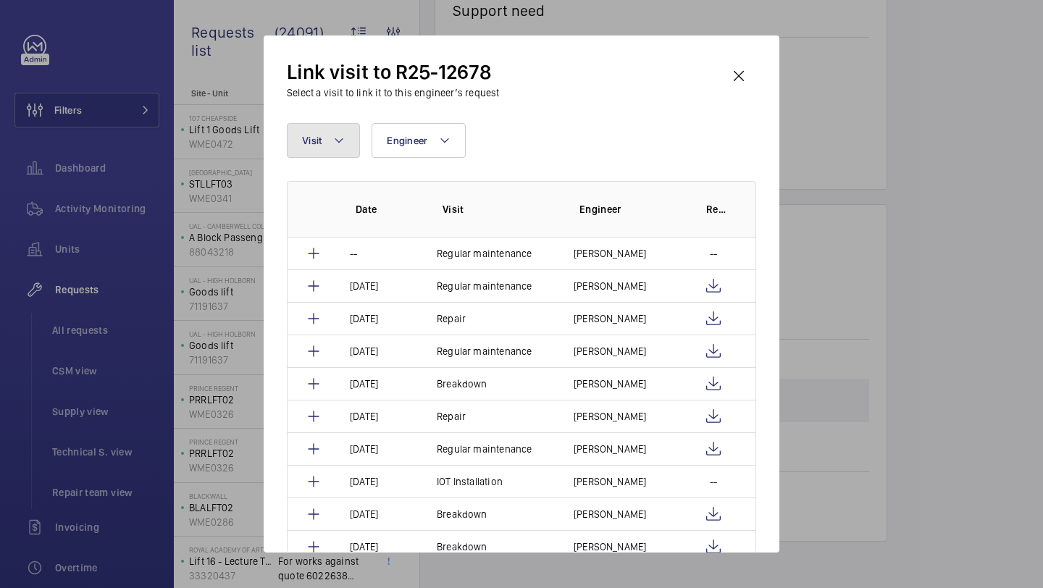
click at [297, 130] on button "Visit" at bounding box center [323, 140] width 73 height 35
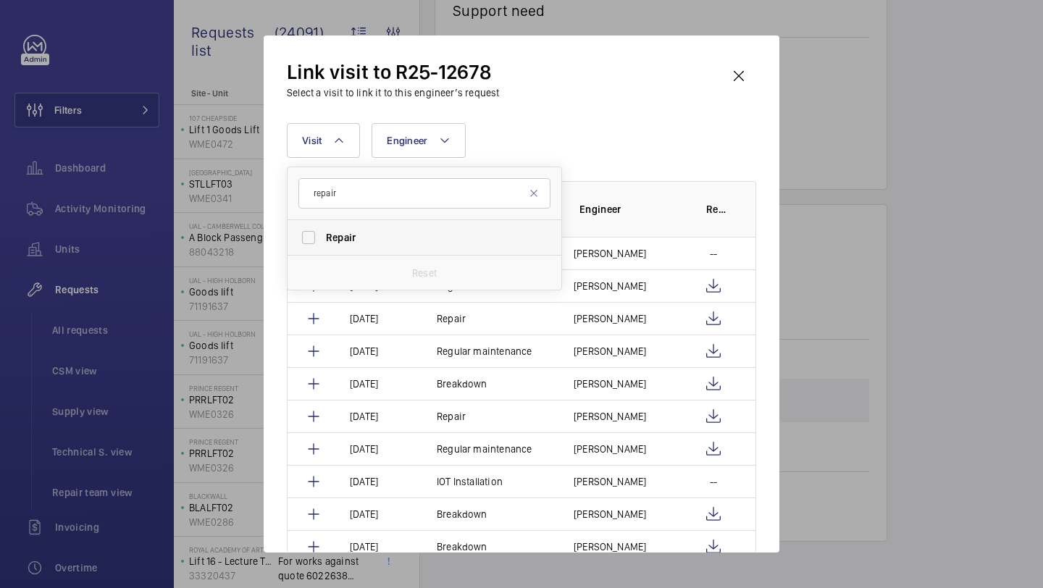
type input "repair"
click at [338, 241] on span "Repair" at bounding box center [341, 238] width 30 height 12
click at [323, 241] on input "Repair" at bounding box center [308, 237] width 29 height 29
checkbox input "true"
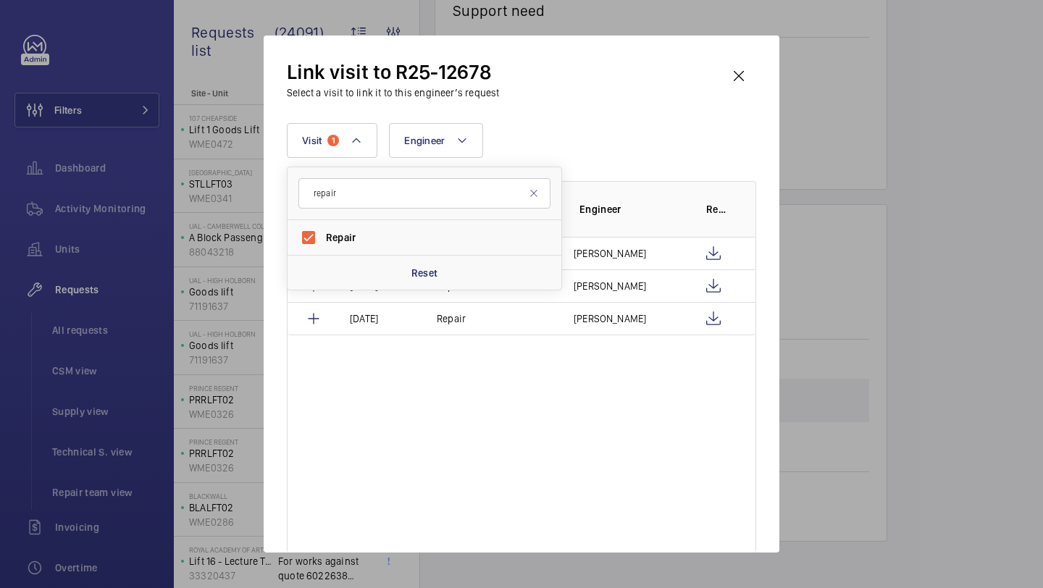
click at [530, 161] on div "Visit 1 repair Repair Reset Engineer More filters Reset all filters Date Visit …" at bounding box center [521, 338] width 469 height 430
click at [740, 88] on wm-front-icon-button at bounding box center [739, 76] width 35 height 35
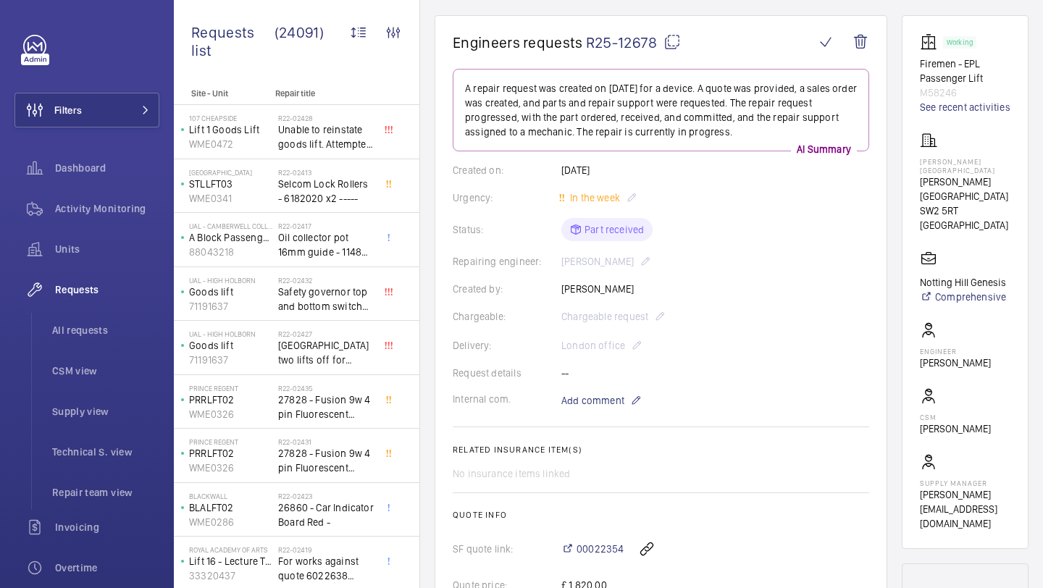
scroll to position [104, 0]
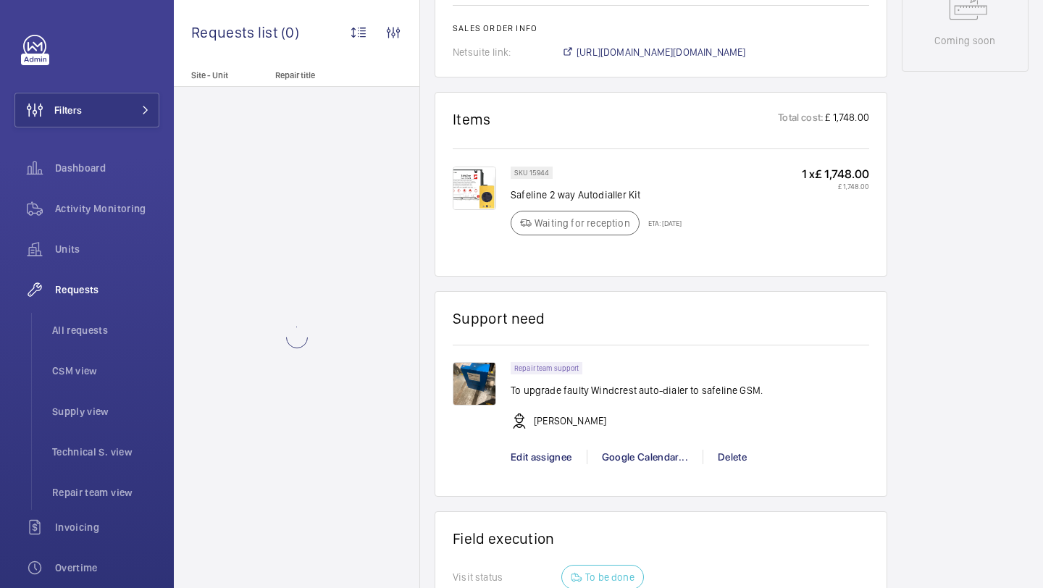
scroll to position [905, 0]
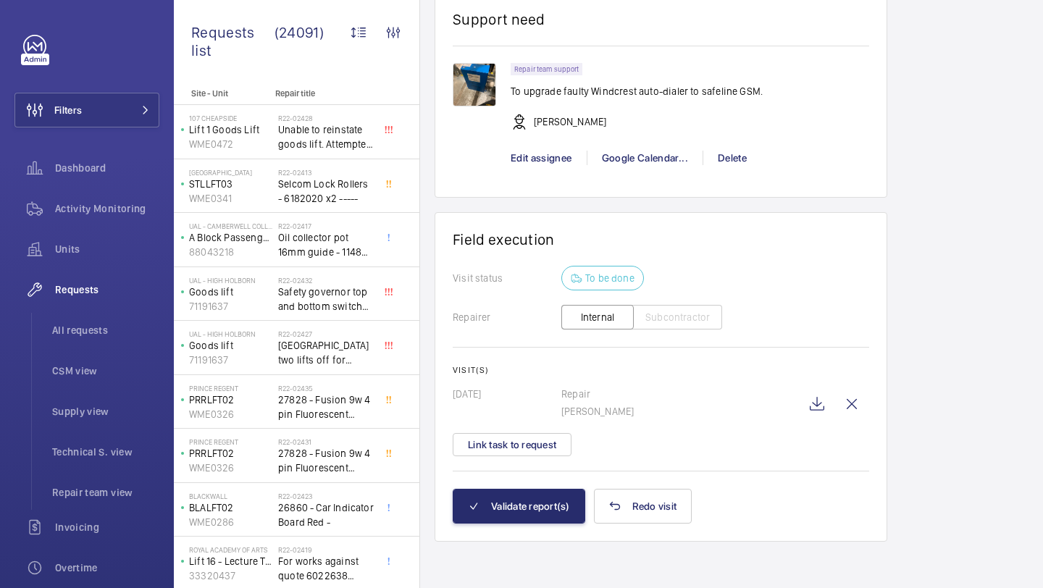
scroll to position [1093, 0]
click at [546, 452] on button "Link task to request" at bounding box center [512, 444] width 119 height 23
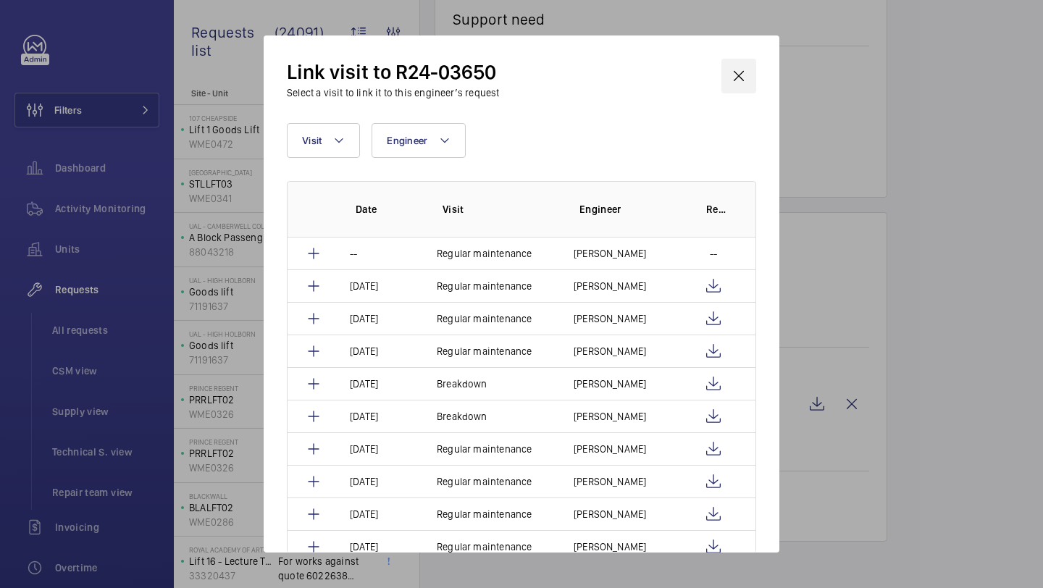
click at [753, 85] on wm-front-icon-button at bounding box center [739, 76] width 35 height 35
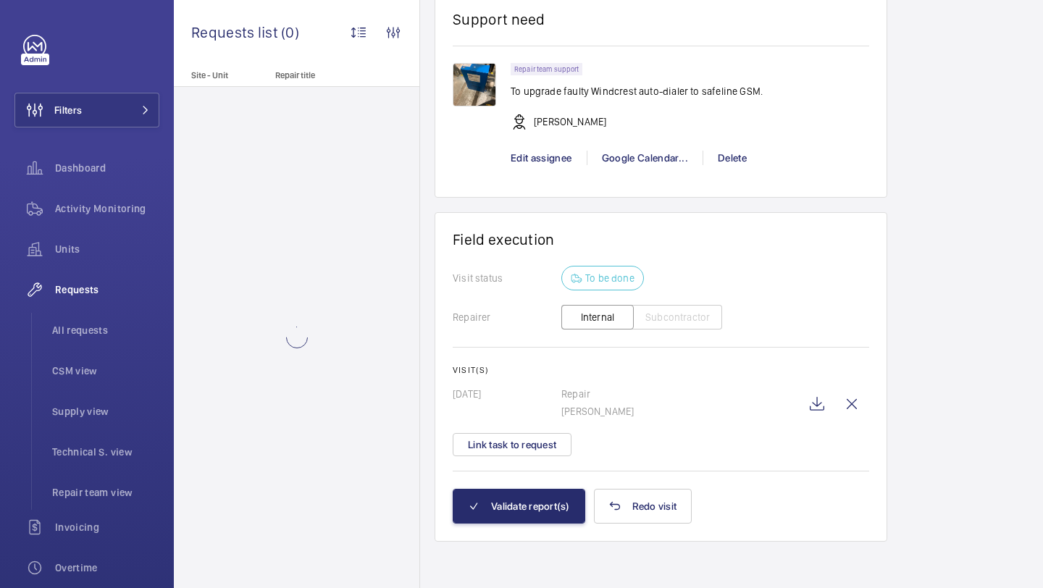
scroll to position [1096, 0]
click at [530, 443] on button "Link task to request" at bounding box center [512, 444] width 119 height 23
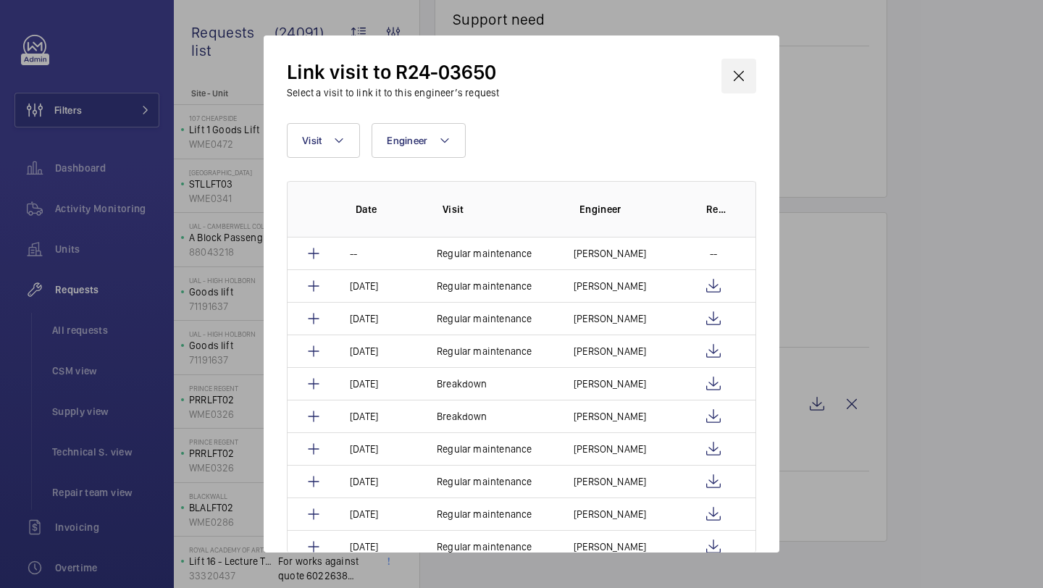
click at [730, 92] on wm-front-icon-button at bounding box center [739, 76] width 35 height 35
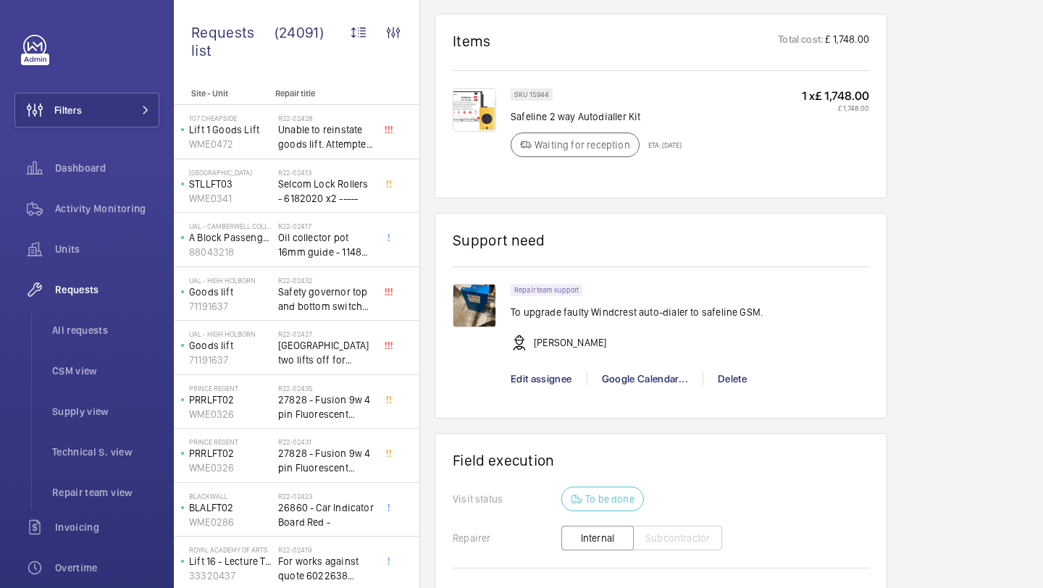
scroll to position [866, 0]
click at [559, 403] on div "Repair team support To upgrade faulty Windcrest auto-dialer to safeline GSM. [P…" at bounding box center [690, 344] width 359 height 117
click at [559, 387] on span "Edit assignee" at bounding box center [542, 381] width 62 height 12
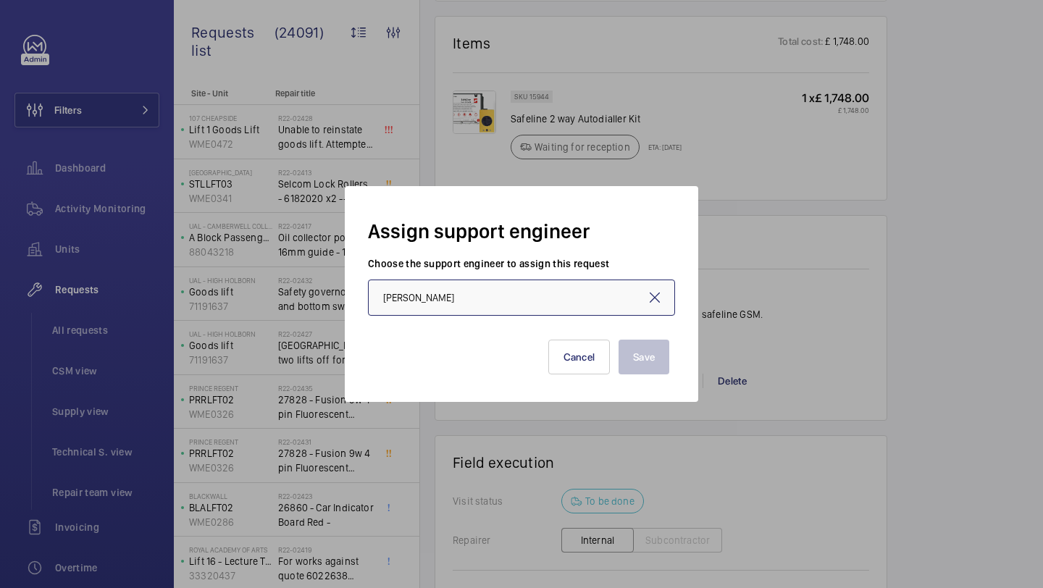
click at [488, 301] on input "[PERSON_NAME]" at bounding box center [521, 298] width 307 height 36
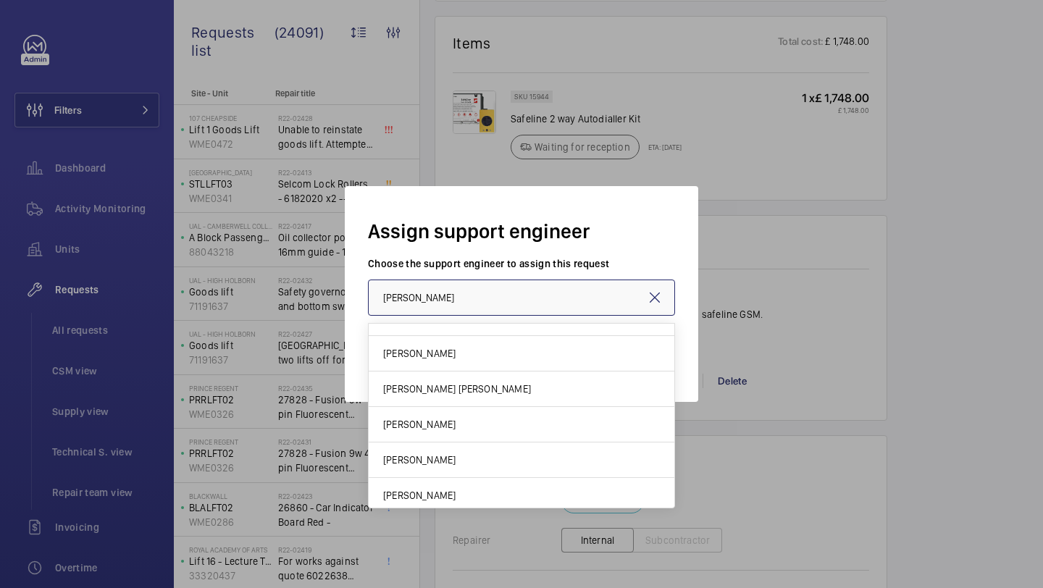
scroll to position [0, 0]
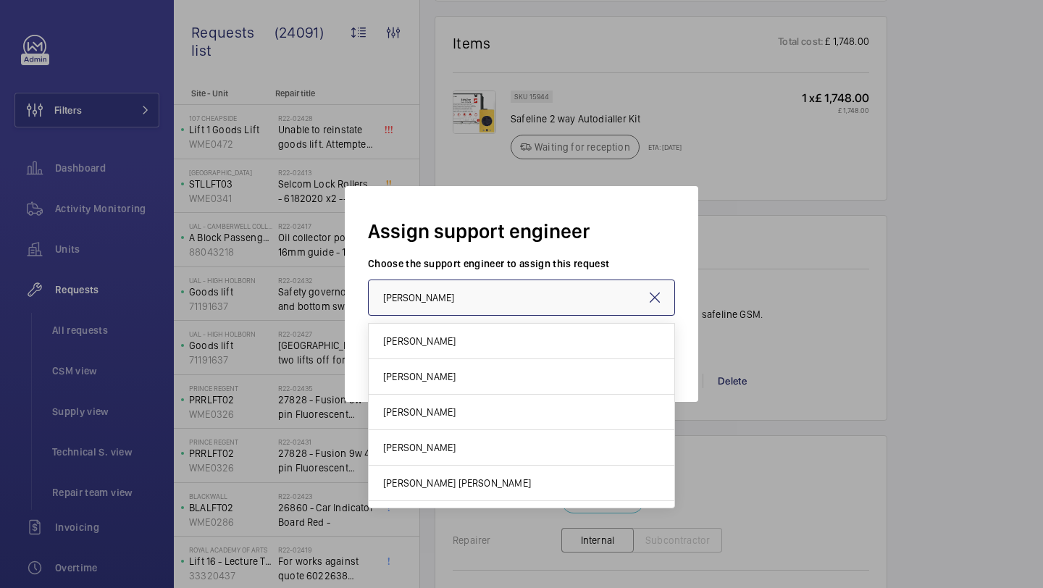
click at [484, 304] on input "[PERSON_NAME]" at bounding box center [521, 298] width 307 height 36
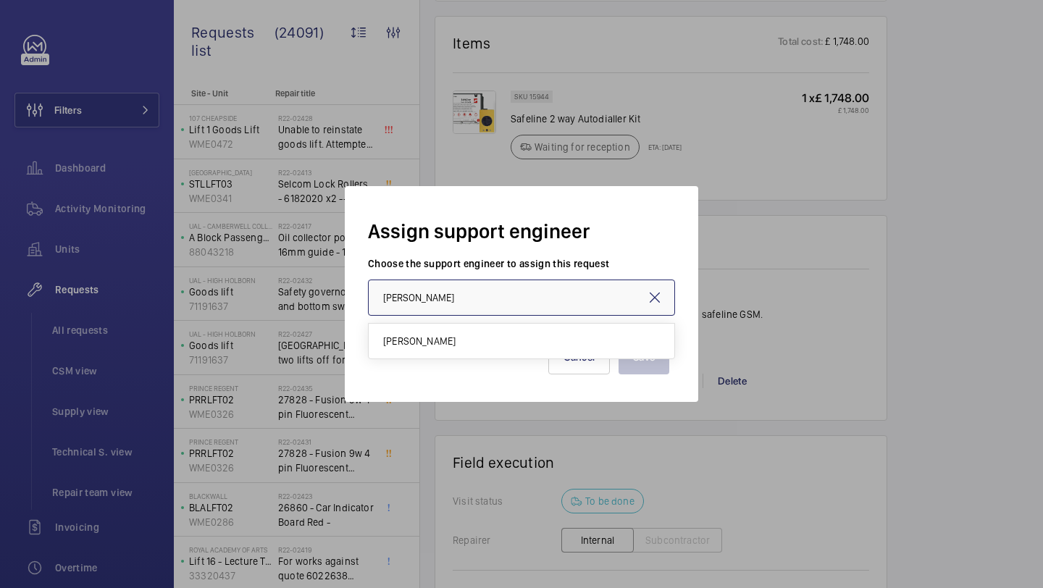
type input "J"
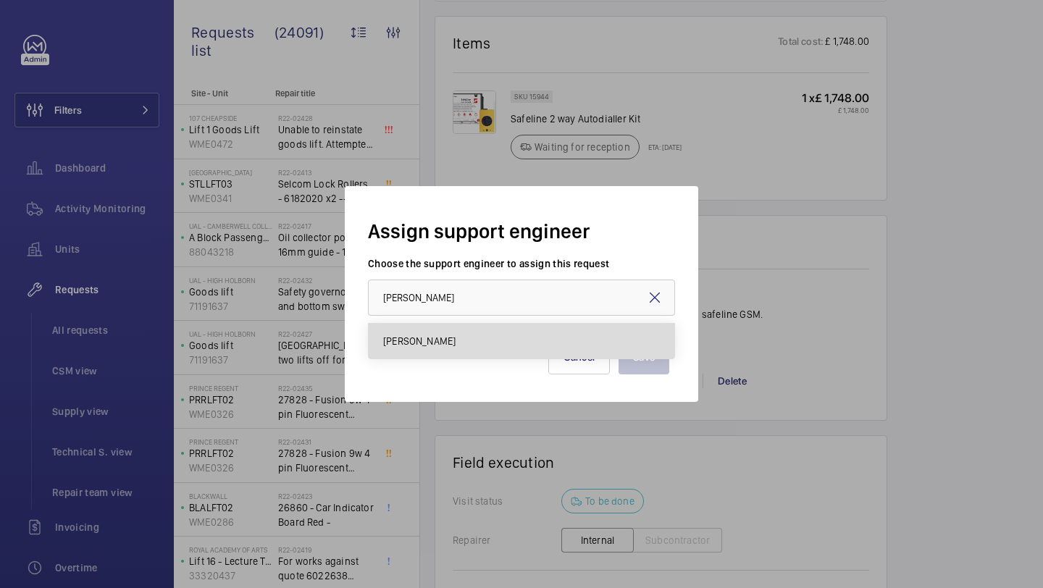
click at [464, 338] on mat-option "[PERSON_NAME]" at bounding box center [522, 341] width 306 height 35
type input "[PERSON_NAME]"
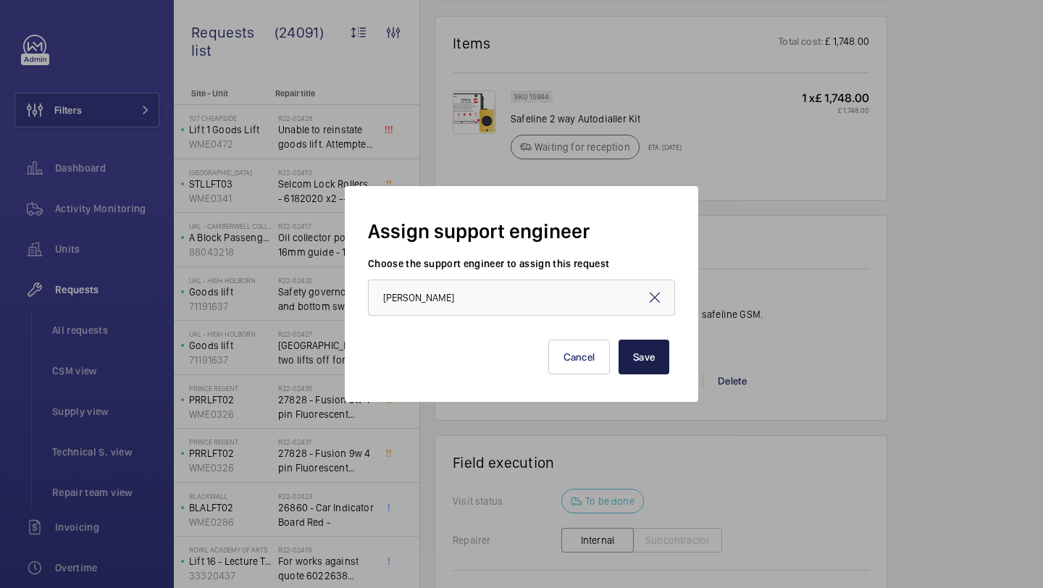
click at [635, 354] on button "Save" at bounding box center [644, 357] width 51 height 35
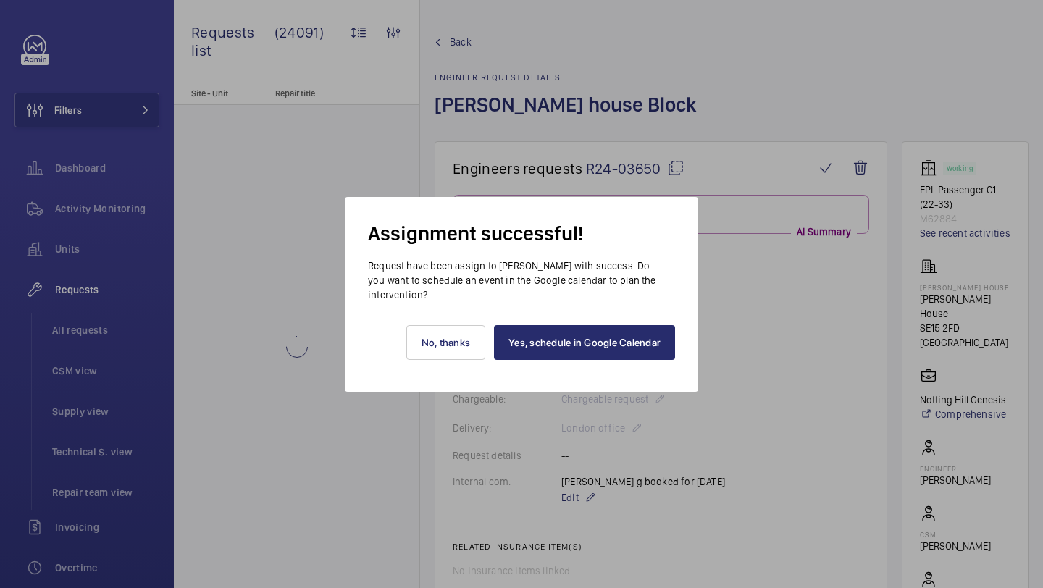
scroll to position [866, 0]
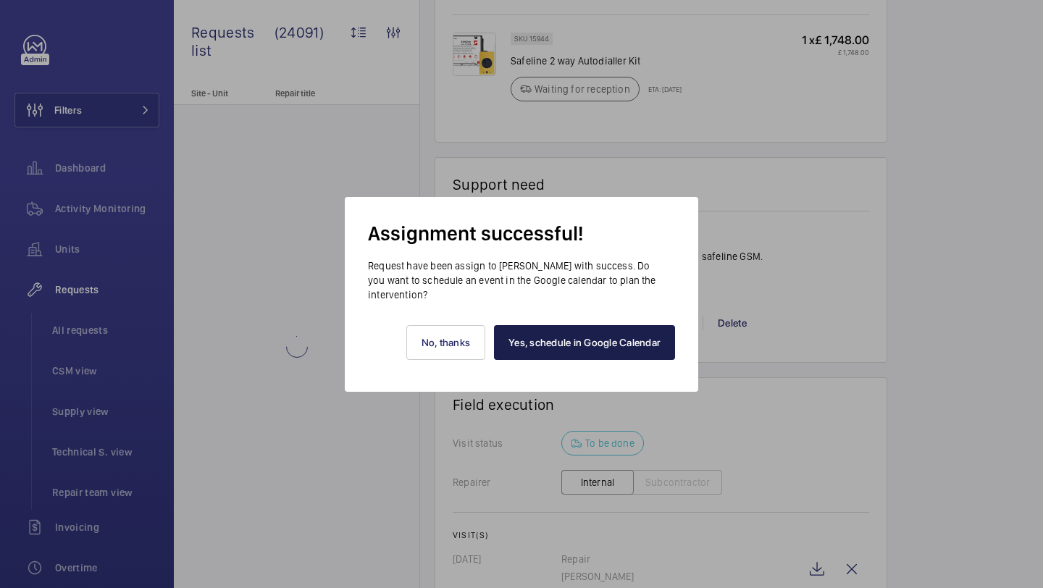
click at [536, 334] on link "Yes, schedule in Google Calendar" at bounding box center [584, 342] width 181 height 35
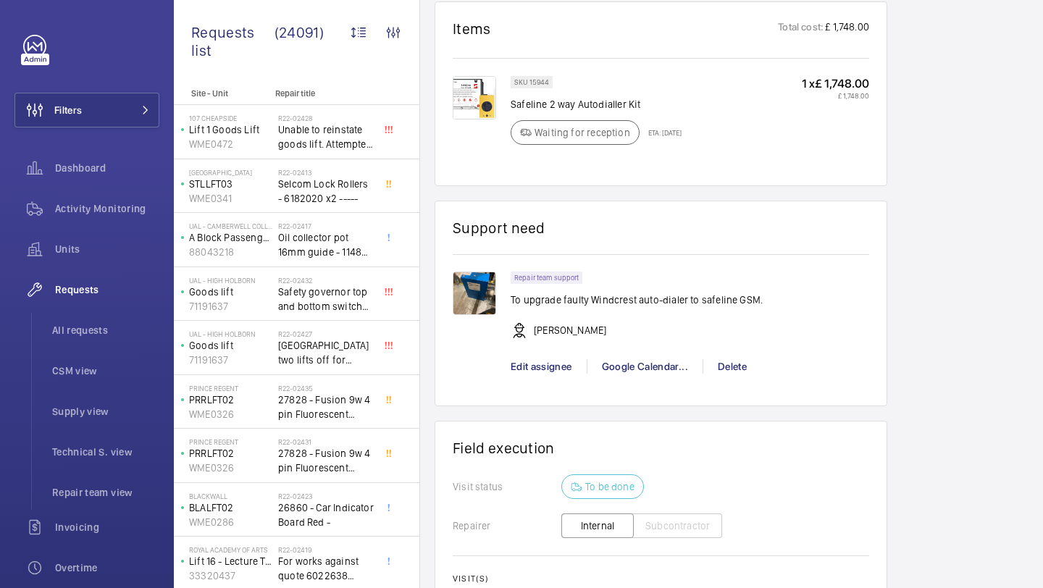
scroll to position [910, 0]
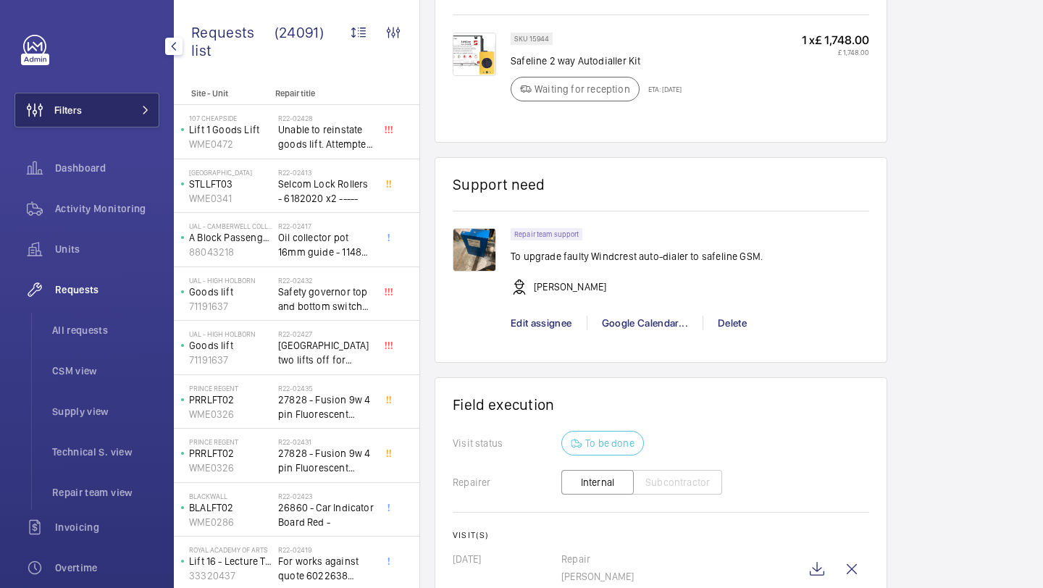
click at [147, 115] on button "Filters" at bounding box center [86, 110] width 145 height 35
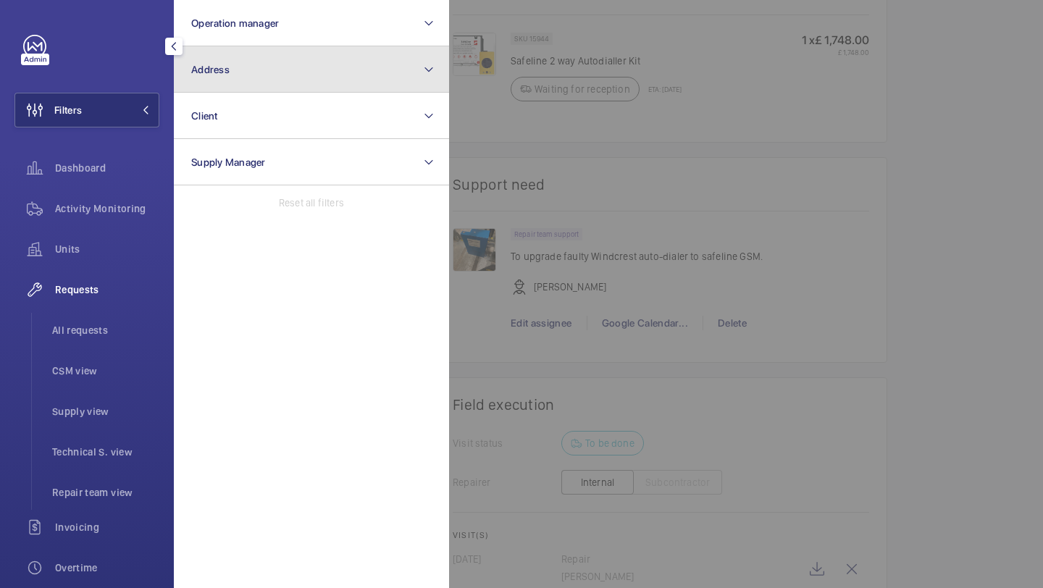
click at [229, 91] on button "Address" at bounding box center [311, 69] width 275 height 46
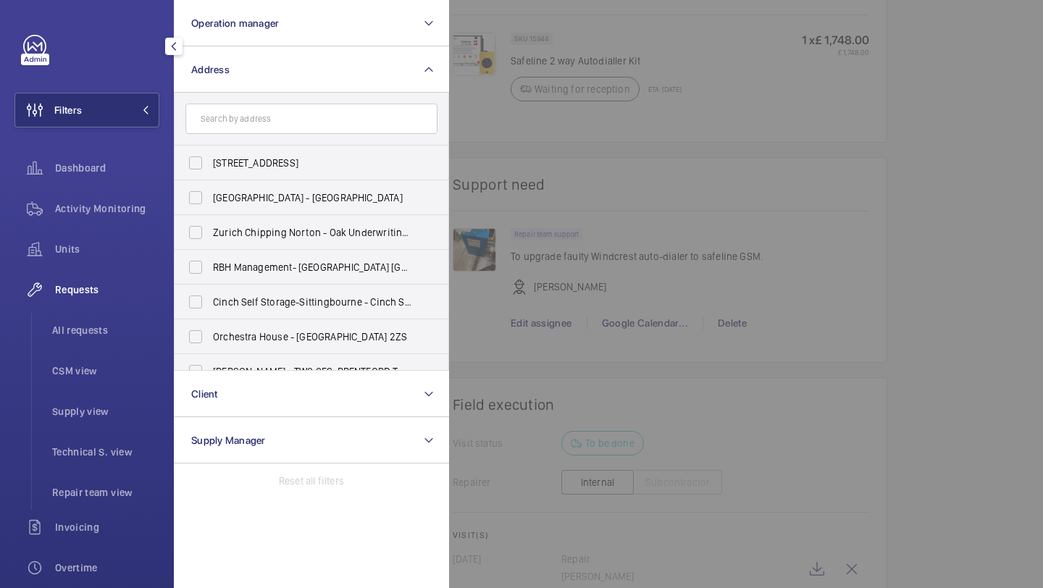
click at [500, 129] on div at bounding box center [970, 294] width 1043 height 588
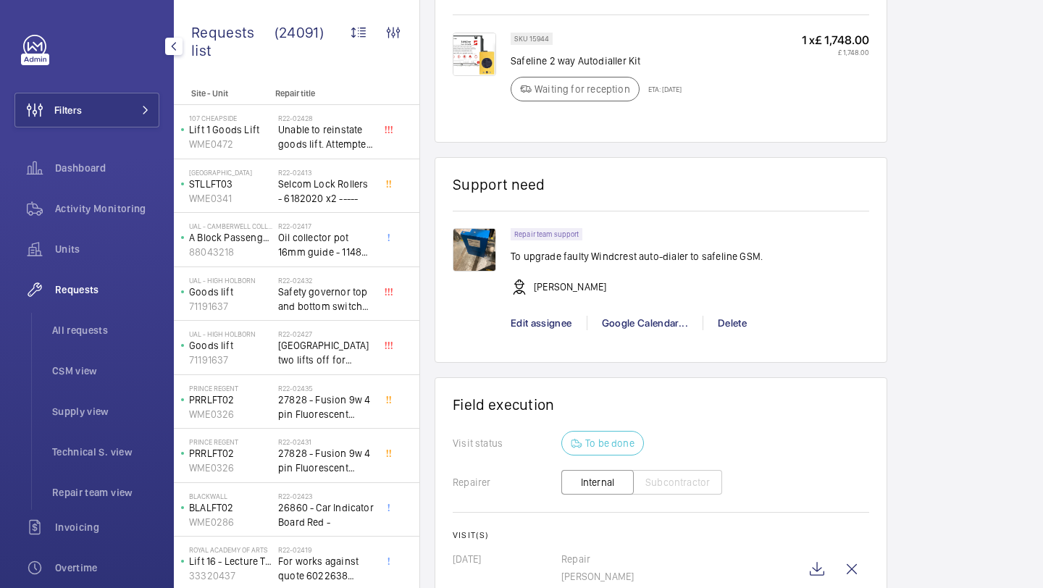
click at [162, 229] on div "Filters Dashboard Activity Monitoring Units Requests All requests CSM view Supp…" at bounding box center [87, 294] width 174 height 588
click at [138, 209] on span "Activity Monitoring" at bounding box center [107, 208] width 104 height 14
